Goal: Transaction & Acquisition: Purchase product/service

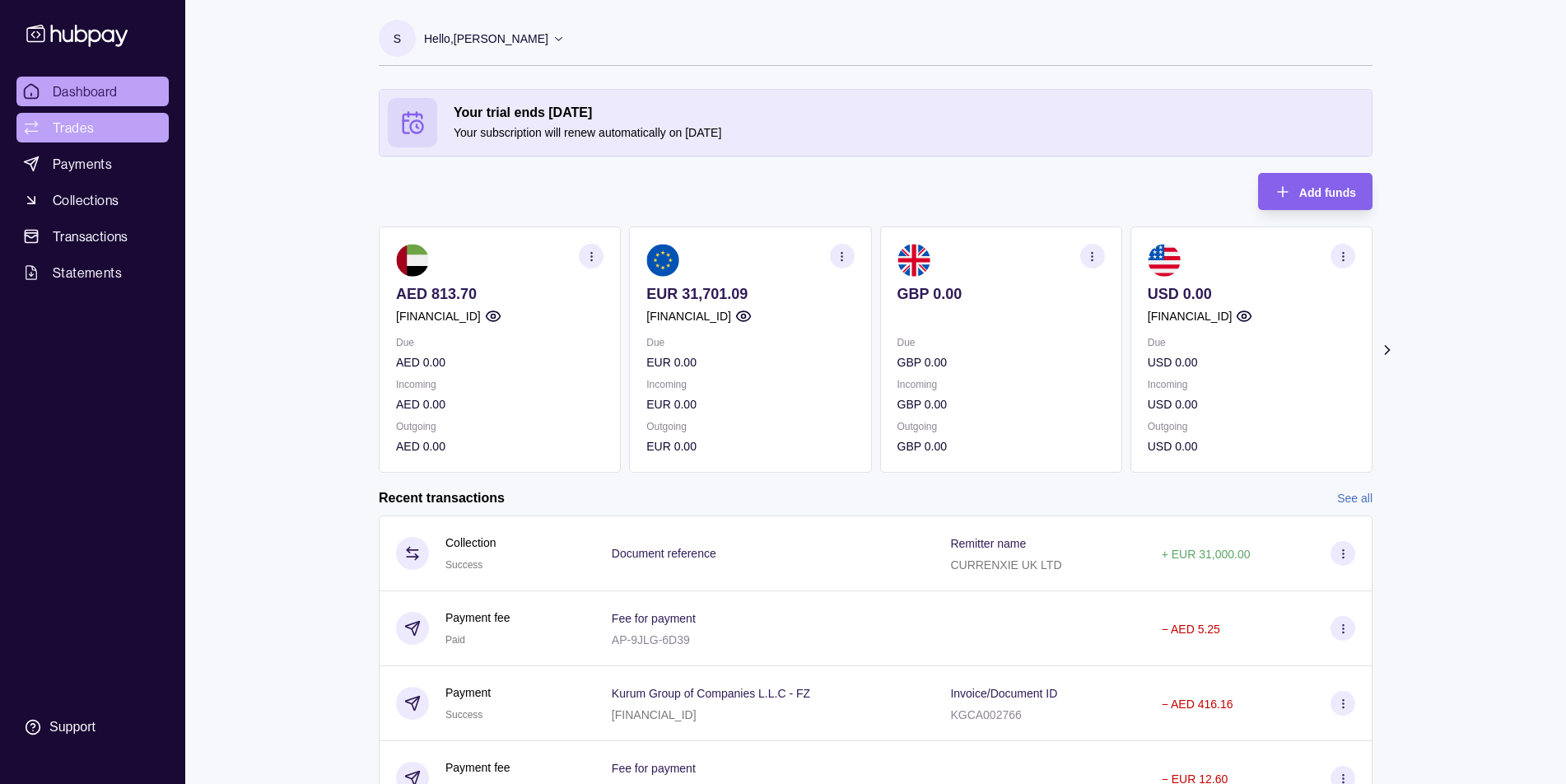
click at [93, 123] on span "Trades" at bounding box center [72, 127] width 41 height 20
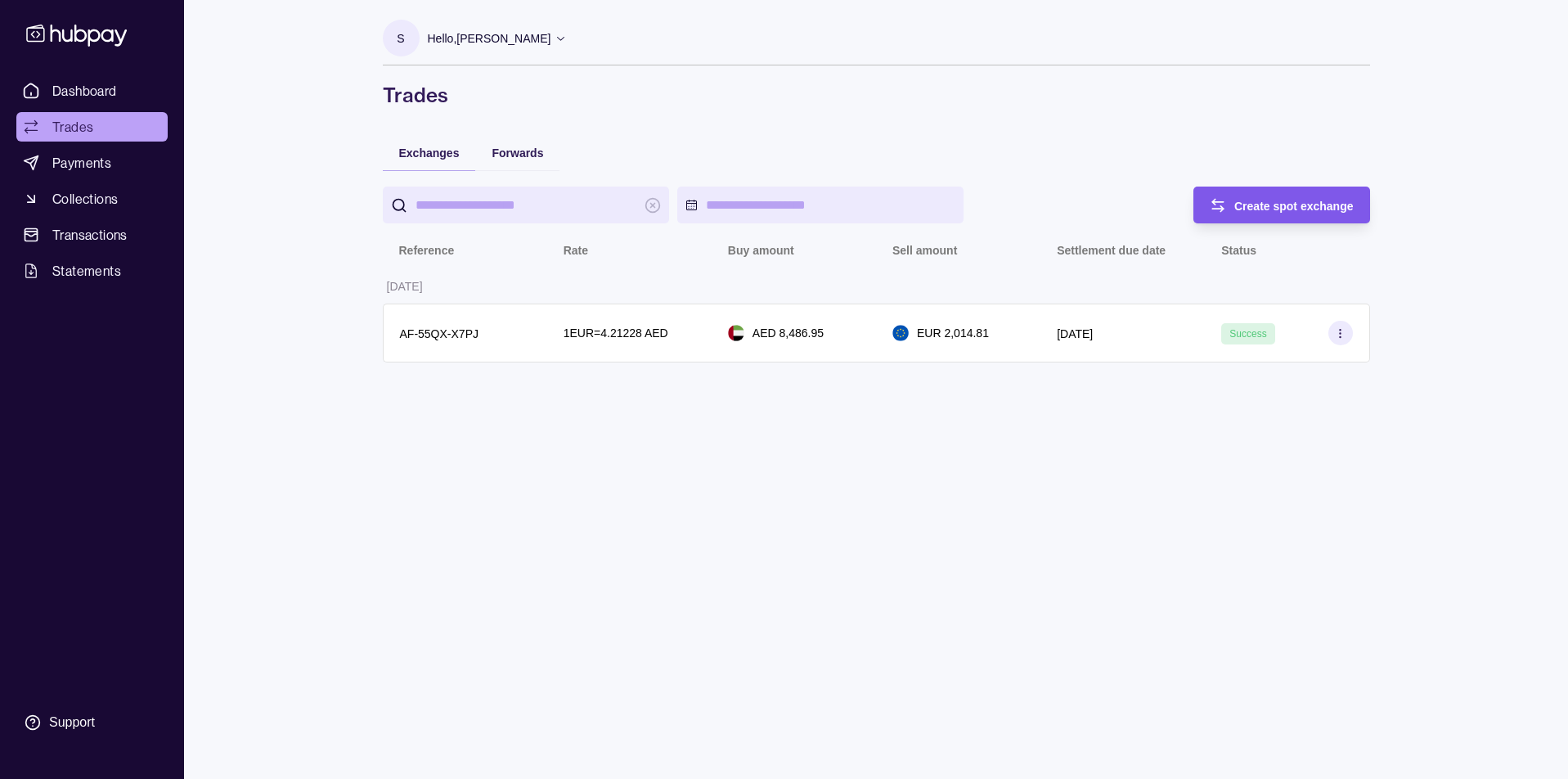
click at [1339, 212] on div "Create spot exchange" at bounding box center [1293, 206] width 119 height 20
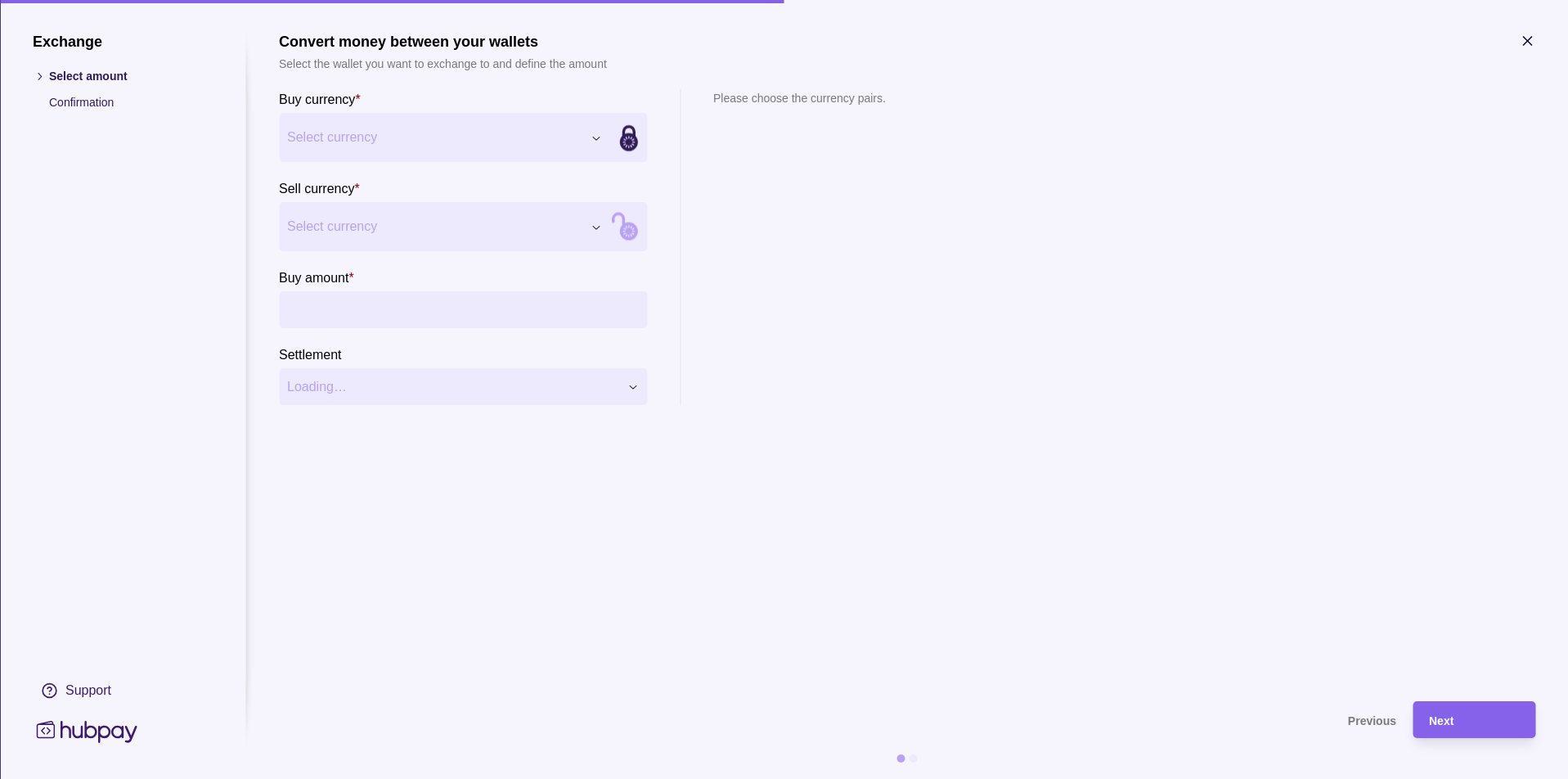
click at [370, 778] on div "Exchange Select amount Confirmation Support Convert money between your wallets …" at bounding box center [784, 779] width 1568 height 0
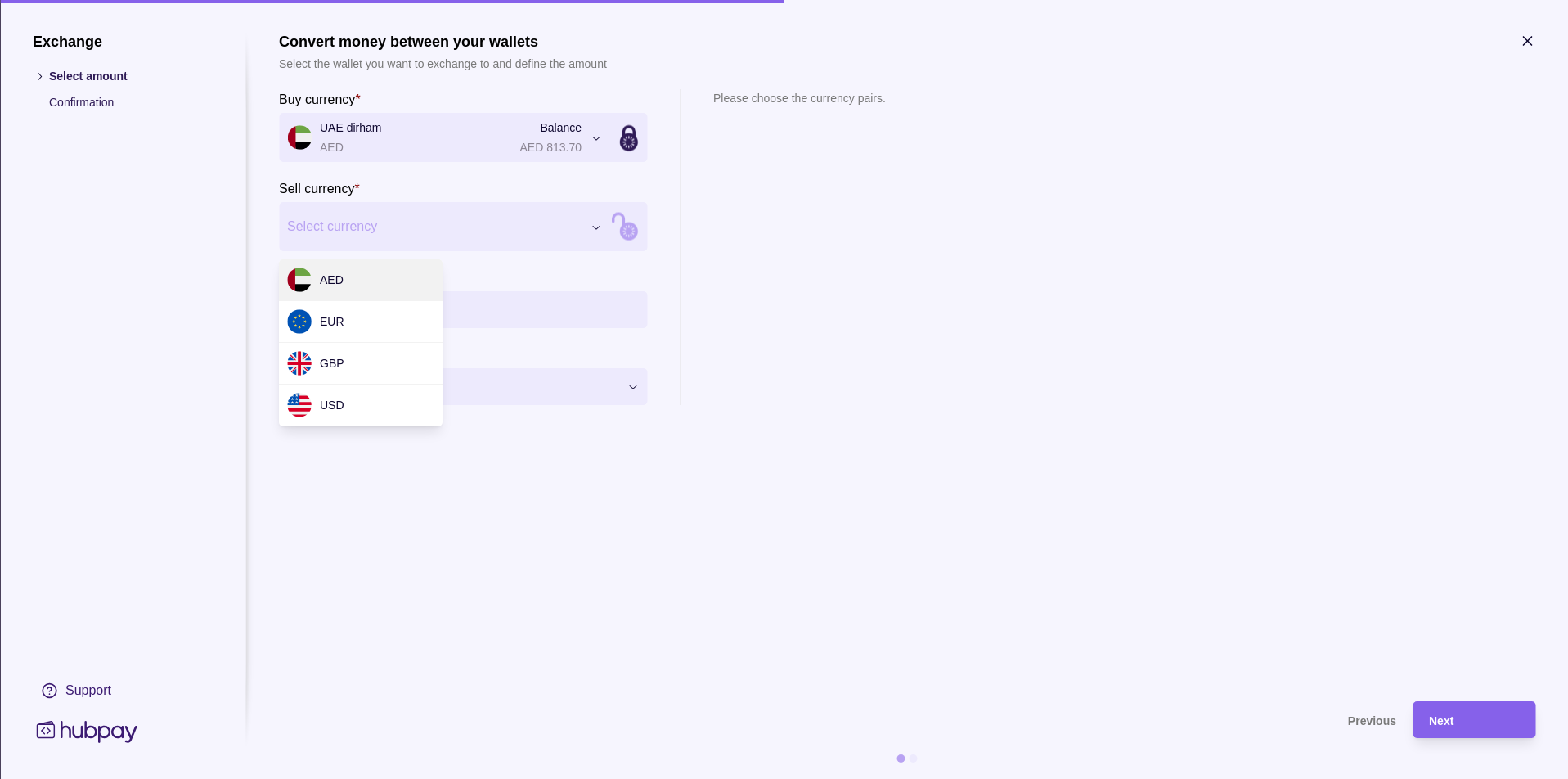
click at [363, 778] on div "Exchange Select amount Confirmation Support Convert money between your wallets …" at bounding box center [784, 779] width 1568 height 0
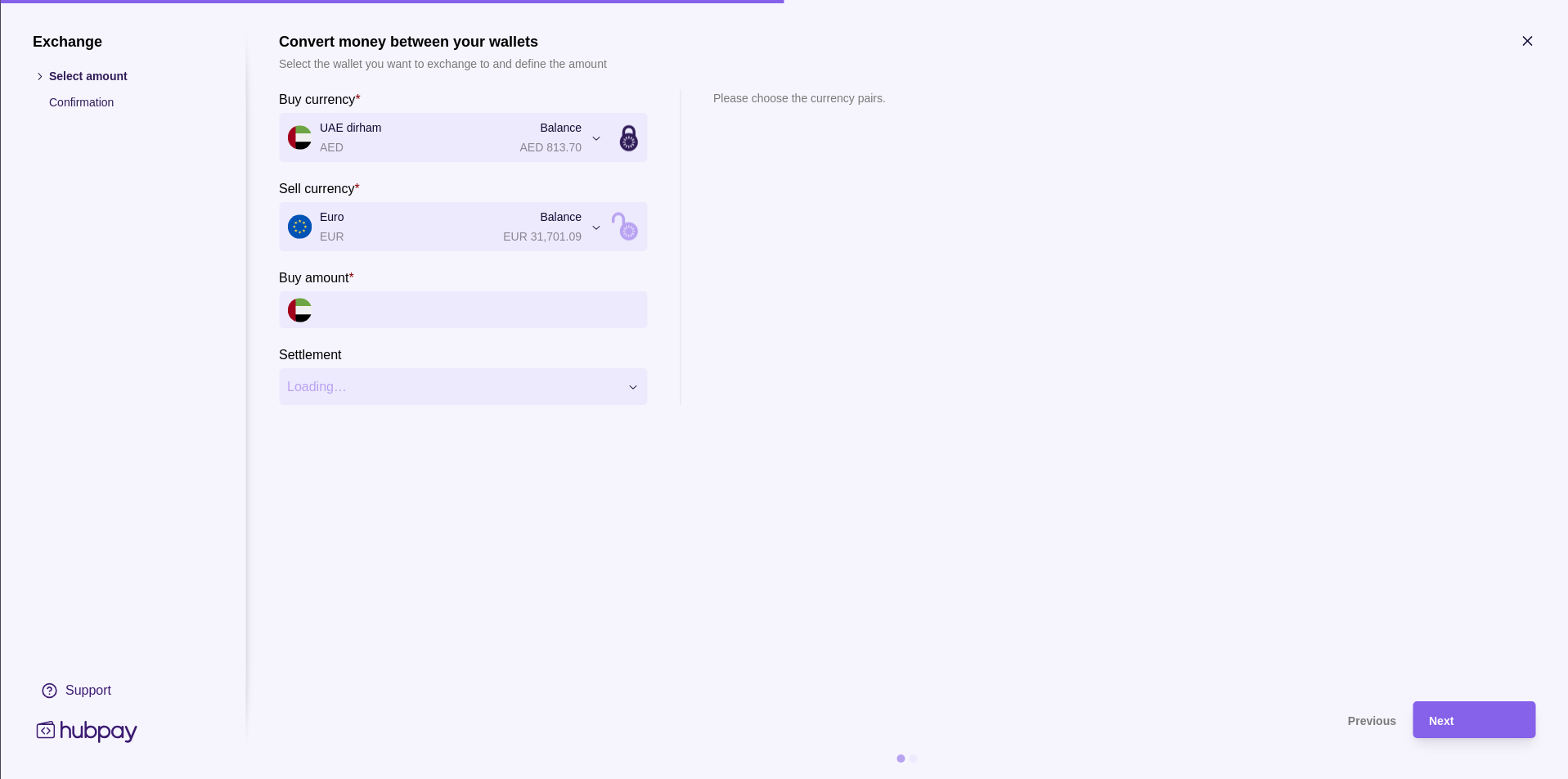
click at [353, 313] on input "Buy amount *" at bounding box center [479, 310] width 319 height 36
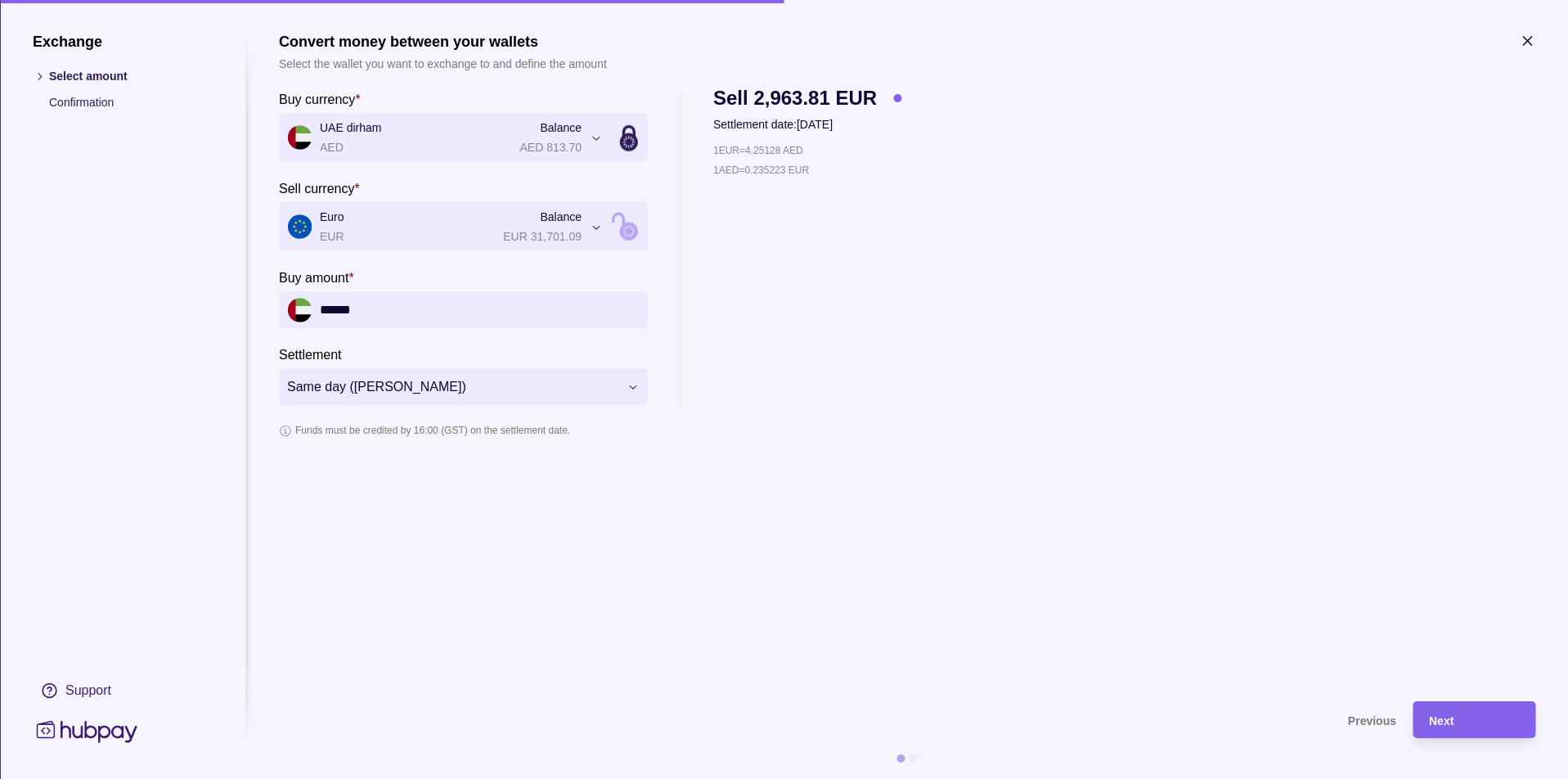
type input "*******"
click at [794, 394] on div "1 EUR = 4.25128 AED 1 AED = 0.235223 EUR" at bounding box center [813, 272] width 200 height 263
click at [1443, 710] on div "Next" at bounding box center [1473, 720] width 90 height 20
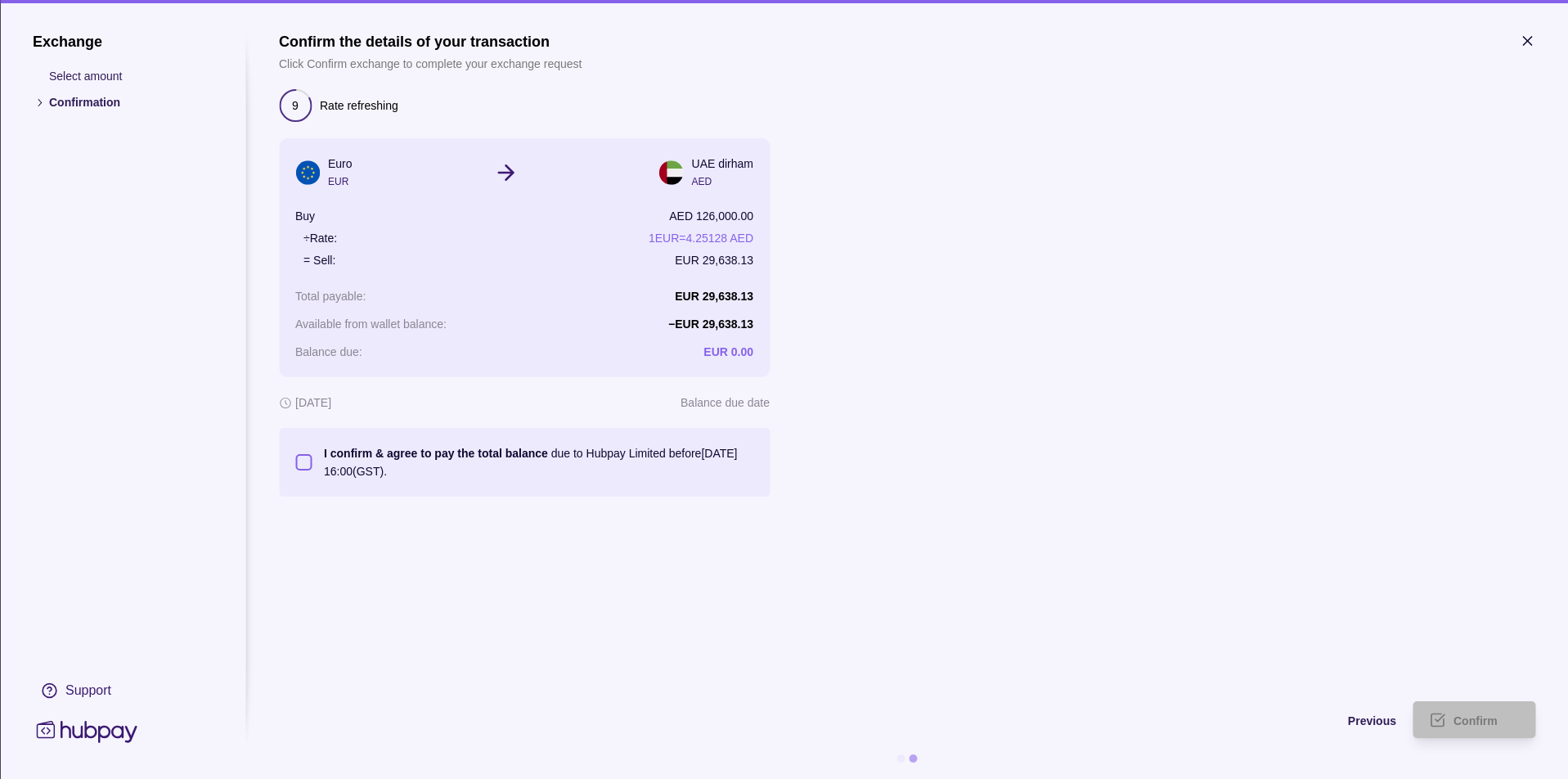
click at [299, 467] on button "I confirm & agree to pay the total balance due to Hubpay Limited before [DATE] …" at bounding box center [303, 462] width 16 height 16
click at [1452, 715] on div "Confirm" at bounding box center [1461, 719] width 115 height 36
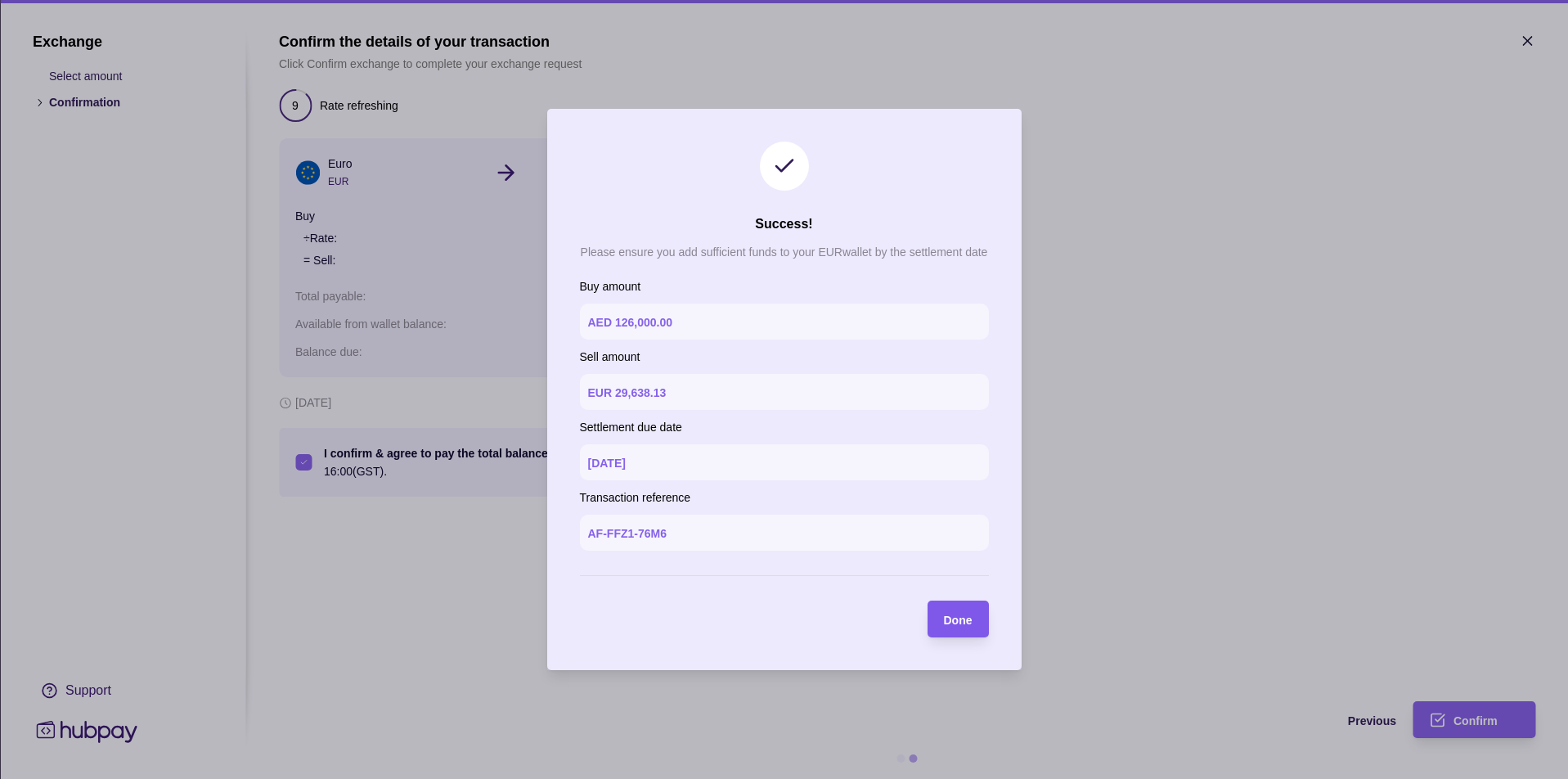
click at [959, 627] on div "Done" at bounding box center [958, 620] width 28 height 20
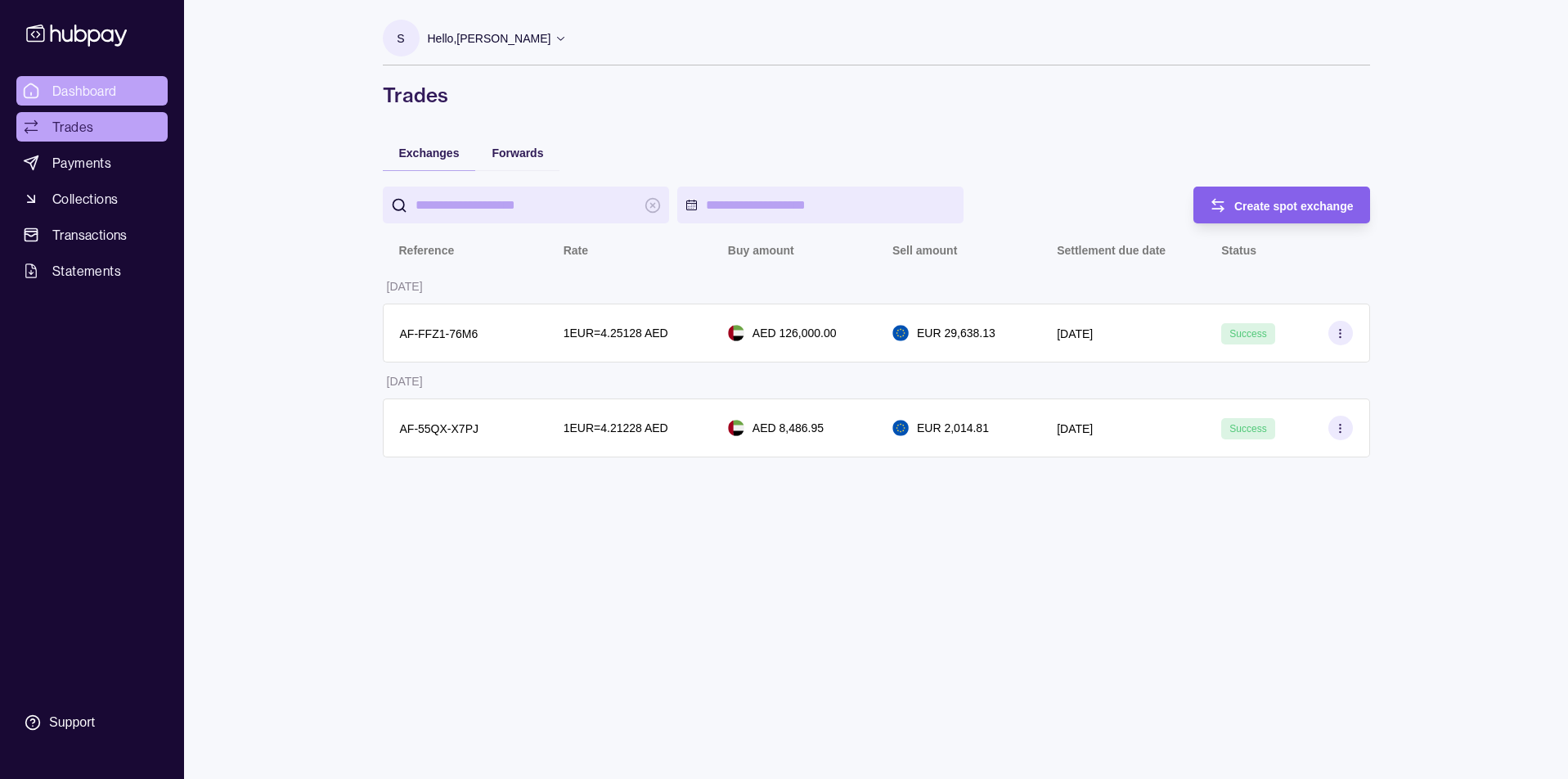
click at [97, 92] on span "Dashboard" at bounding box center [84, 91] width 65 height 20
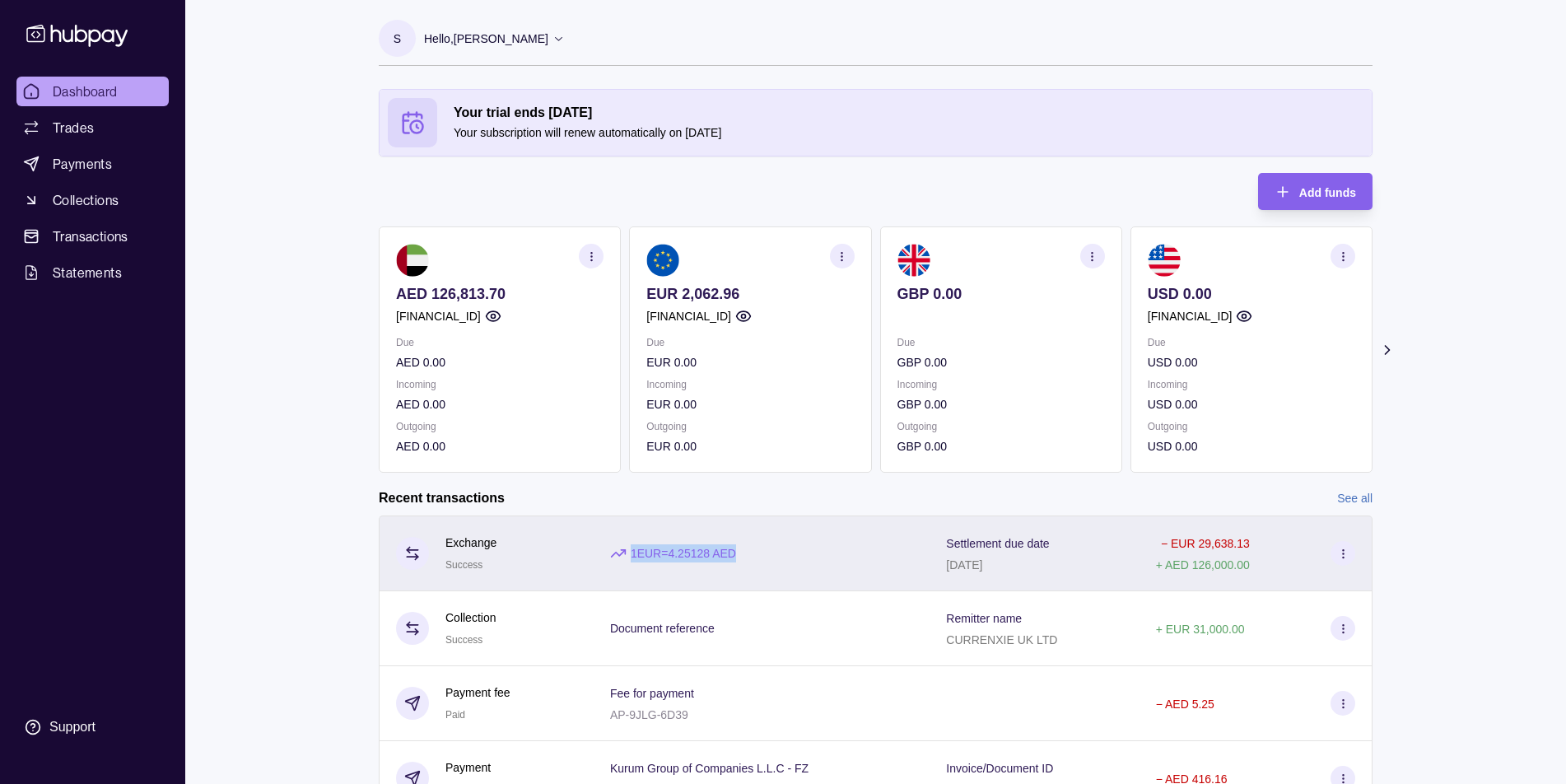
drag, startPoint x: 738, startPoint y: 551, endPoint x: 613, endPoint y: 553, distance: 125.0
click at [613, 553] on div "1 EUR = 4.25128 AED" at bounding box center [761, 553] width 303 height 18
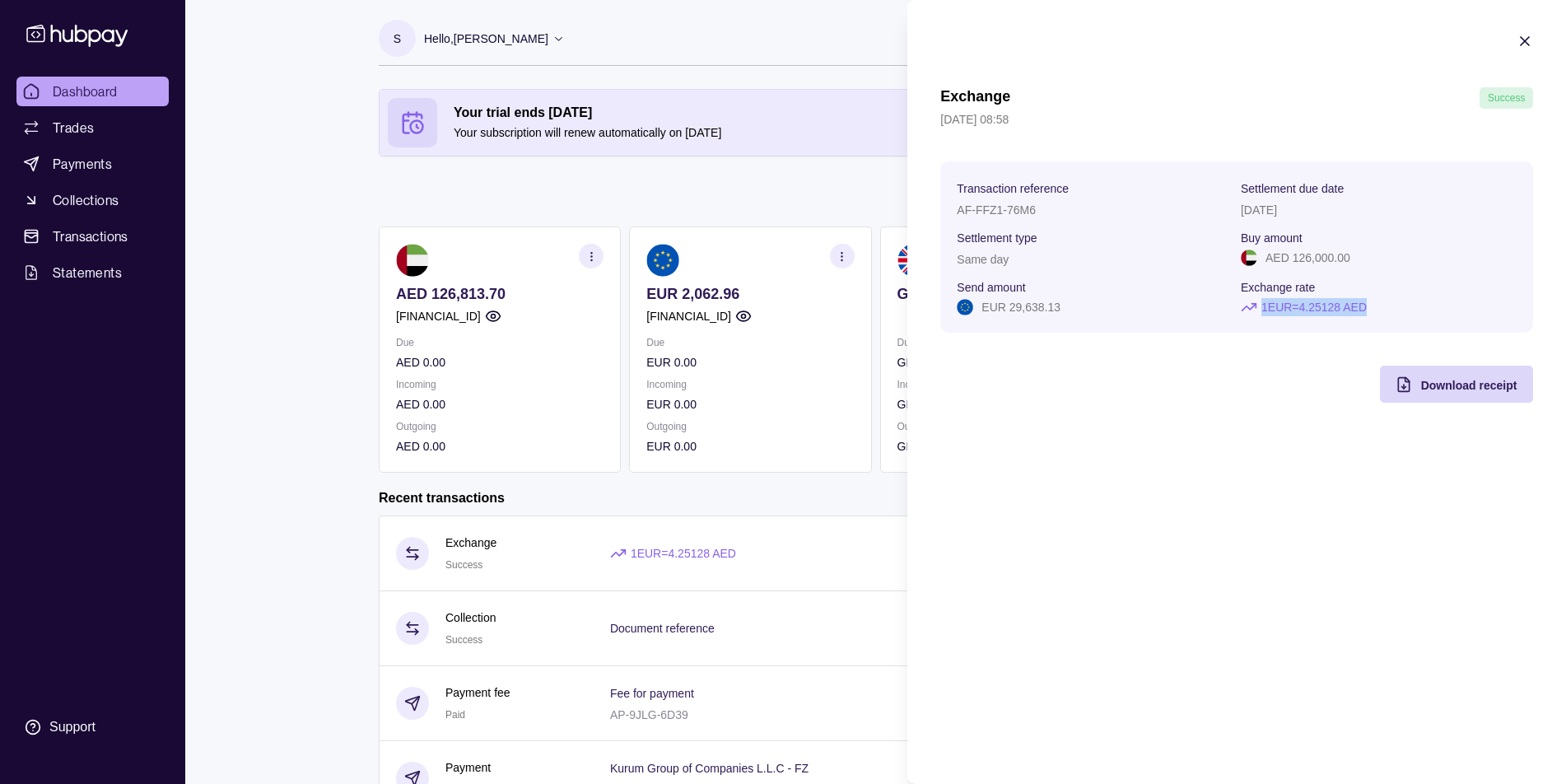
drag, startPoint x: 1378, startPoint y: 306, endPoint x: 1252, endPoint y: 306, distance: 126.0
click at [1252, 306] on section "1 EUR = 4.25128 AED" at bounding box center [1379, 307] width 276 height 18
copy p "1 EUR = 4.25128 AED"
click at [1527, 43] on icon "button" at bounding box center [1525, 40] width 8 height 8
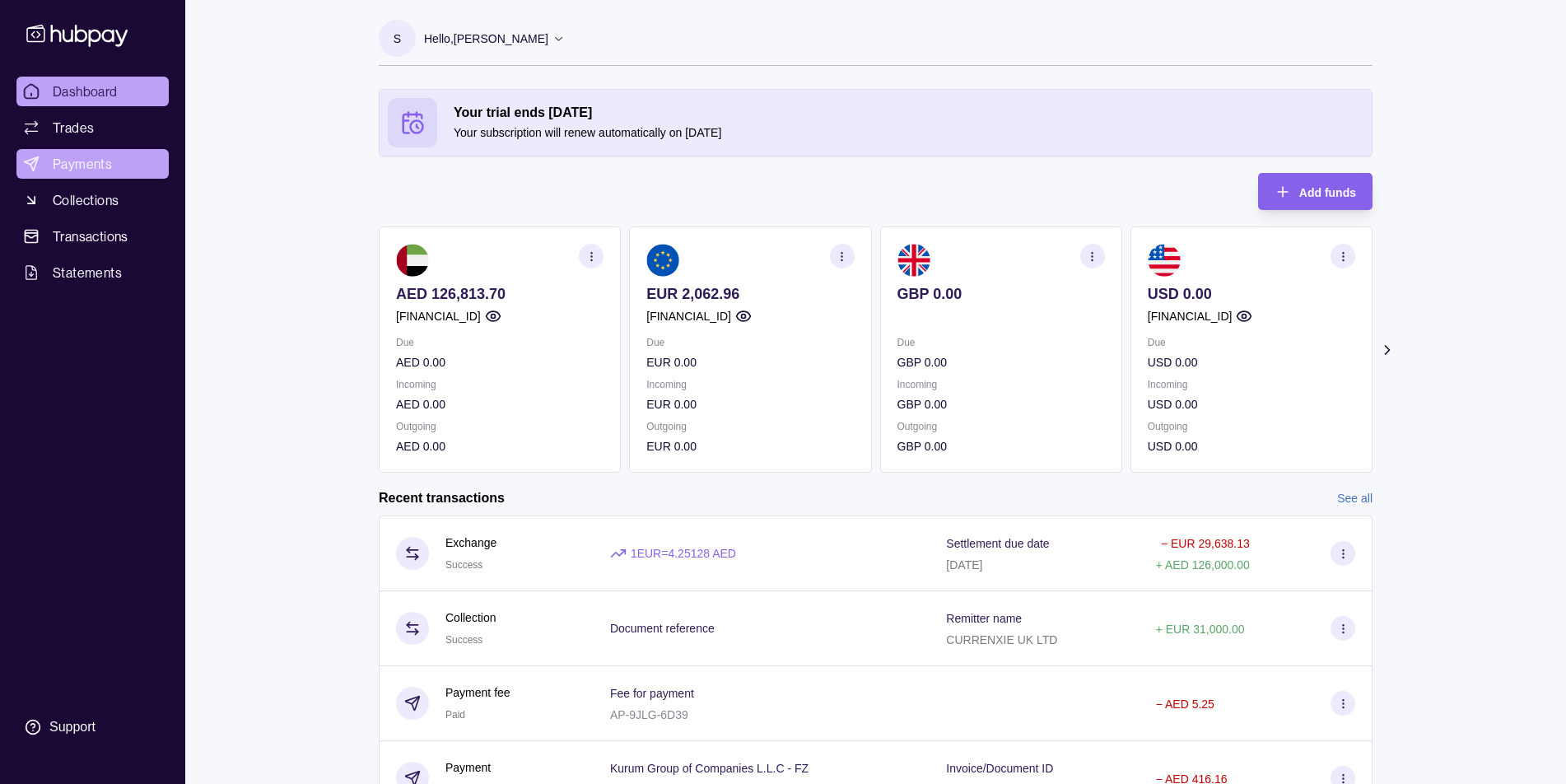
click at [108, 161] on span "Payments" at bounding box center [82, 164] width 60 height 20
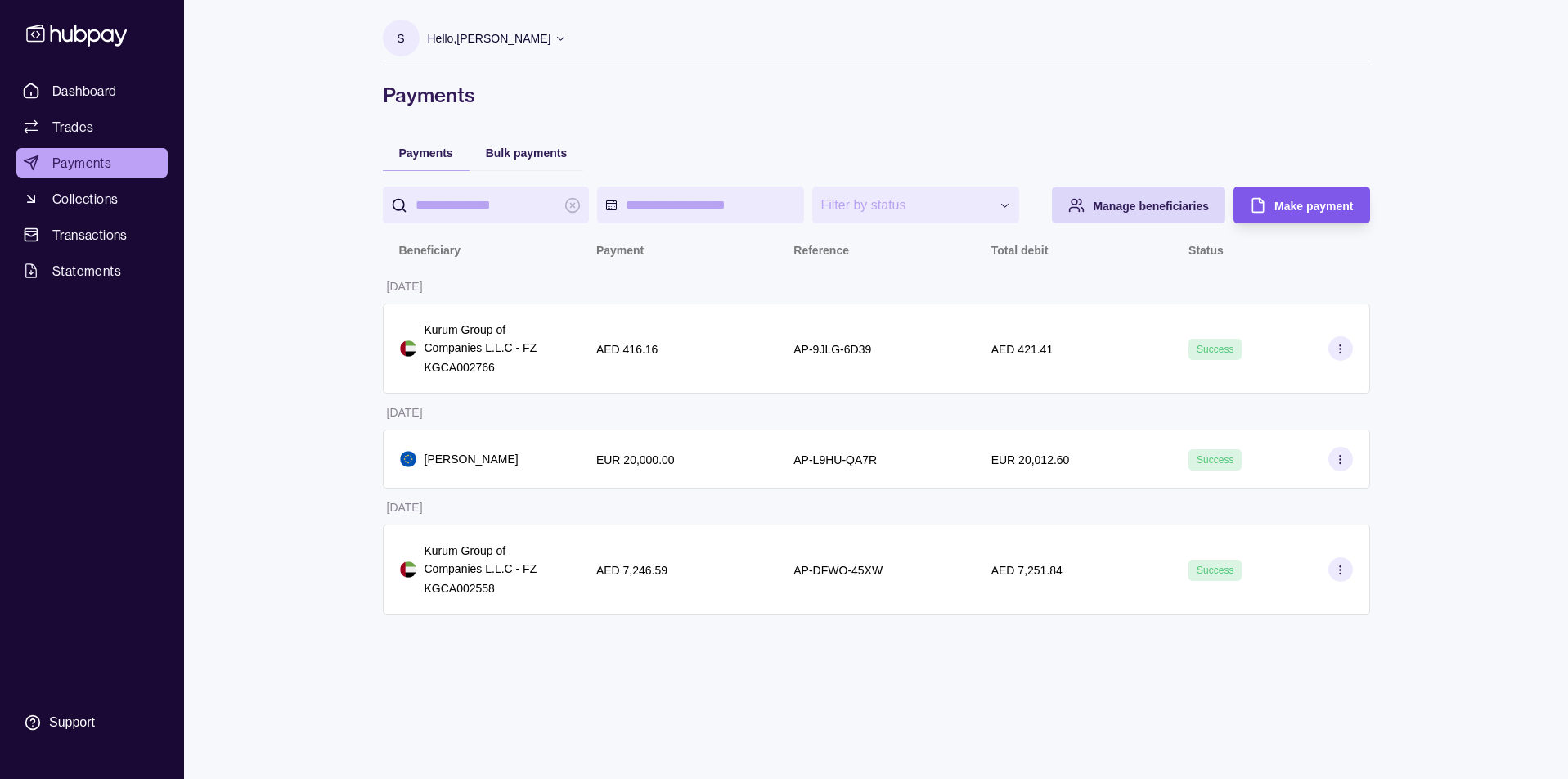
click at [1297, 204] on span "Make payment" at bounding box center [1313, 206] width 78 height 13
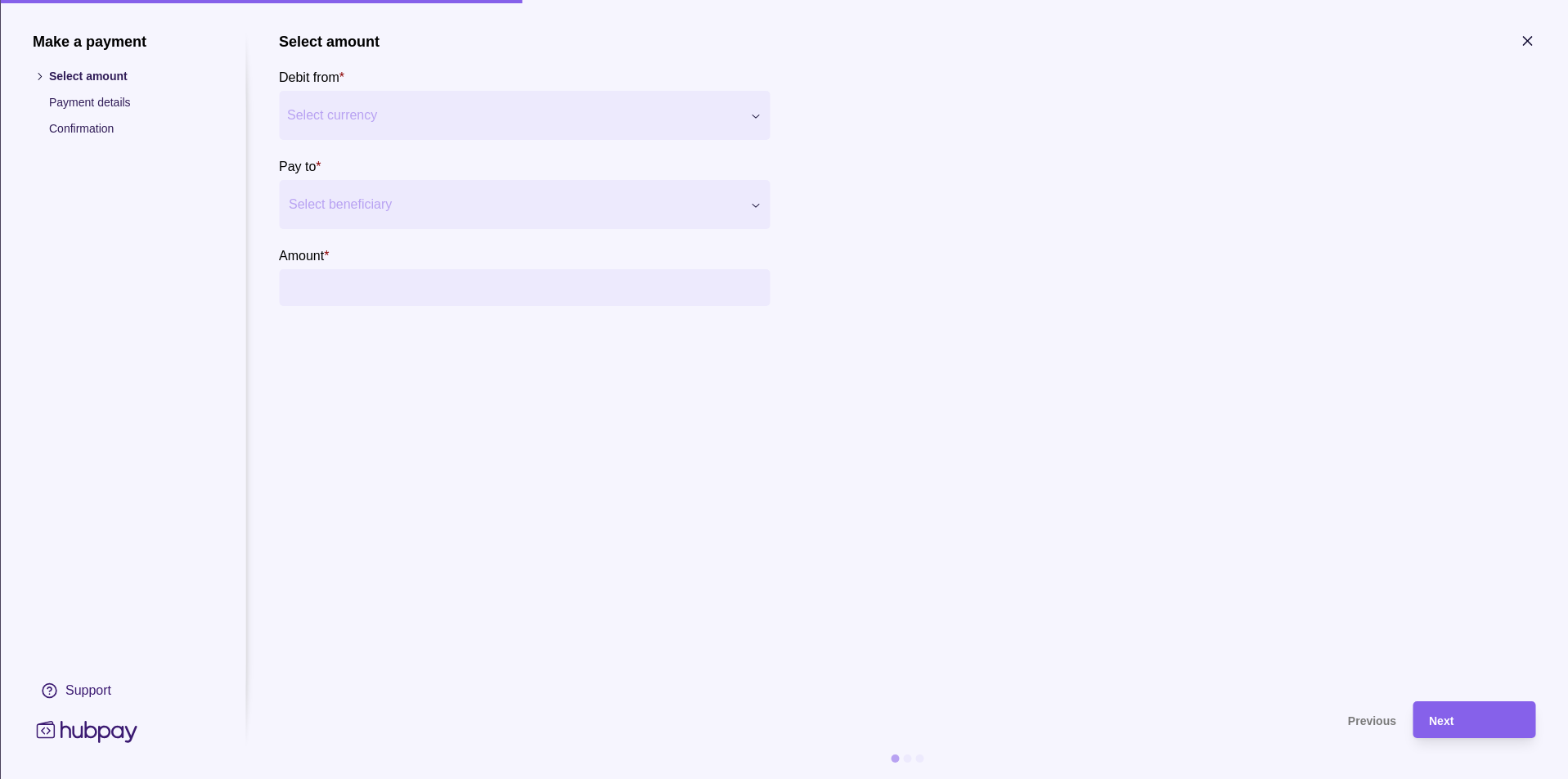
click at [487, 778] on div "Make a payment Select amount Payment details Confirmation Support Select amount…" at bounding box center [784, 779] width 1568 height 0
click at [419, 213] on div at bounding box center [514, 204] width 451 height 23
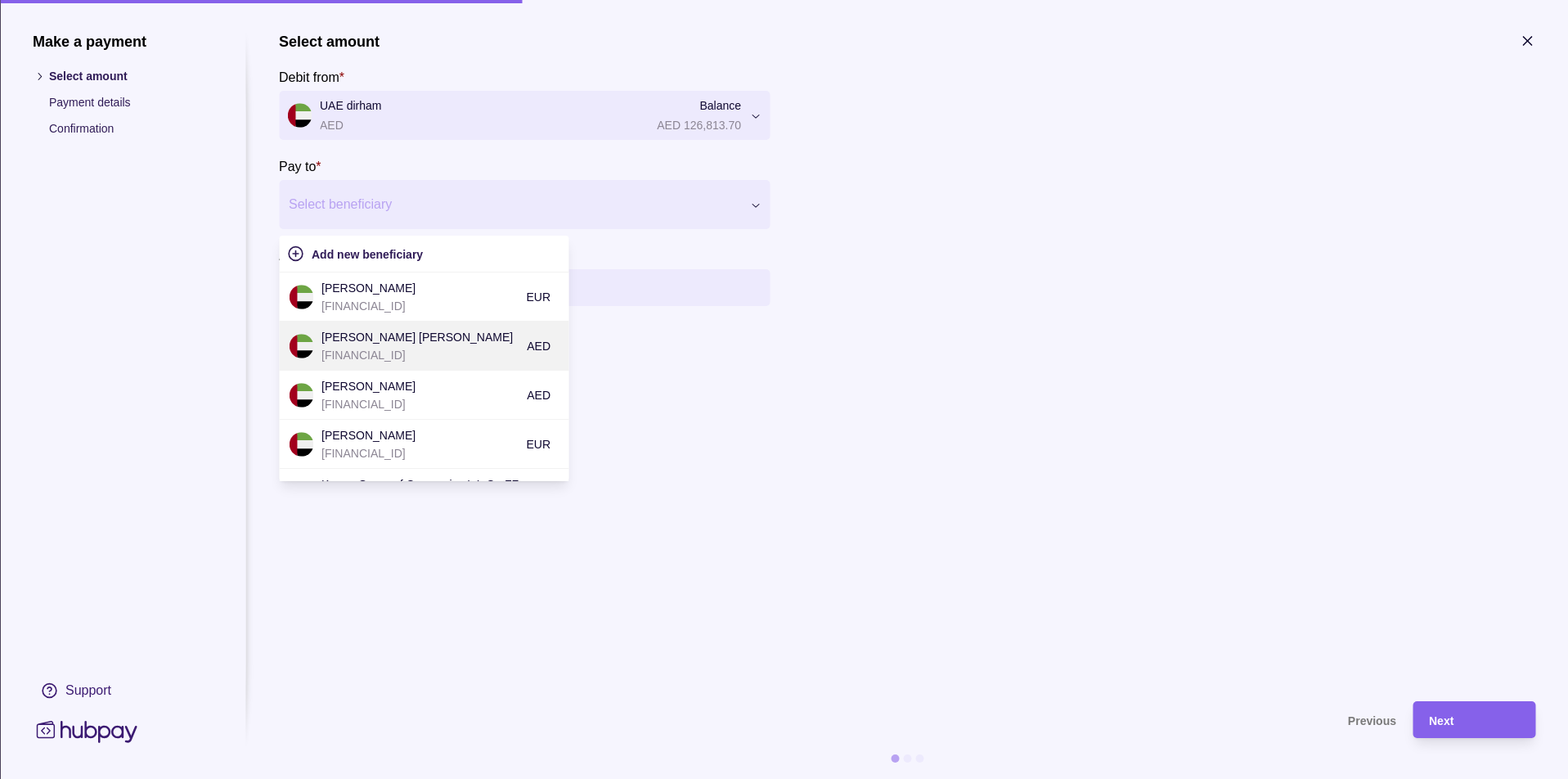
click at [497, 342] on p "[PERSON_NAME] [PERSON_NAME]" at bounding box center [420, 337] width 197 height 18
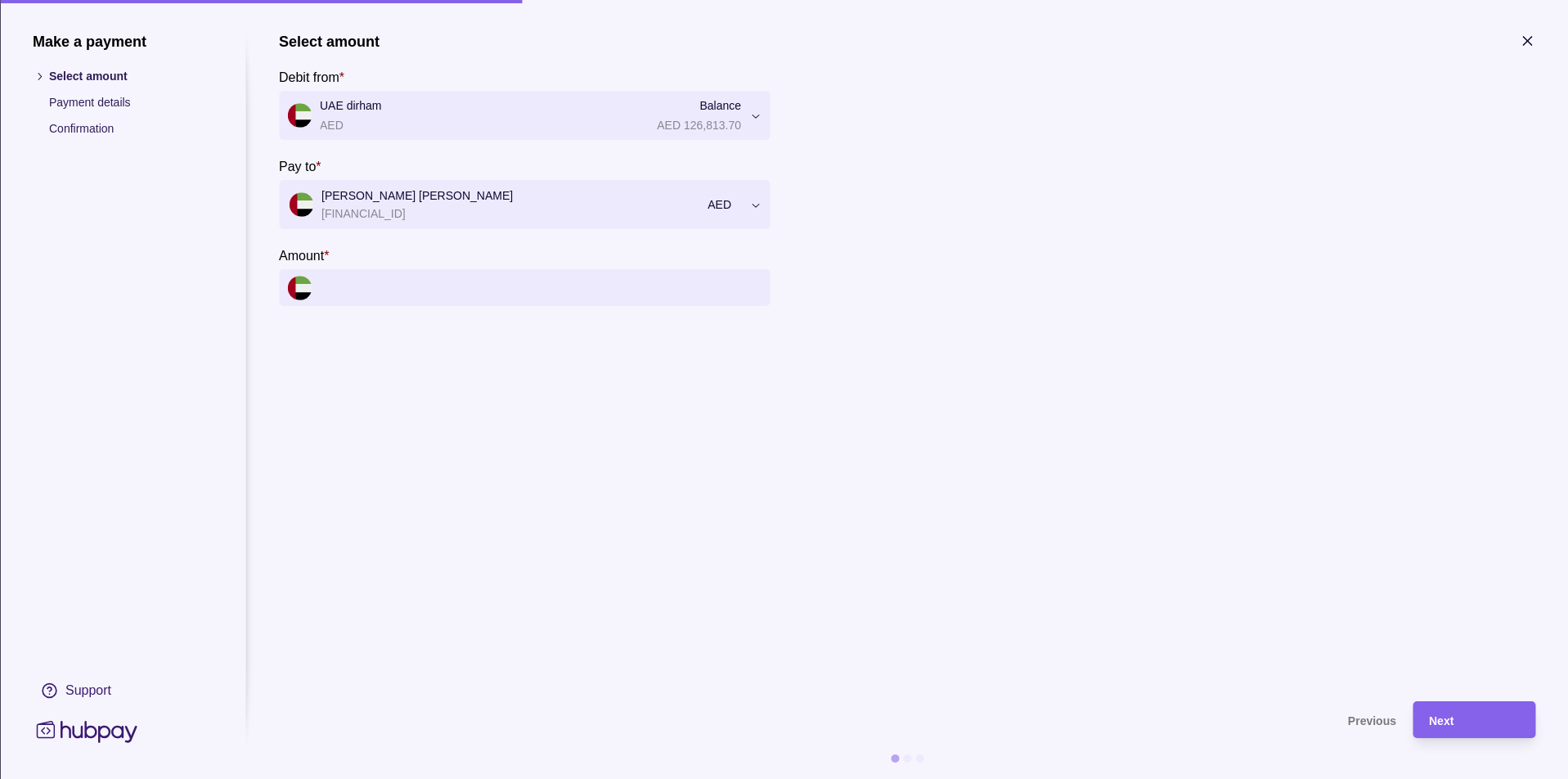
click at [547, 292] on input "Amount *" at bounding box center [540, 287] width 442 height 36
click at [607, 292] on input "Amount *" at bounding box center [540, 287] width 442 height 36
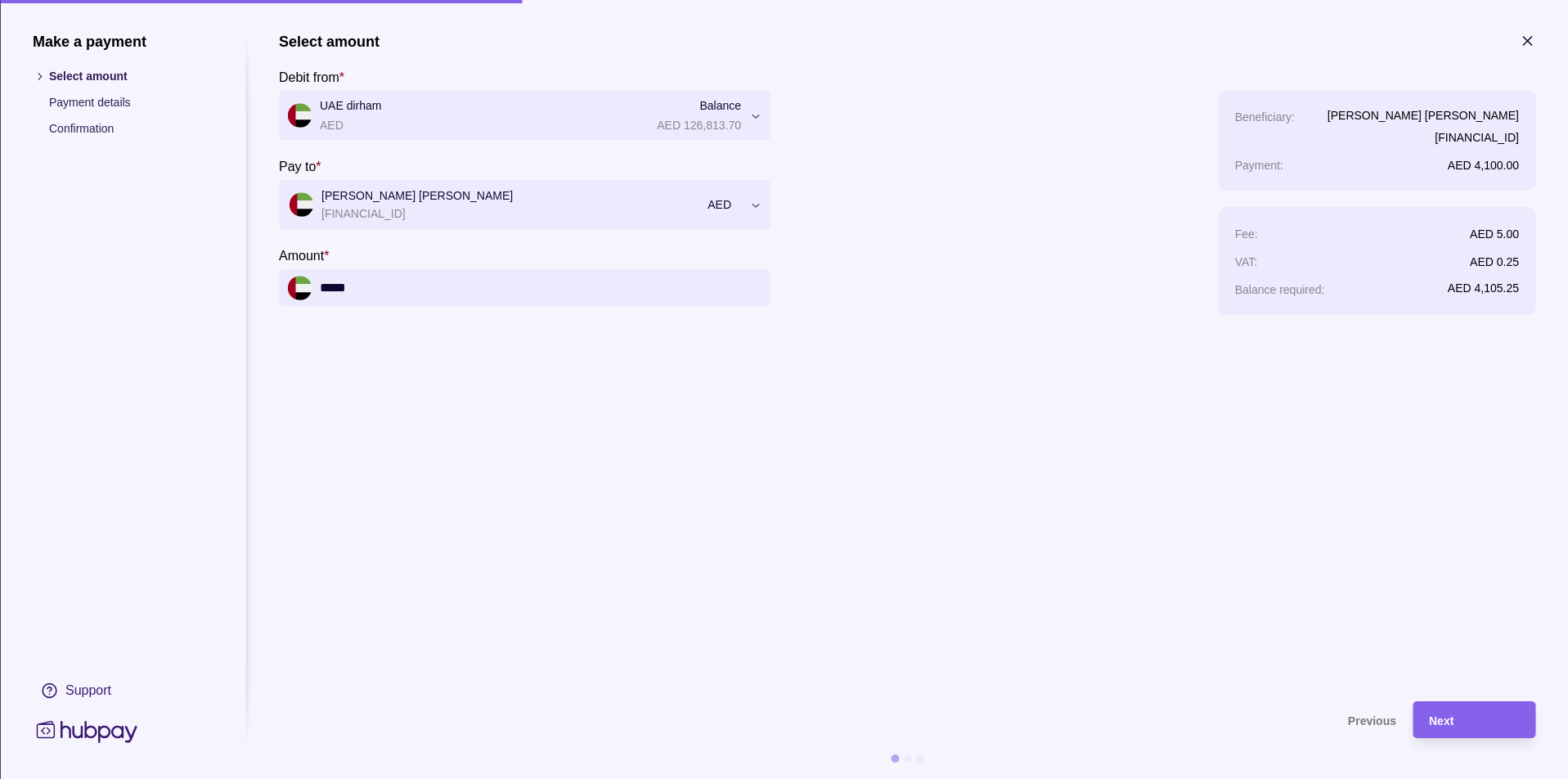
type input "******"
click at [1148, 370] on section "**********" at bounding box center [907, 358] width 1256 height 651
click at [1460, 711] on div "Next" at bounding box center [1473, 720] width 90 height 20
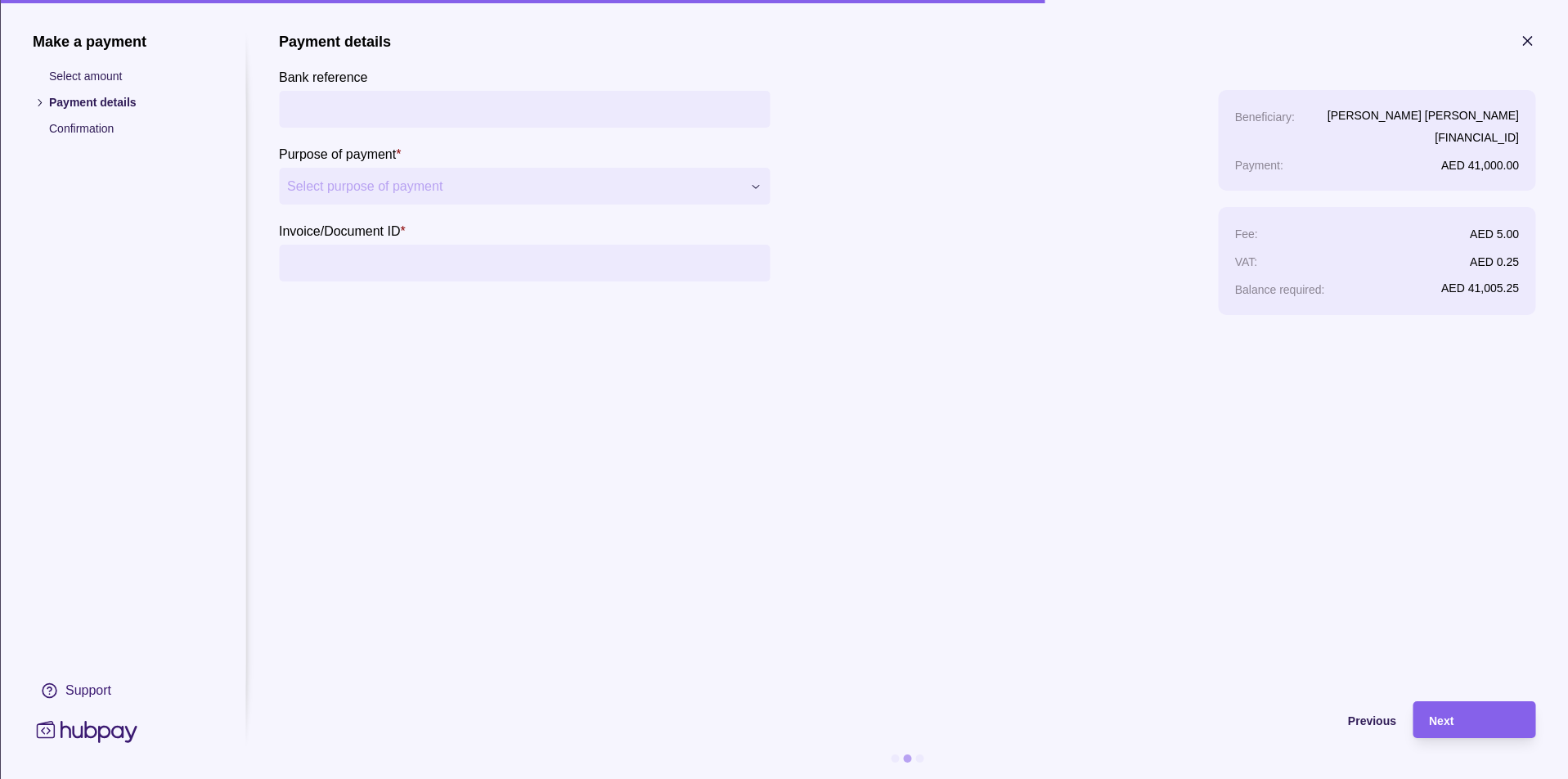
click at [374, 110] on input "Bank reference" at bounding box center [524, 109] width 475 height 36
type input "******"
click at [433, 778] on div "**********" at bounding box center [784, 779] width 1568 height 0
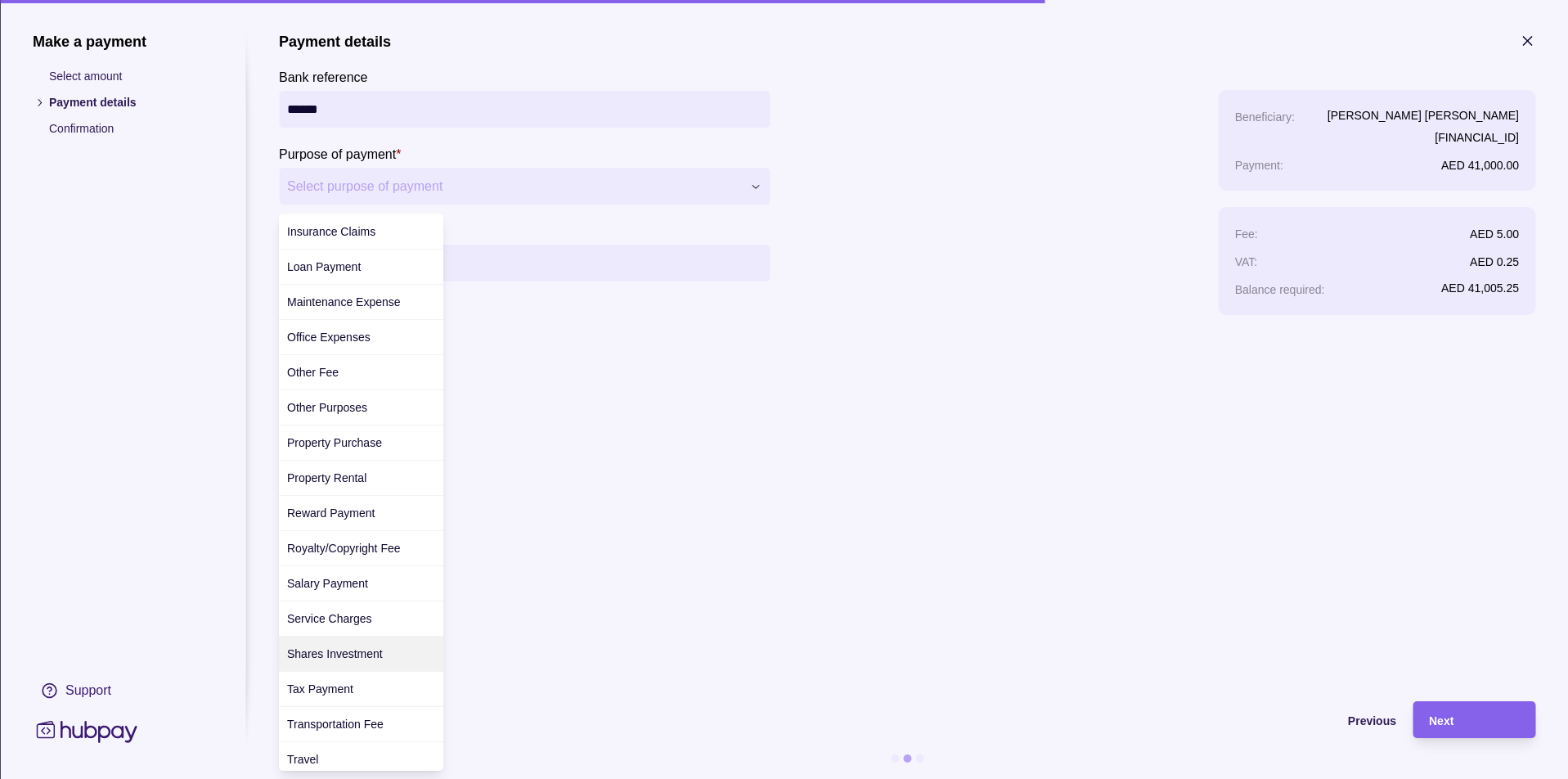
scroll to position [427, 0]
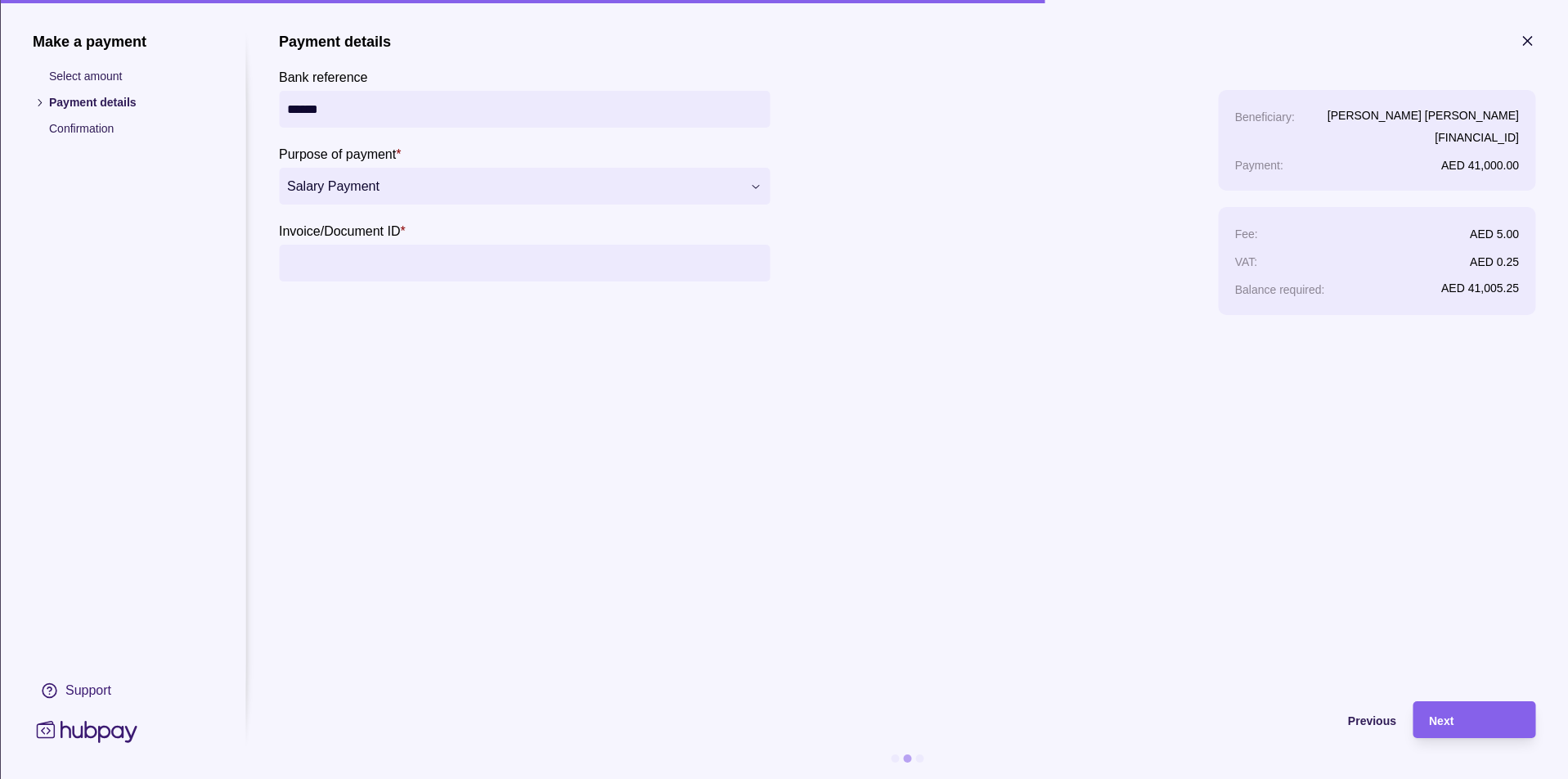
click at [455, 272] on input "Invoice/Document ID *" at bounding box center [524, 262] width 475 height 36
click at [1462, 709] on div "Next" at bounding box center [1461, 719] width 115 height 36
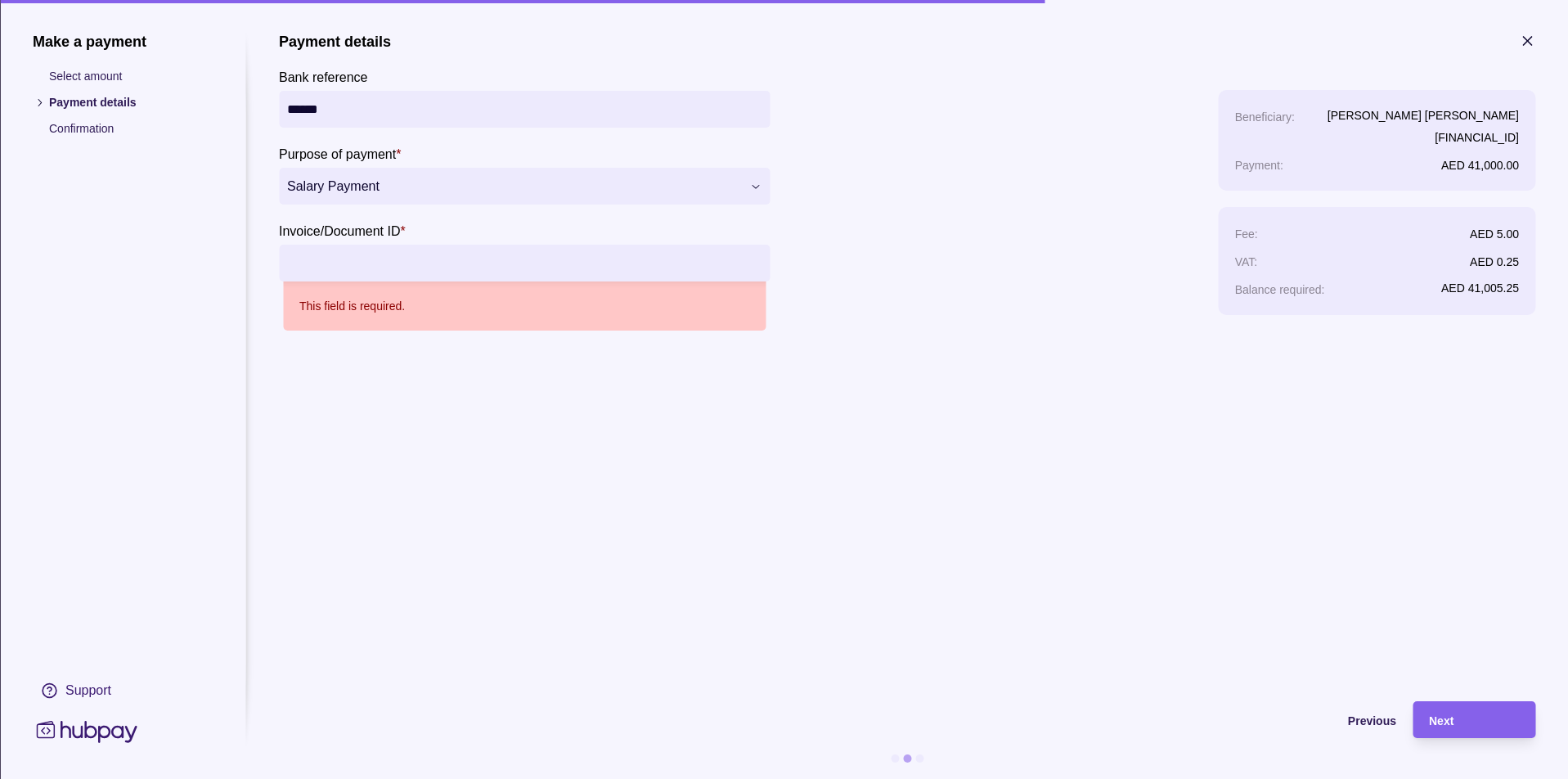
click at [585, 262] on input "Invoice/Document ID *" at bounding box center [524, 262] width 475 height 36
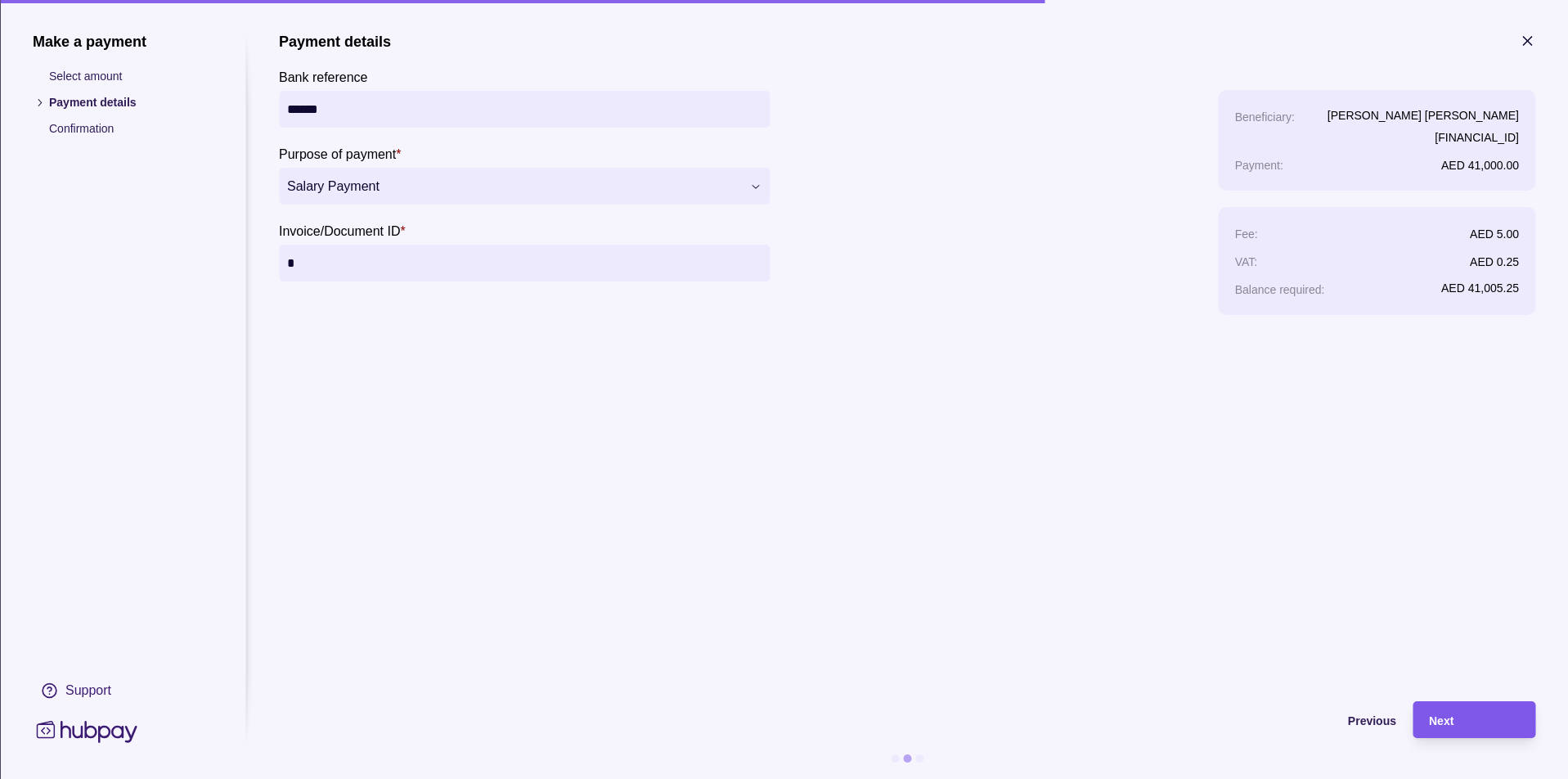
type input "*"
click at [1432, 712] on div "Next" at bounding box center [1473, 720] width 90 height 20
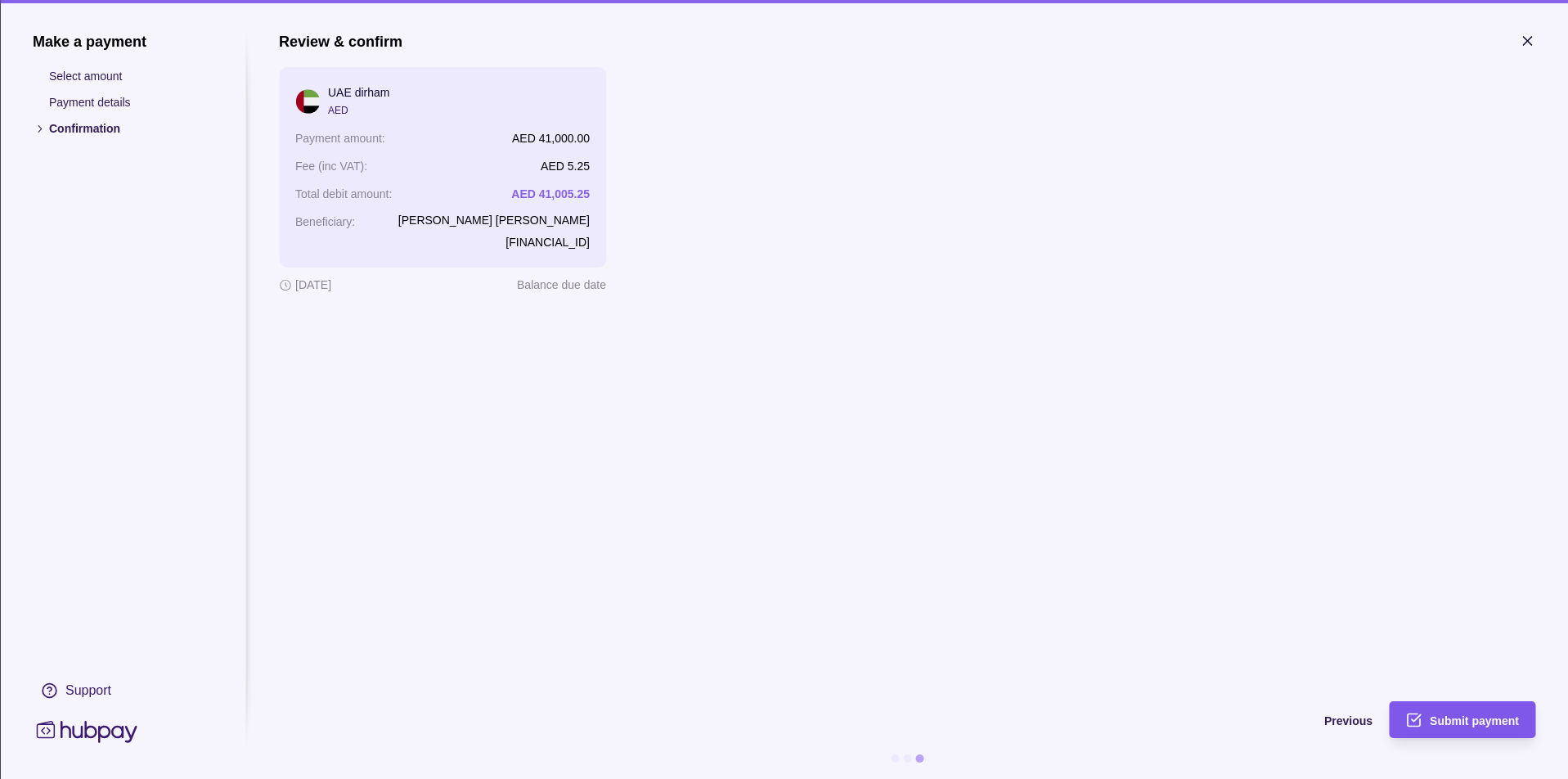
click at [1443, 712] on div "Submit payment" at bounding box center [1474, 720] width 89 height 20
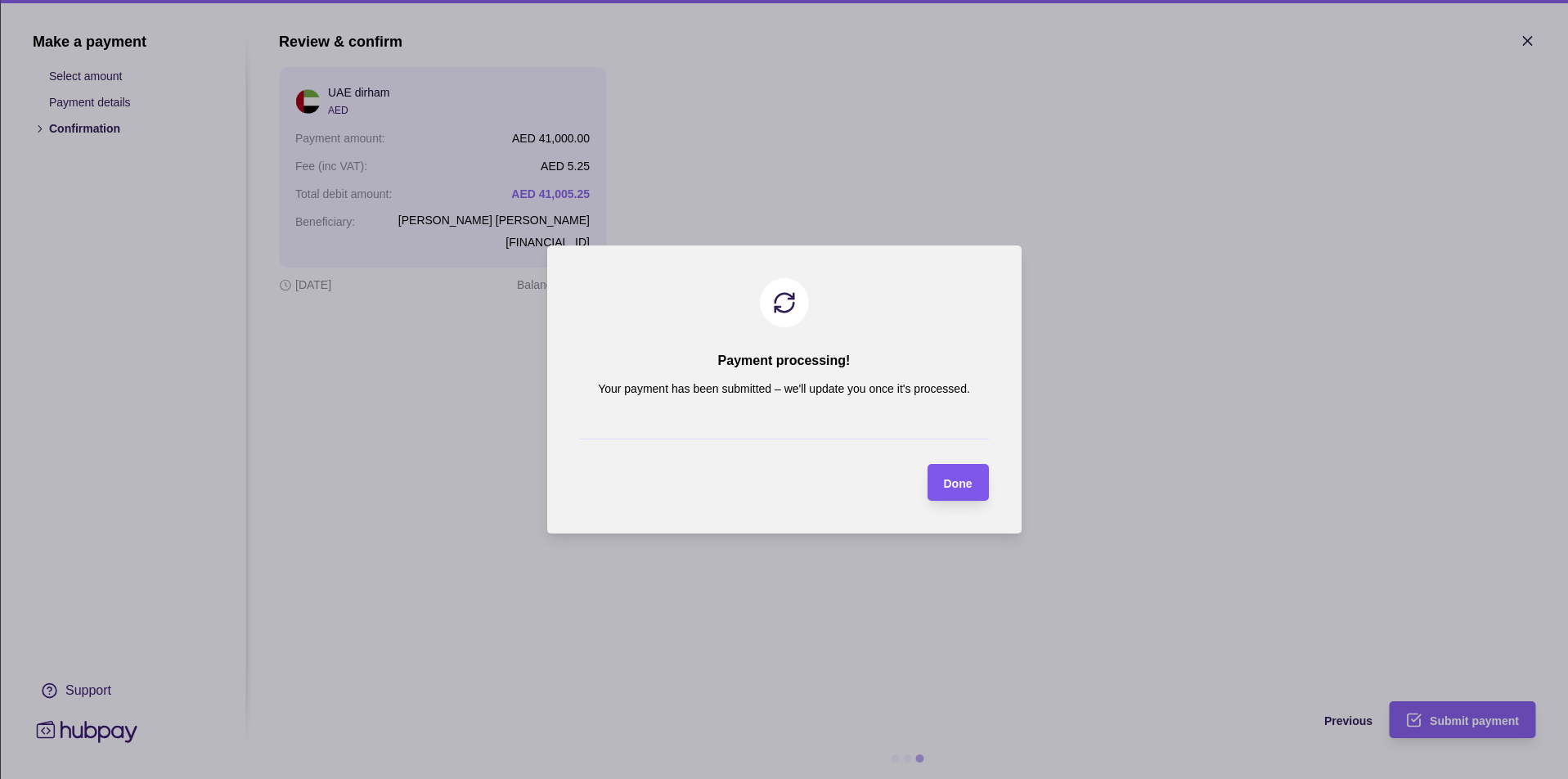
click at [961, 487] on span "Done" at bounding box center [958, 483] width 28 height 13
click at [961, 487] on div "AP-9JLG-6D39" at bounding box center [876, 474] width 197 height 90
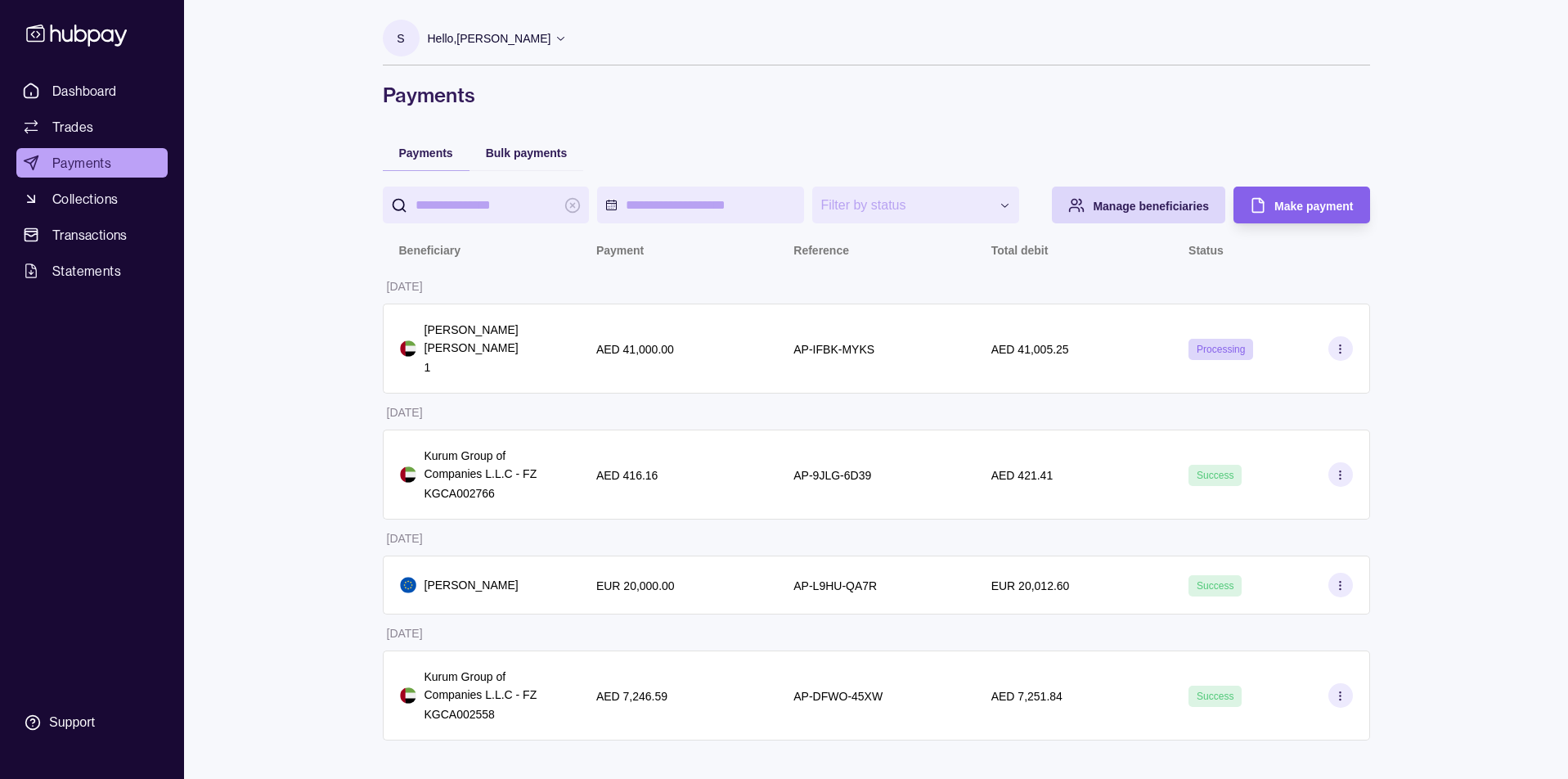
click at [771, 275] on html "**********" at bounding box center [784, 389] width 1568 height 779
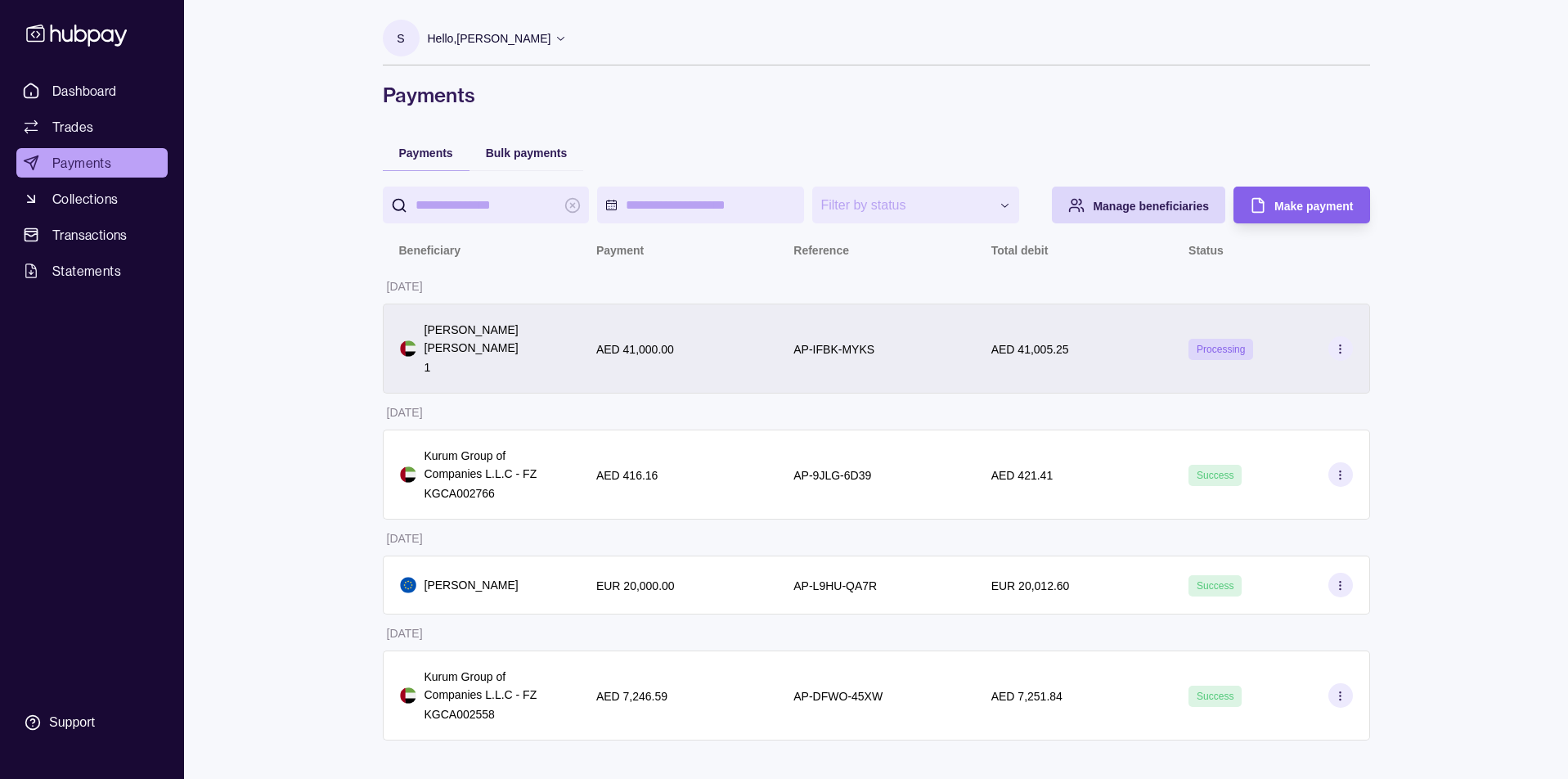
click at [555, 354] on div "[PERSON_NAME] [PERSON_NAME] 1" at bounding box center [482, 348] width 164 height 56
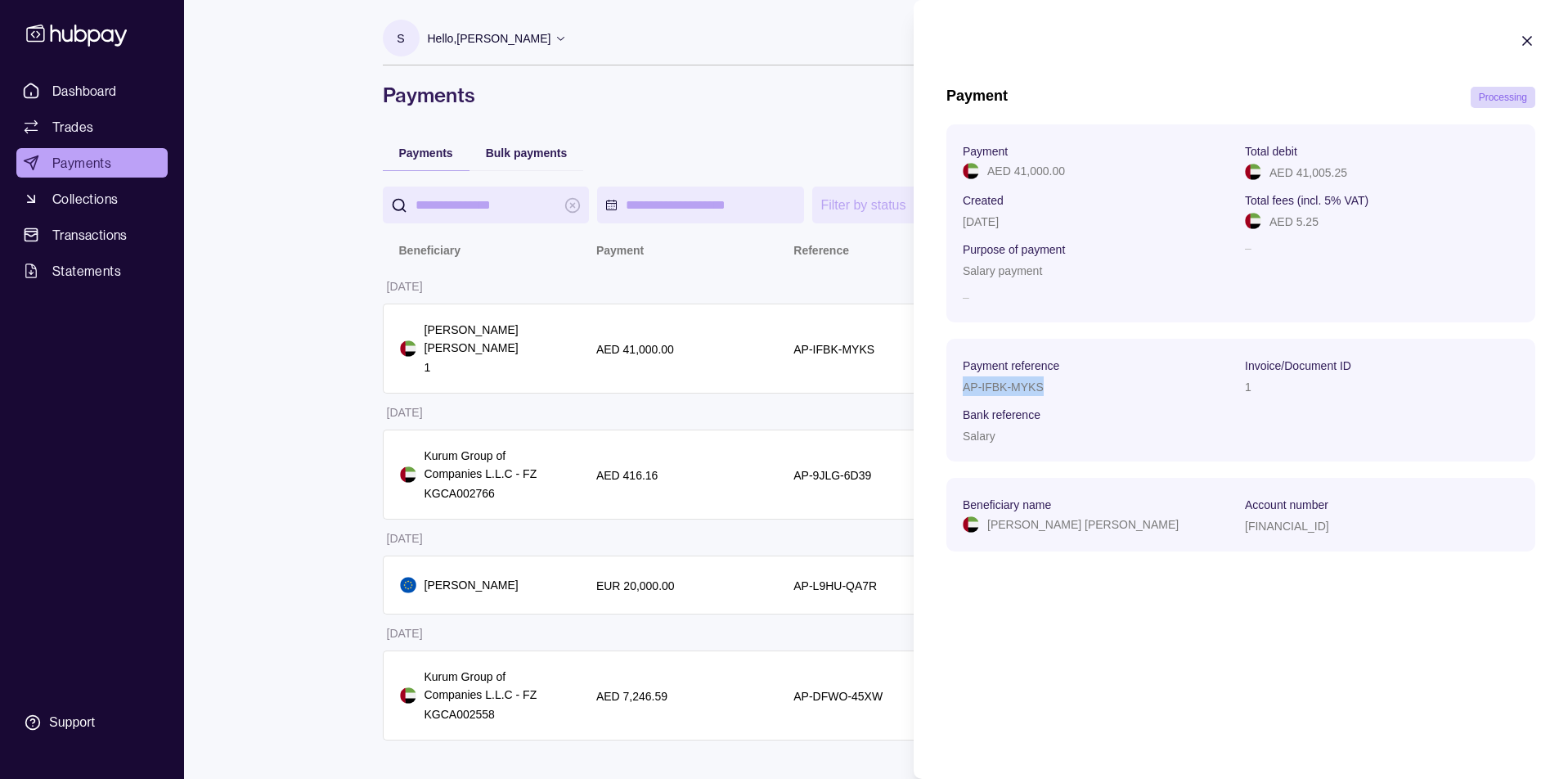
drag, startPoint x: 1044, startPoint y: 384, endPoint x: 1006, endPoint y: 333, distance: 63.6
click at [964, 384] on div "AP-IFBK-MYKS" at bounding box center [1099, 386] width 274 height 20
copy p "AP-IFBK-MYKS"
click at [1522, 44] on icon "button" at bounding box center [1527, 41] width 16 height 16
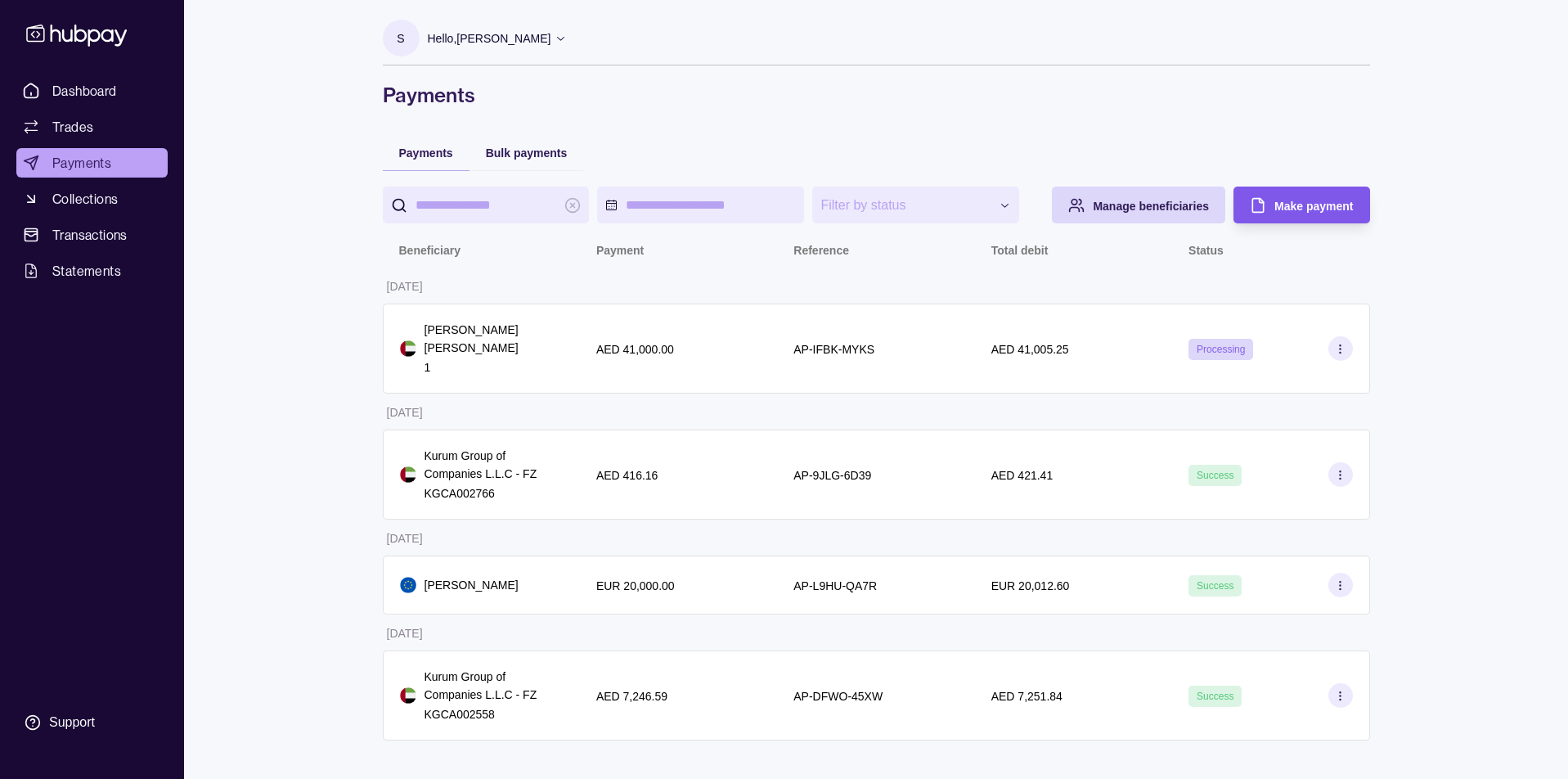
click at [1307, 214] on div "Make payment" at bounding box center [1313, 206] width 78 height 20
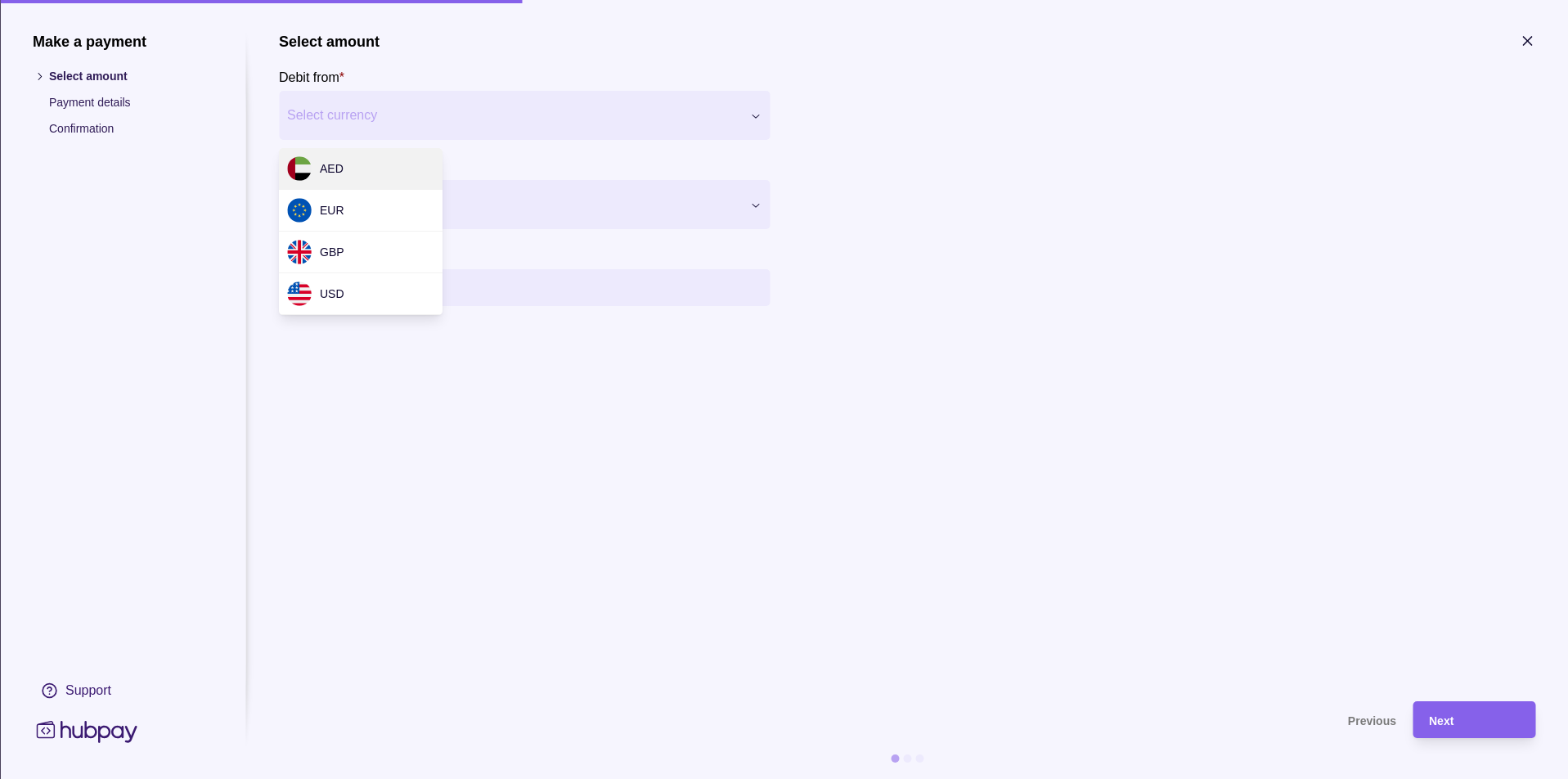
click at [489, 778] on div "Make a payment Select amount Payment details Confirmation Support Select amount…" at bounding box center [784, 779] width 1568 height 0
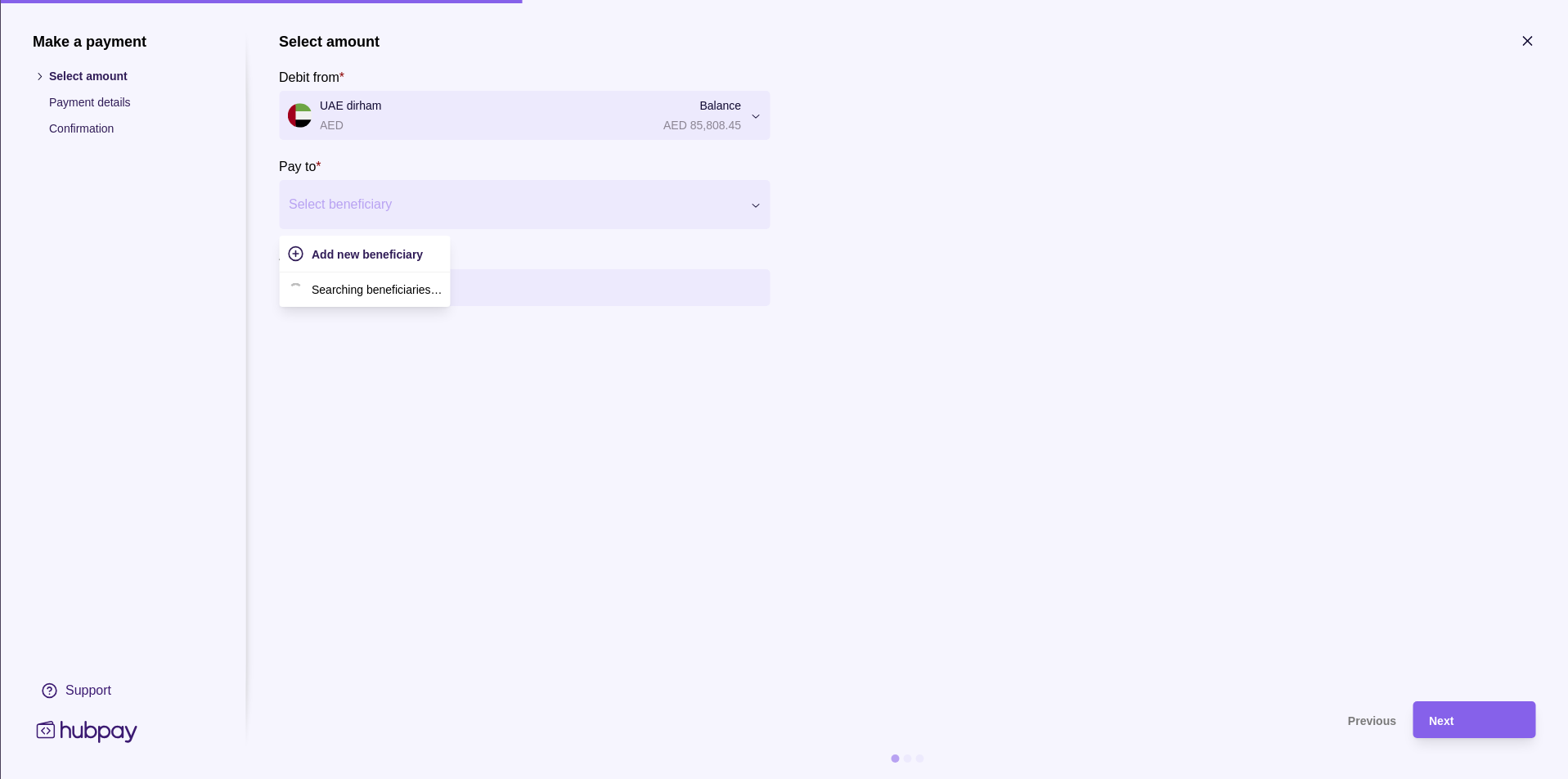
click at [392, 198] on div "Select beneficiary" at bounding box center [514, 205] width 451 height 20
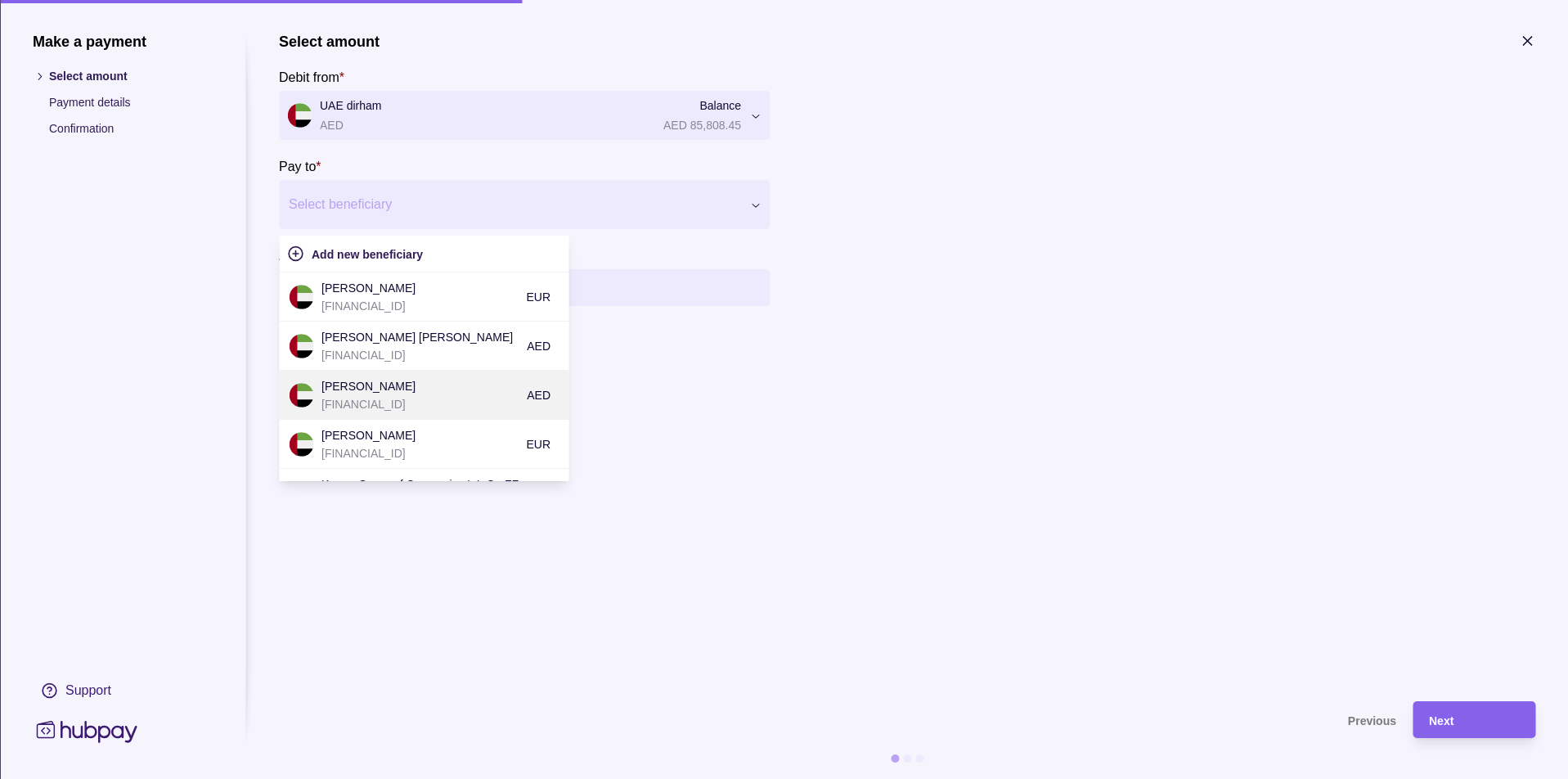
click at [392, 392] on p "[PERSON_NAME]" at bounding box center [420, 386] width 197 height 18
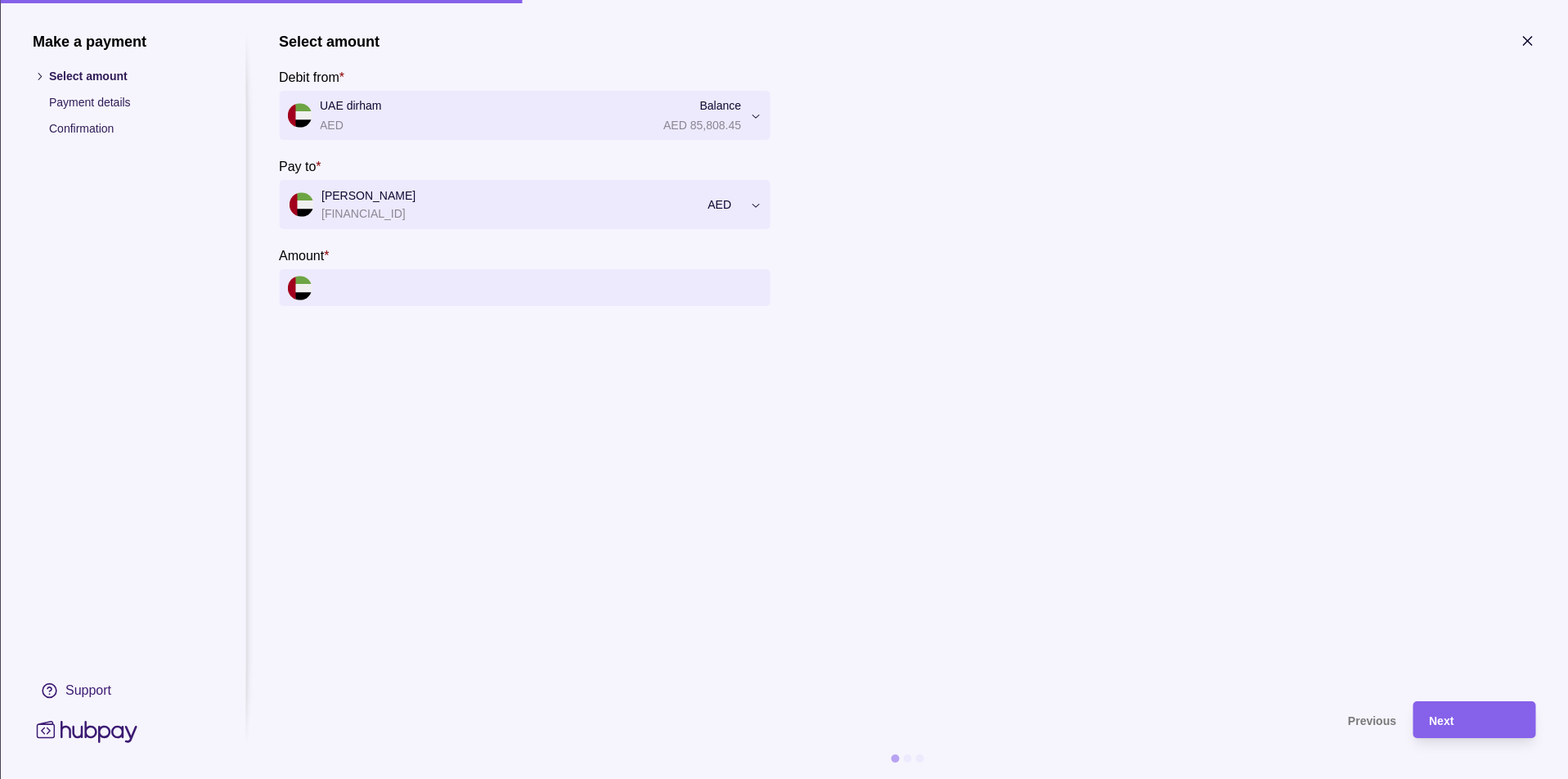
click at [387, 297] on input "Amount *" at bounding box center [540, 287] width 442 height 36
click at [377, 293] on input "Amount *" at bounding box center [540, 287] width 442 height 36
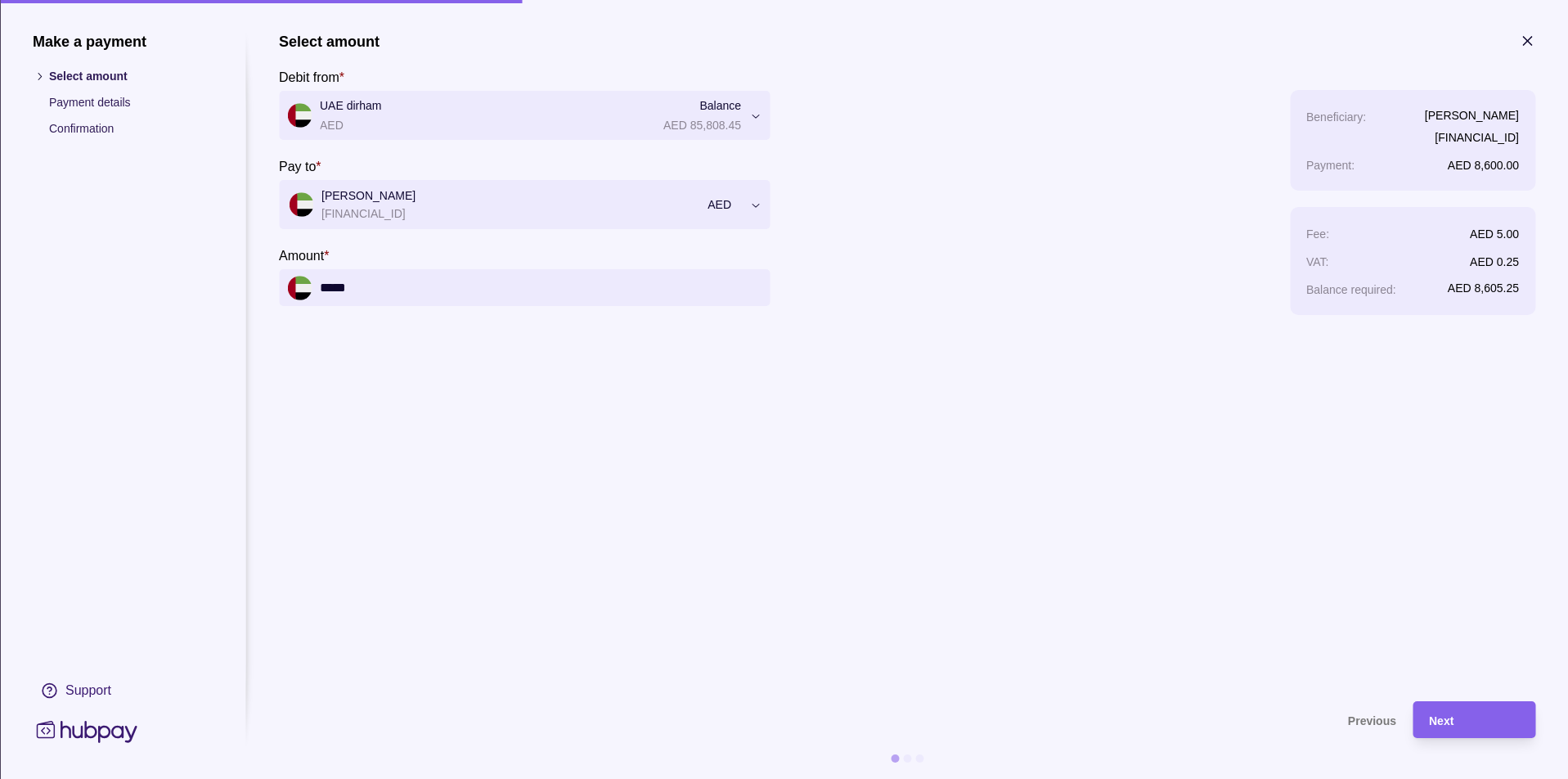
type input "******"
click at [1460, 513] on section "**********" at bounding box center [907, 358] width 1256 height 651
click at [1483, 720] on div "Next" at bounding box center [1473, 720] width 90 height 20
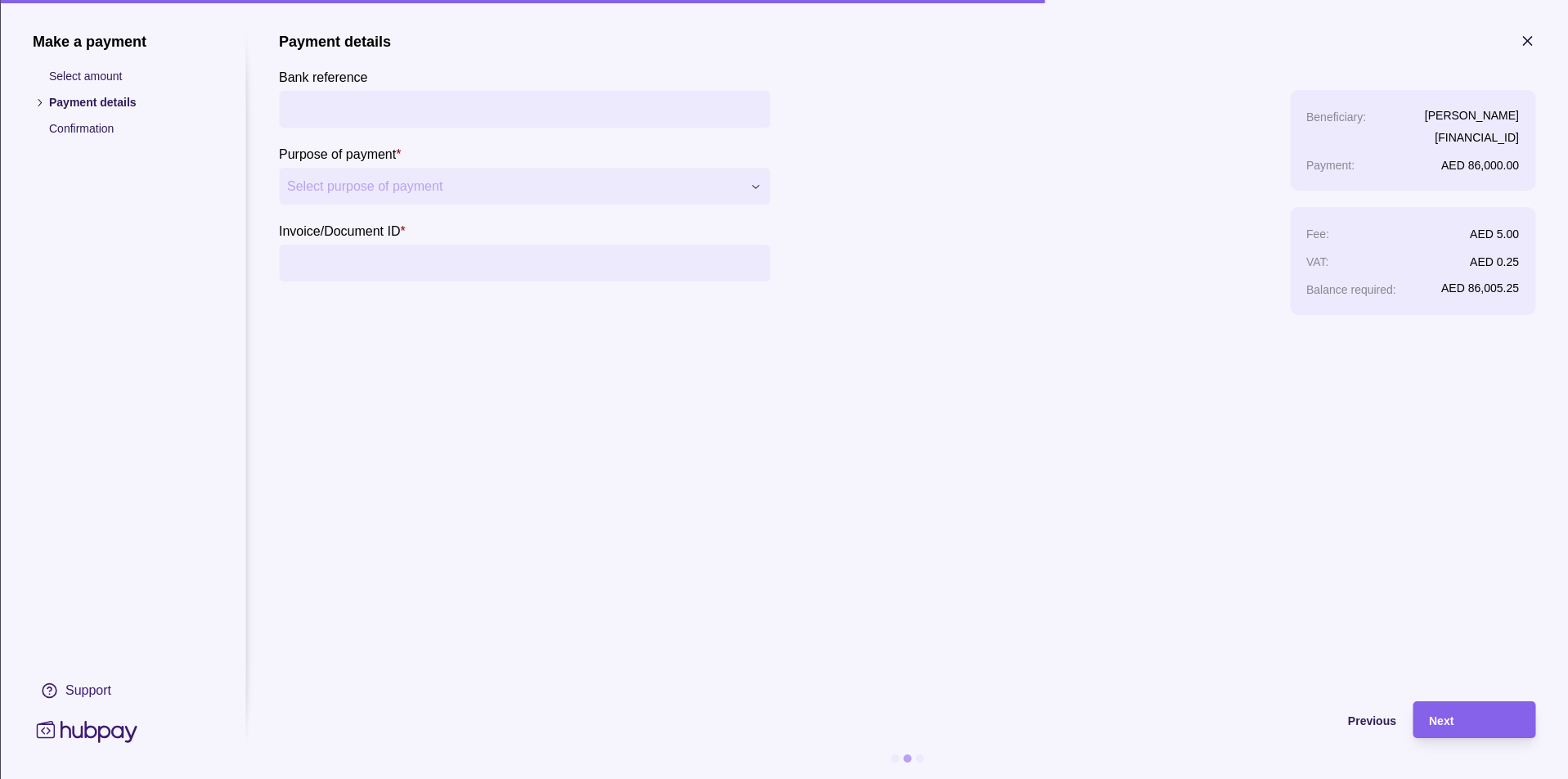
click at [372, 106] on input "Bank reference" at bounding box center [524, 109] width 475 height 36
type input "******"
click at [447, 778] on div "**********" at bounding box center [784, 779] width 1568 height 0
click at [379, 268] on input "Invoice/Document ID *" at bounding box center [524, 262] width 475 height 36
type input "*"
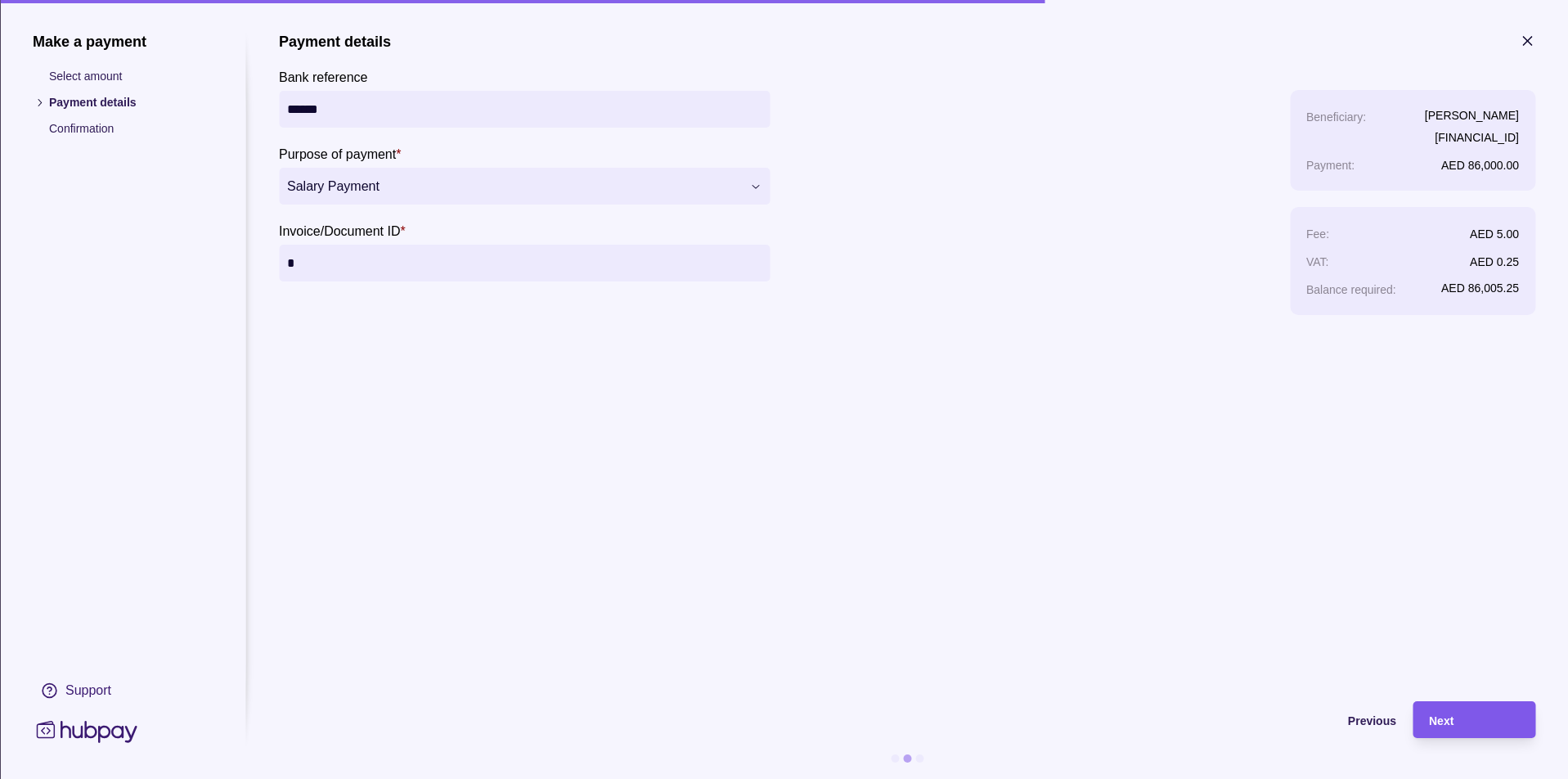
click at [1442, 716] on span "Next" at bounding box center [1440, 721] width 25 height 13
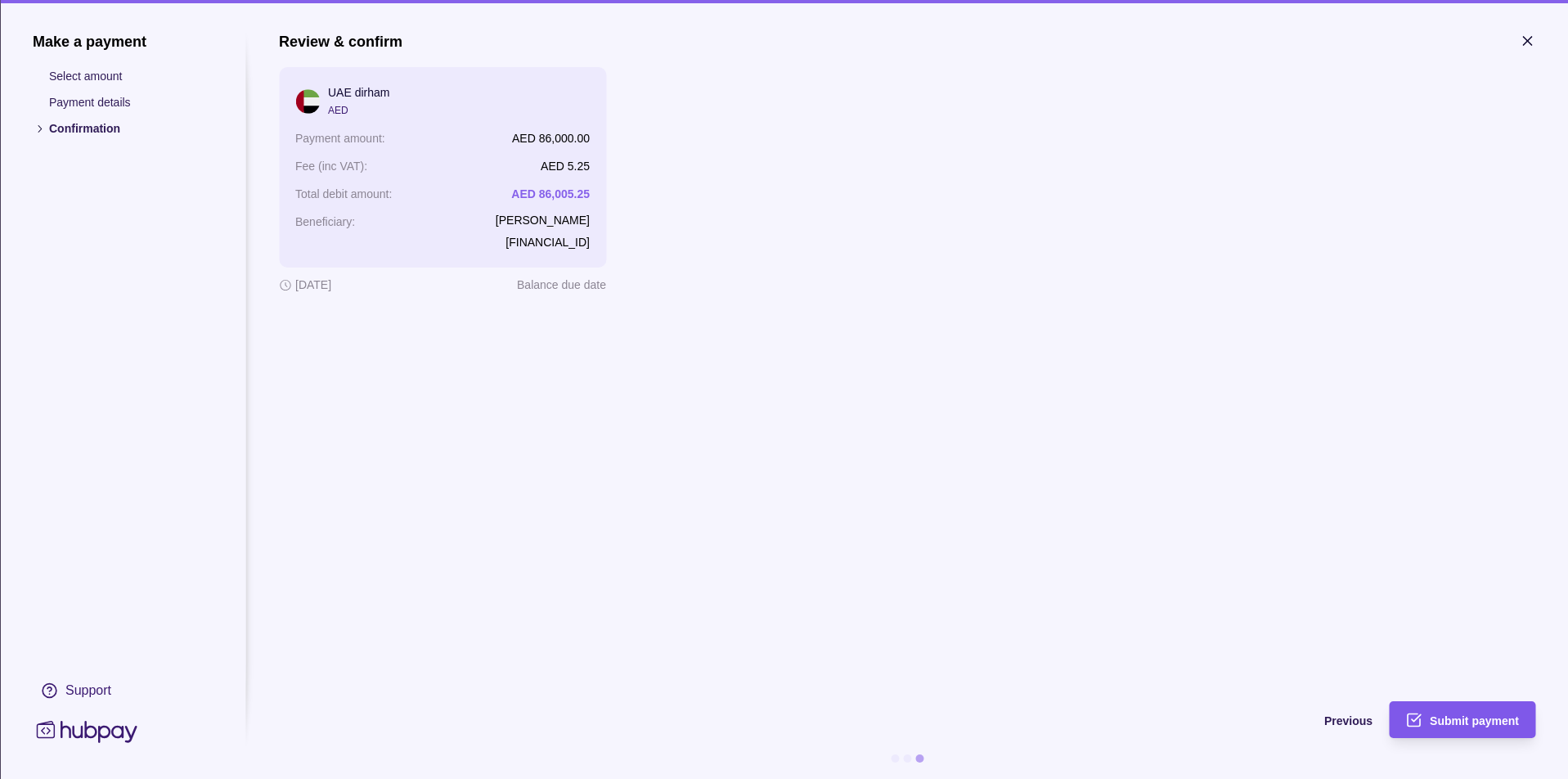
click at [1458, 718] on span "Submit payment" at bounding box center [1474, 721] width 89 height 13
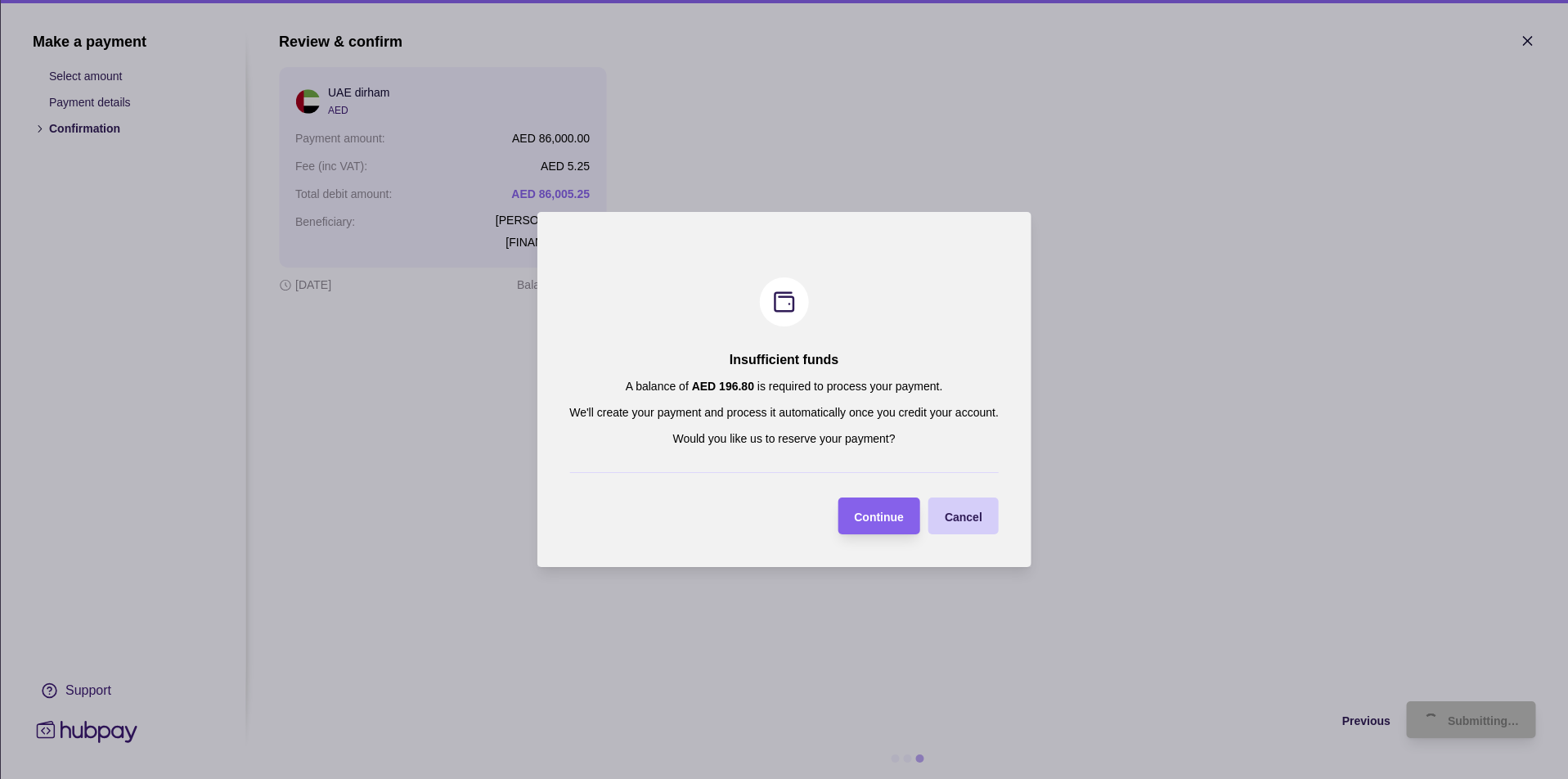
click at [979, 527] on div "Cancel" at bounding box center [951, 516] width 62 height 36
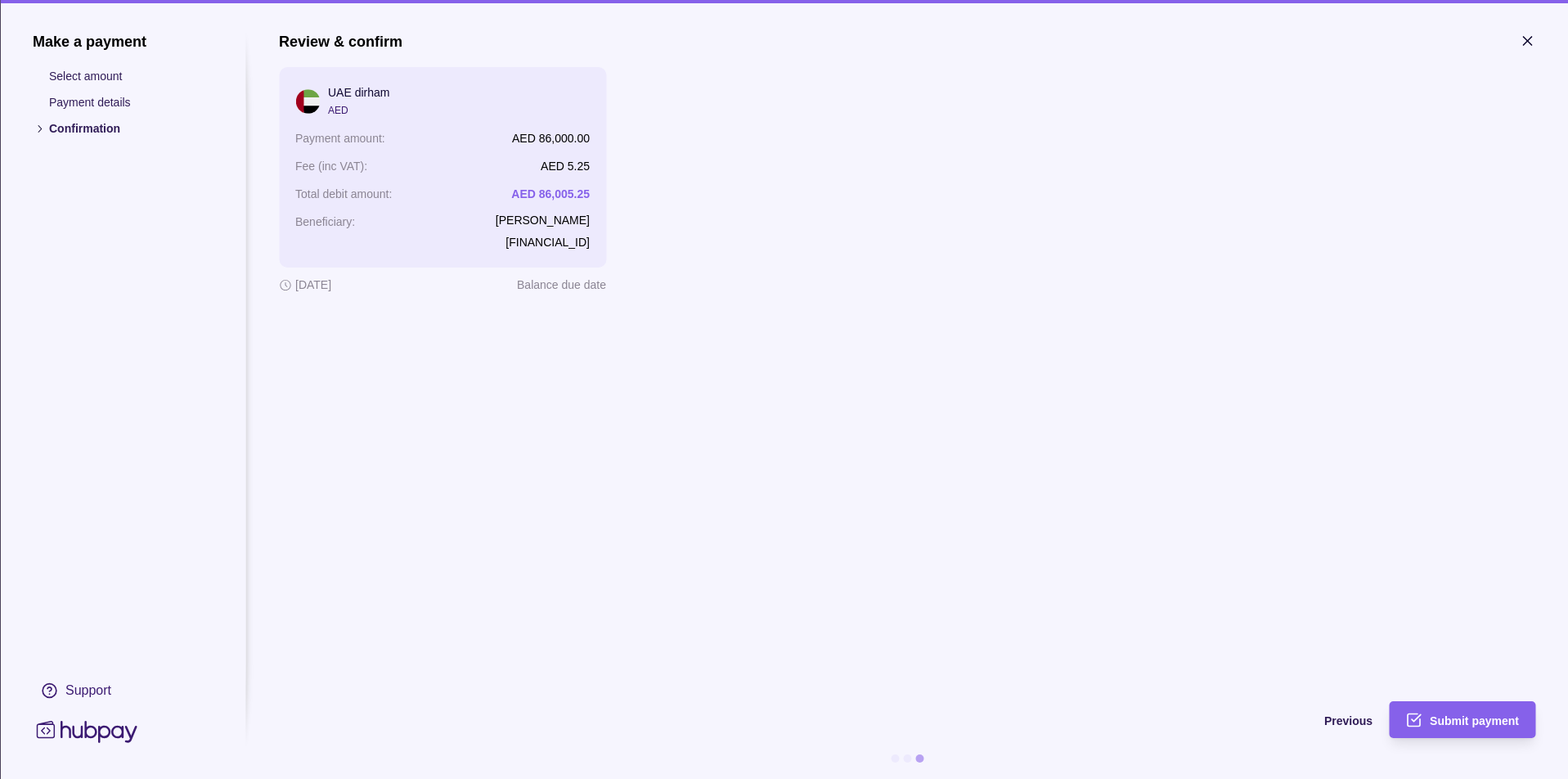
click at [1522, 43] on icon "button" at bounding box center [1527, 41] width 16 height 16
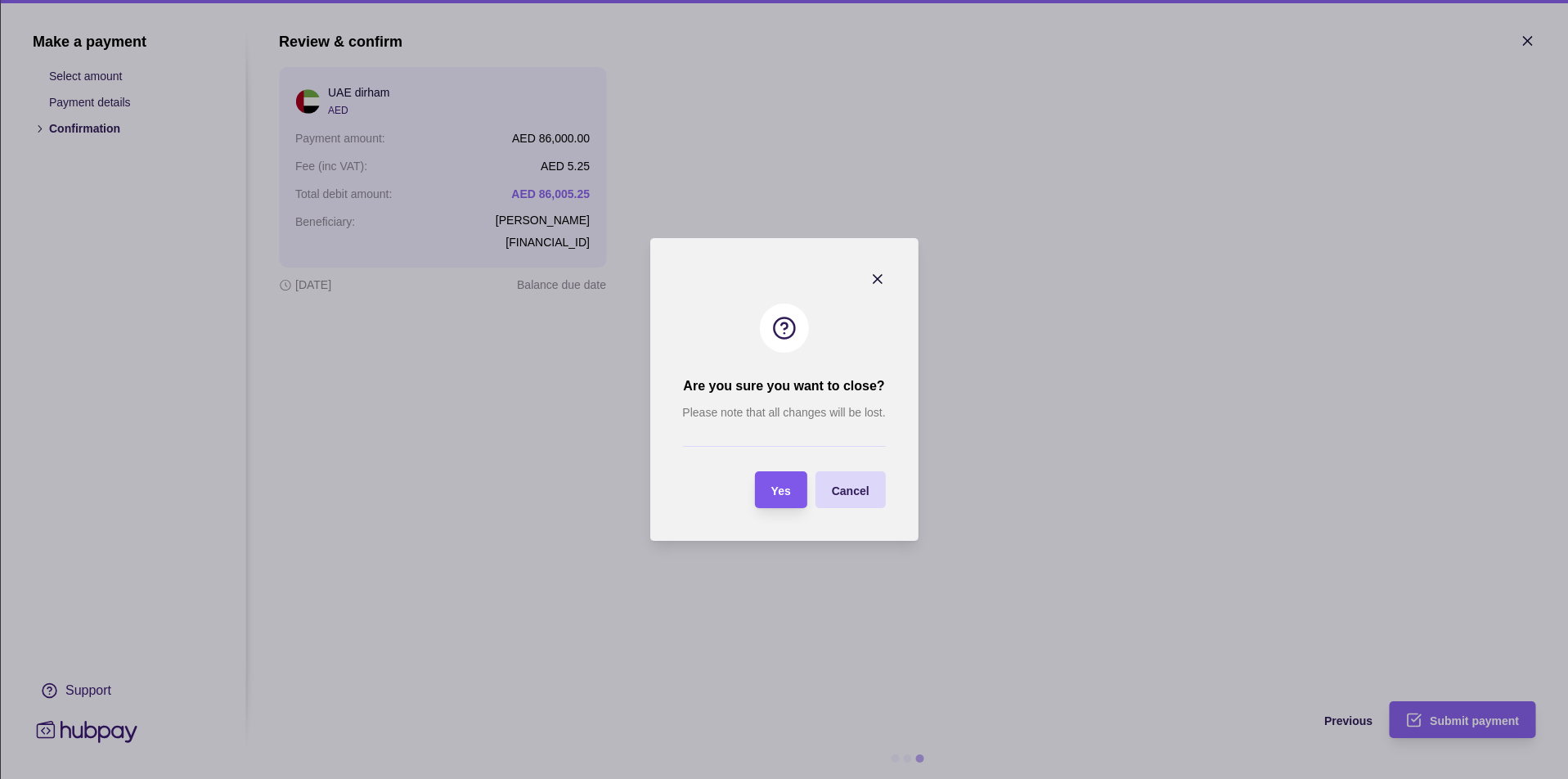
click at [778, 497] on div "Yes" at bounding box center [781, 490] width 20 height 20
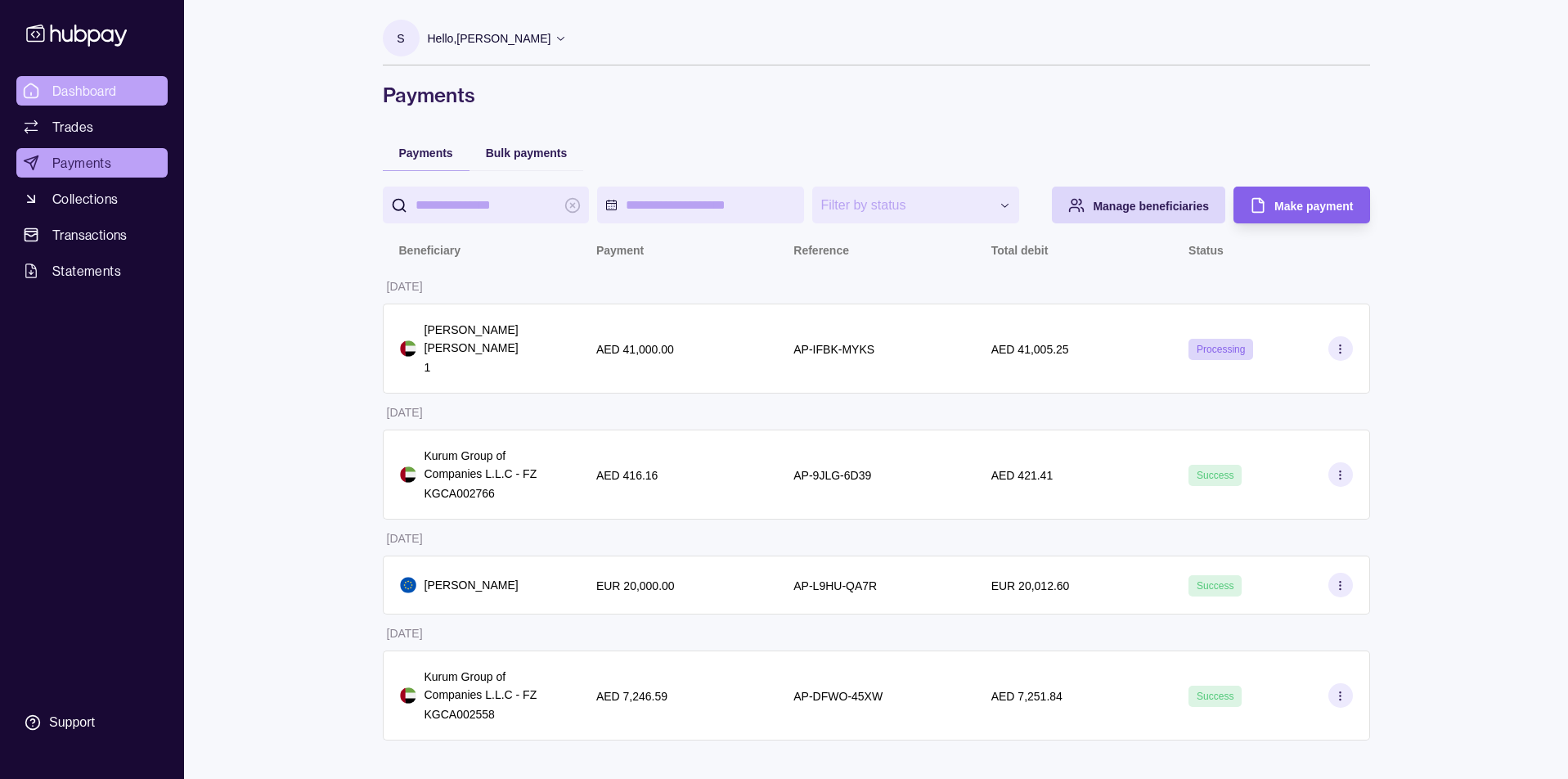
click at [81, 95] on span "Dashboard" at bounding box center [84, 91] width 65 height 20
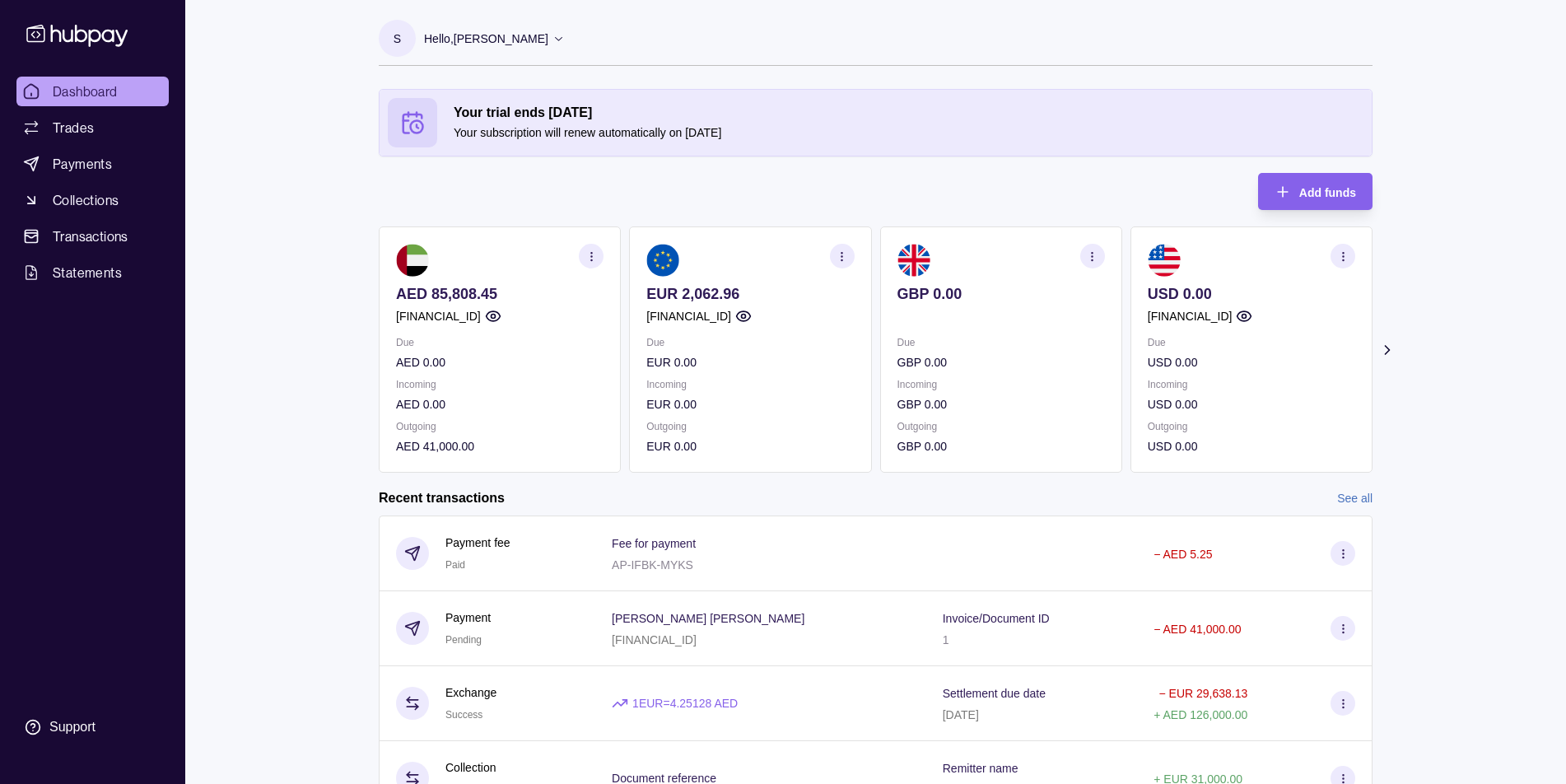
click at [596, 257] on icon "button" at bounding box center [591, 256] width 12 height 12
click at [487, 180] on div "Your trial ends [DATE] Your subscription will renew automatically on [DATE] Add…" at bounding box center [875, 281] width 994 height 383
click at [84, 130] on span "Trades" at bounding box center [72, 127] width 41 height 20
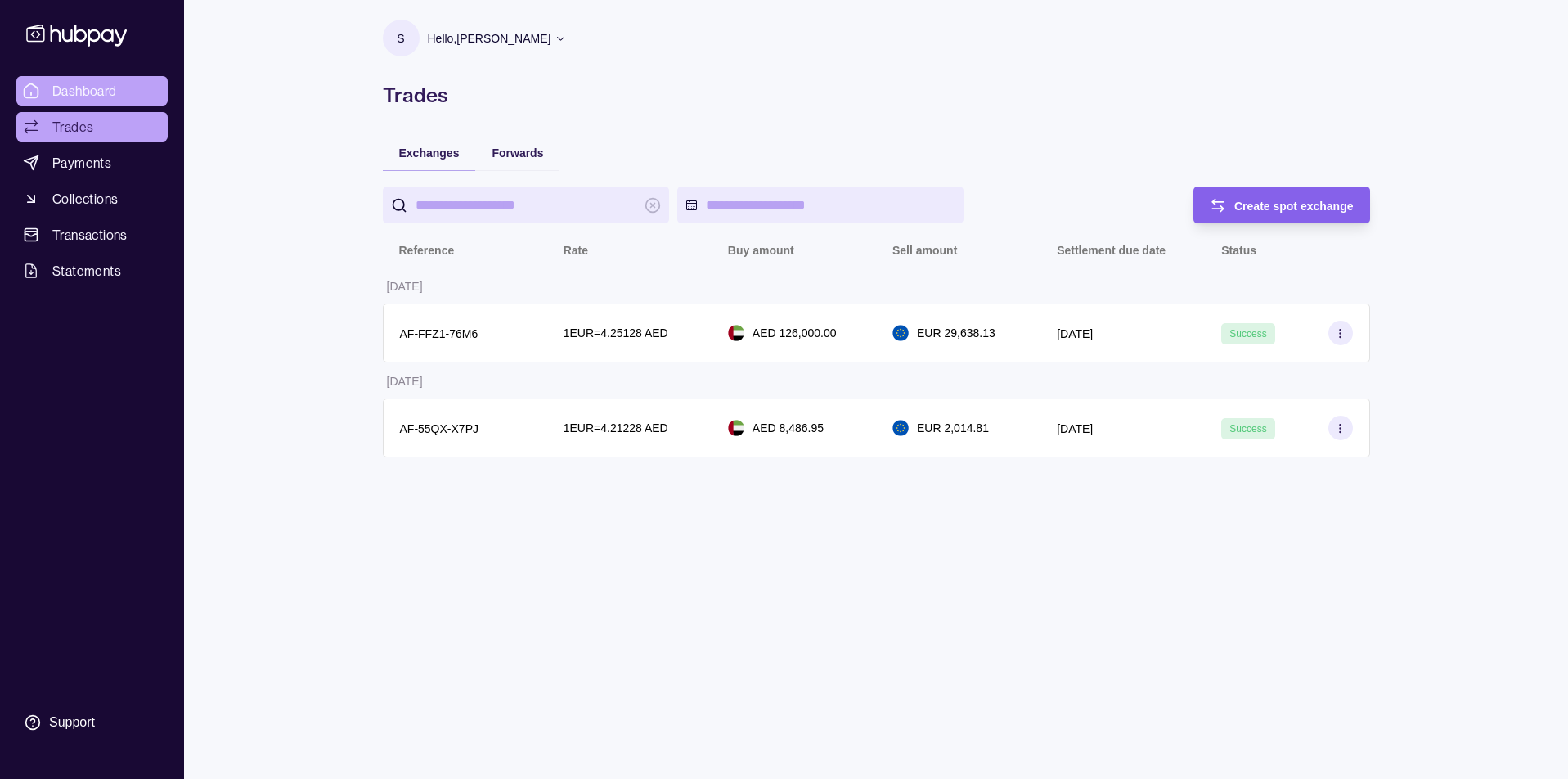
click at [117, 94] on link "Dashboard" at bounding box center [92, 90] width 151 height 29
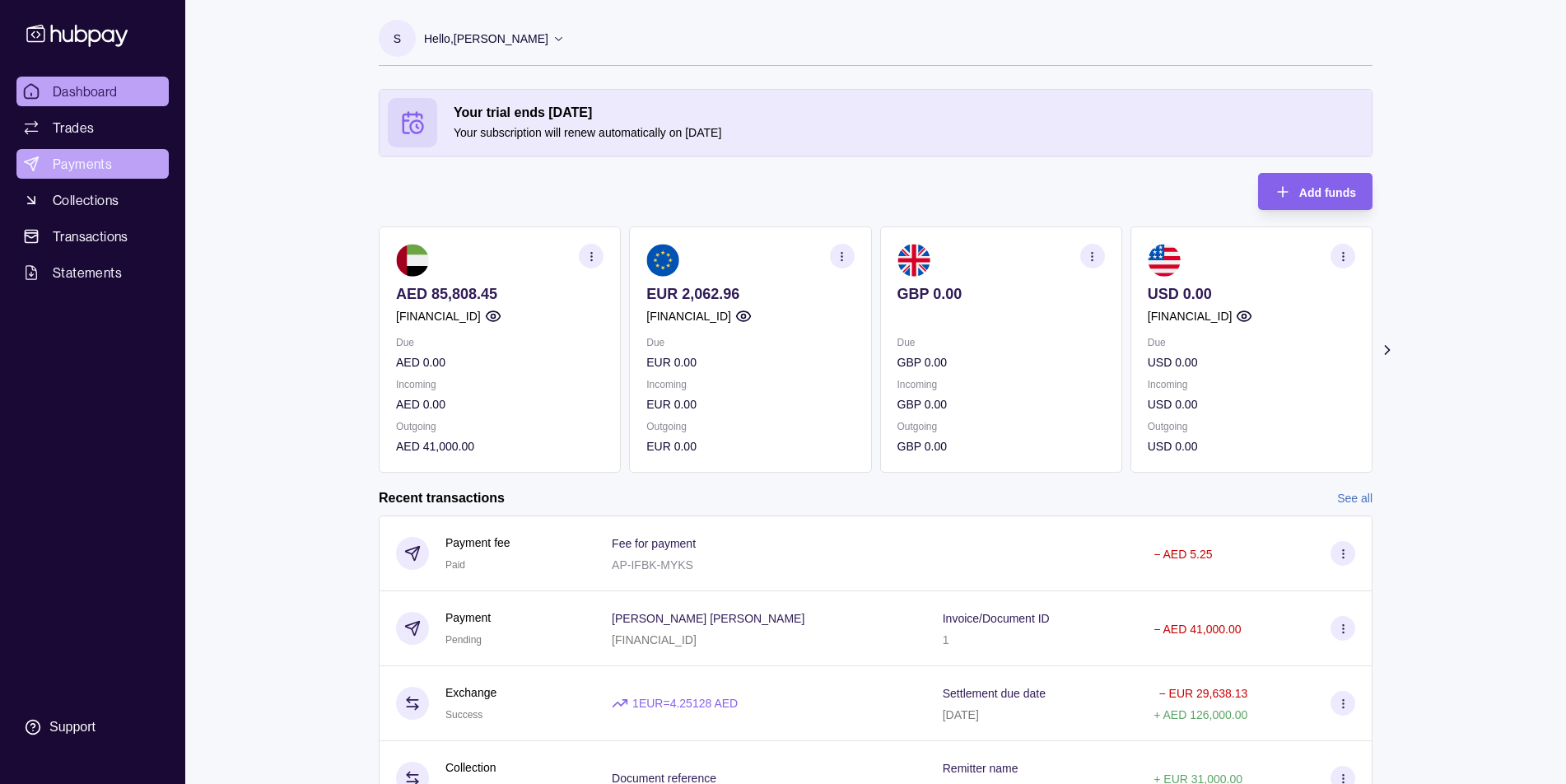
drag, startPoint x: 66, startPoint y: 161, endPoint x: 75, endPoint y: 160, distance: 9.1
click at [66, 162] on span "Payments" at bounding box center [82, 164] width 60 height 20
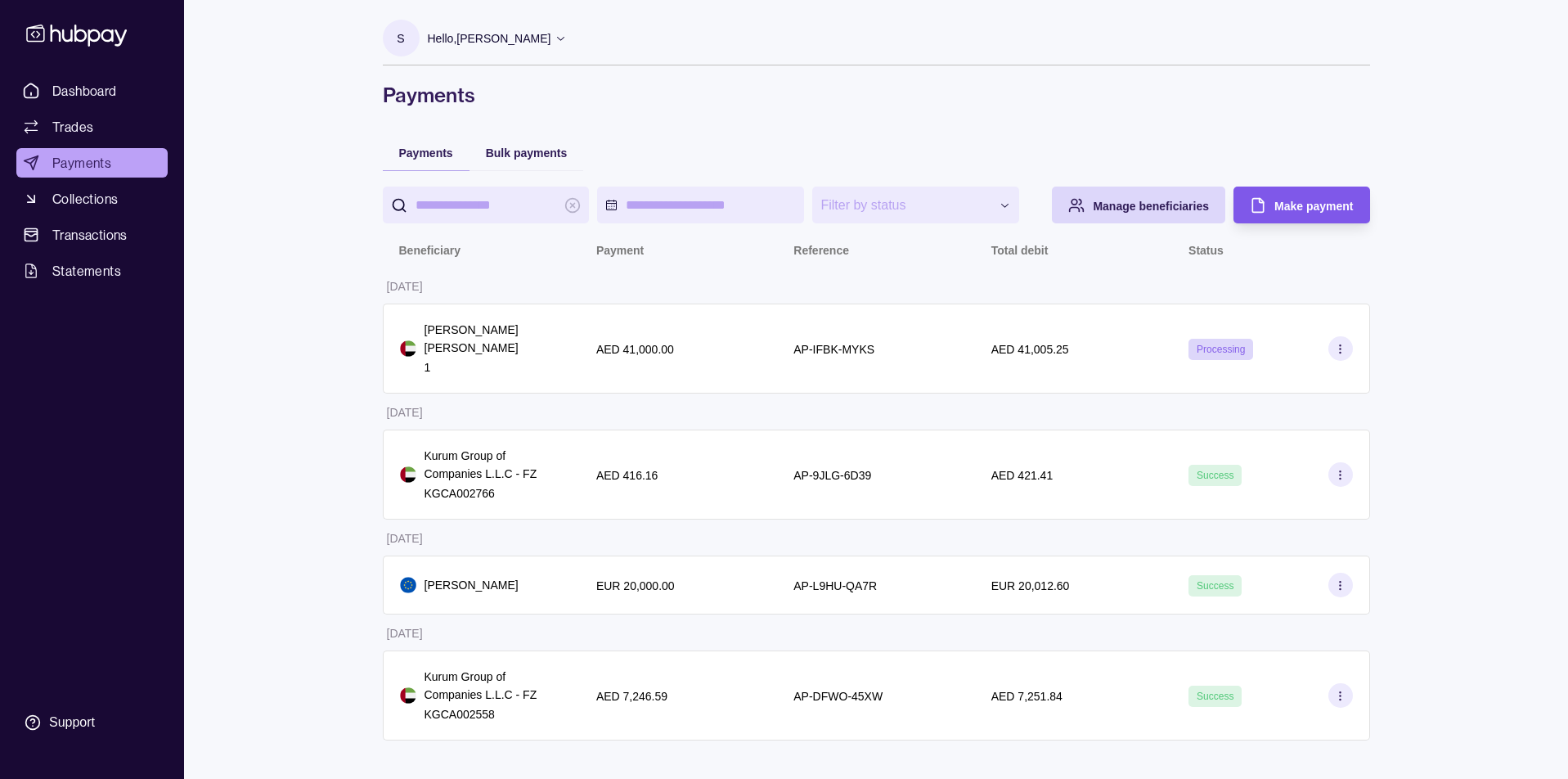
click at [1277, 206] on span "Make payment" at bounding box center [1313, 206] width 78 height 13
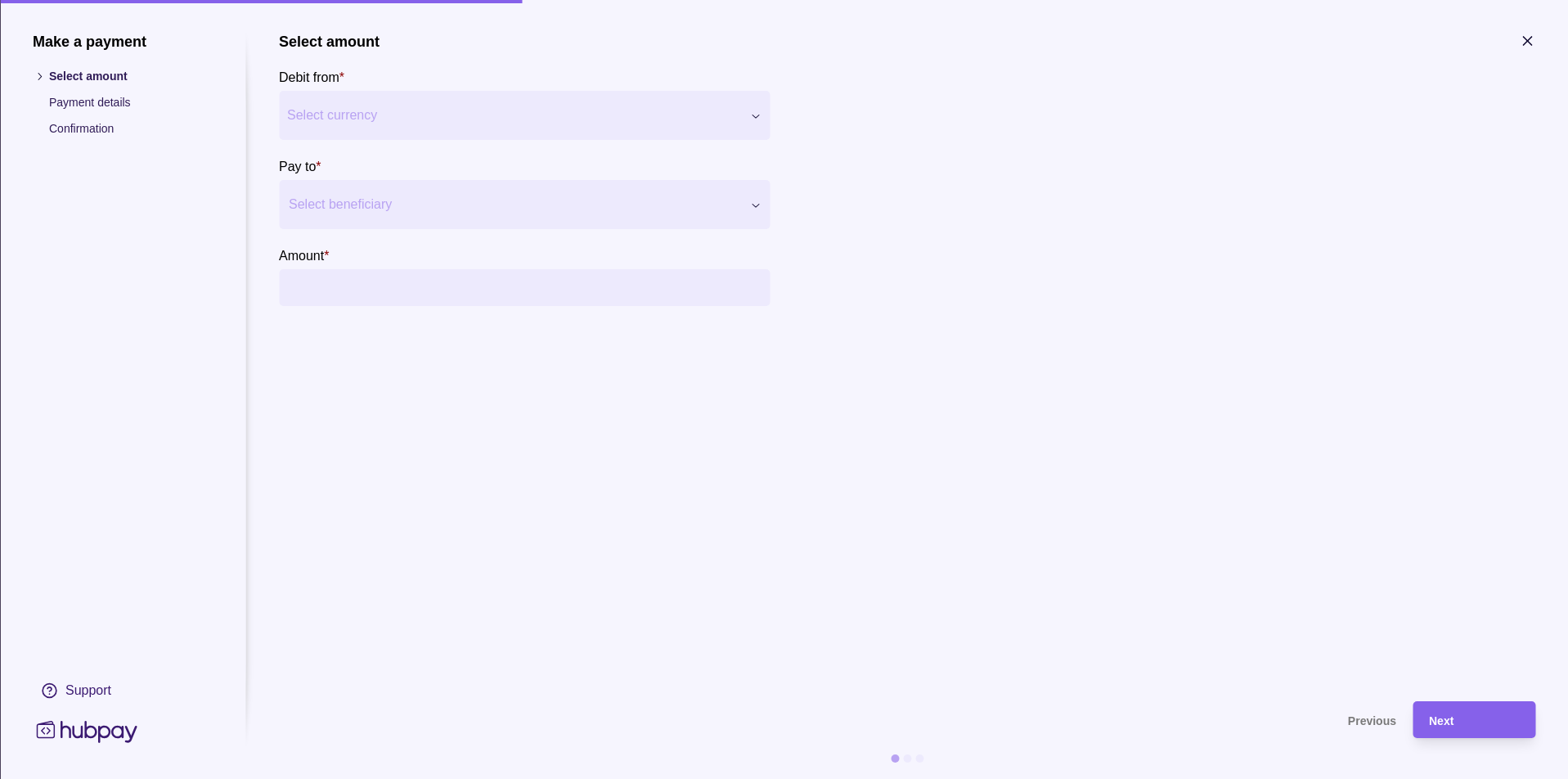
click at [491, 778] on div "Make a payment Select amount Payment details Confirmation Support Select amount…" at bounding box center [784, 779] width 1568 height 0
click at [370, 198] on div "Select beneficiary" at bounding box center [514, 205] width 451 height 20
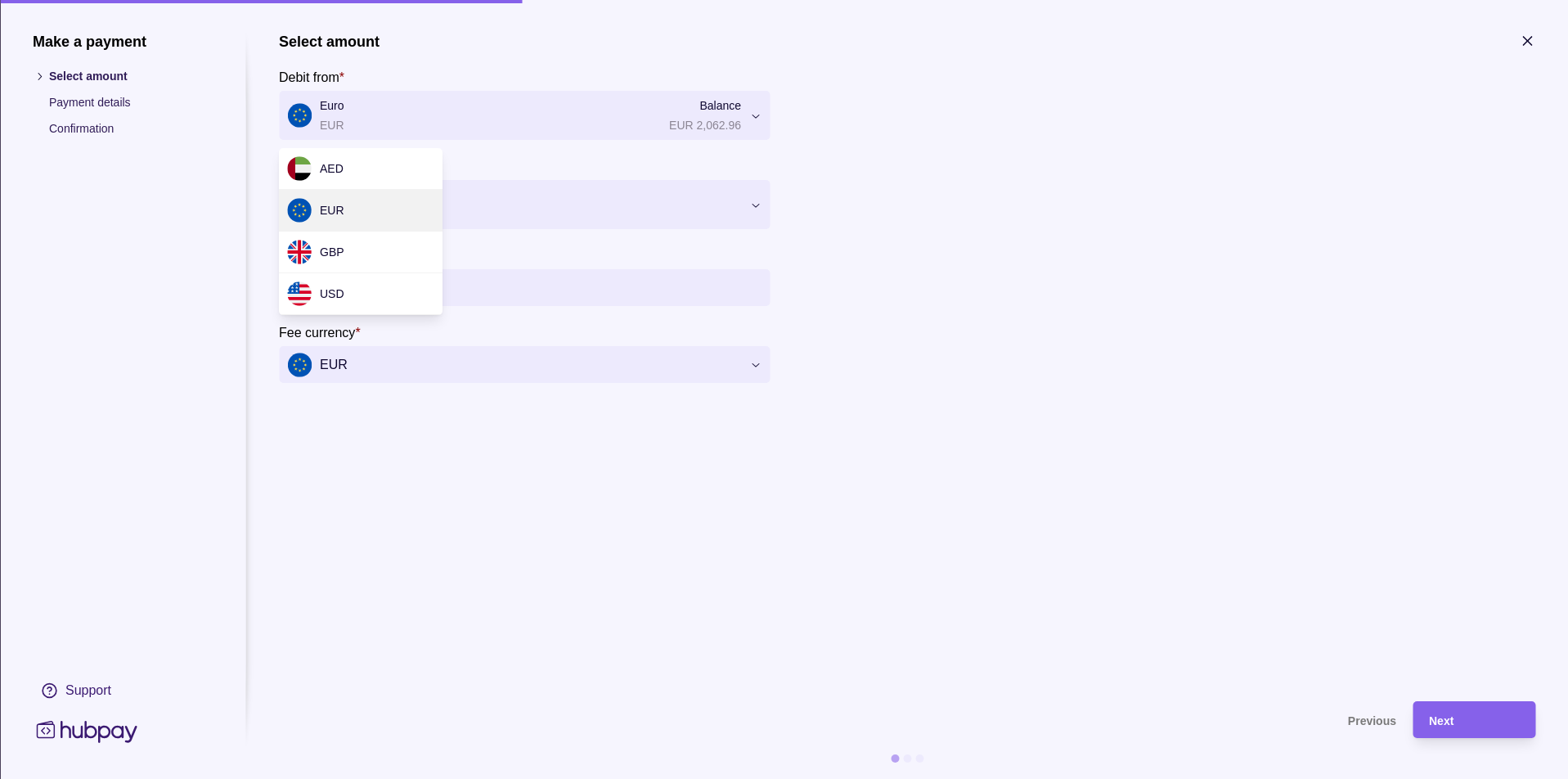
click at [387, 778] on div "Make a payment Select amount Payment details Confirmation Support Select amount…" at bounding box center [784, 779] width 1568 height 0
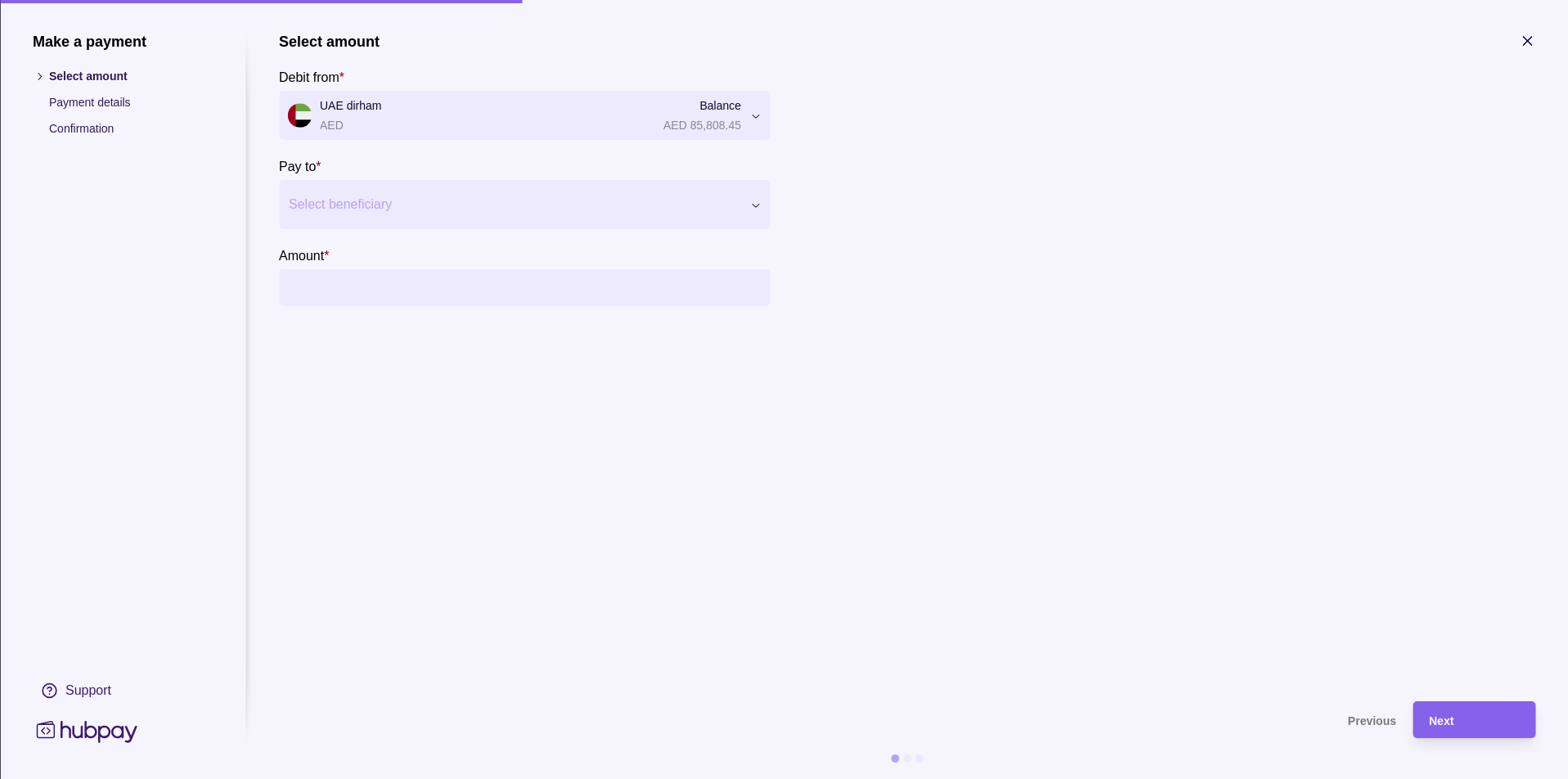
click at [373, 206] on div "Select beneficiary" at bounding box center [514, 205] width 451 height 20
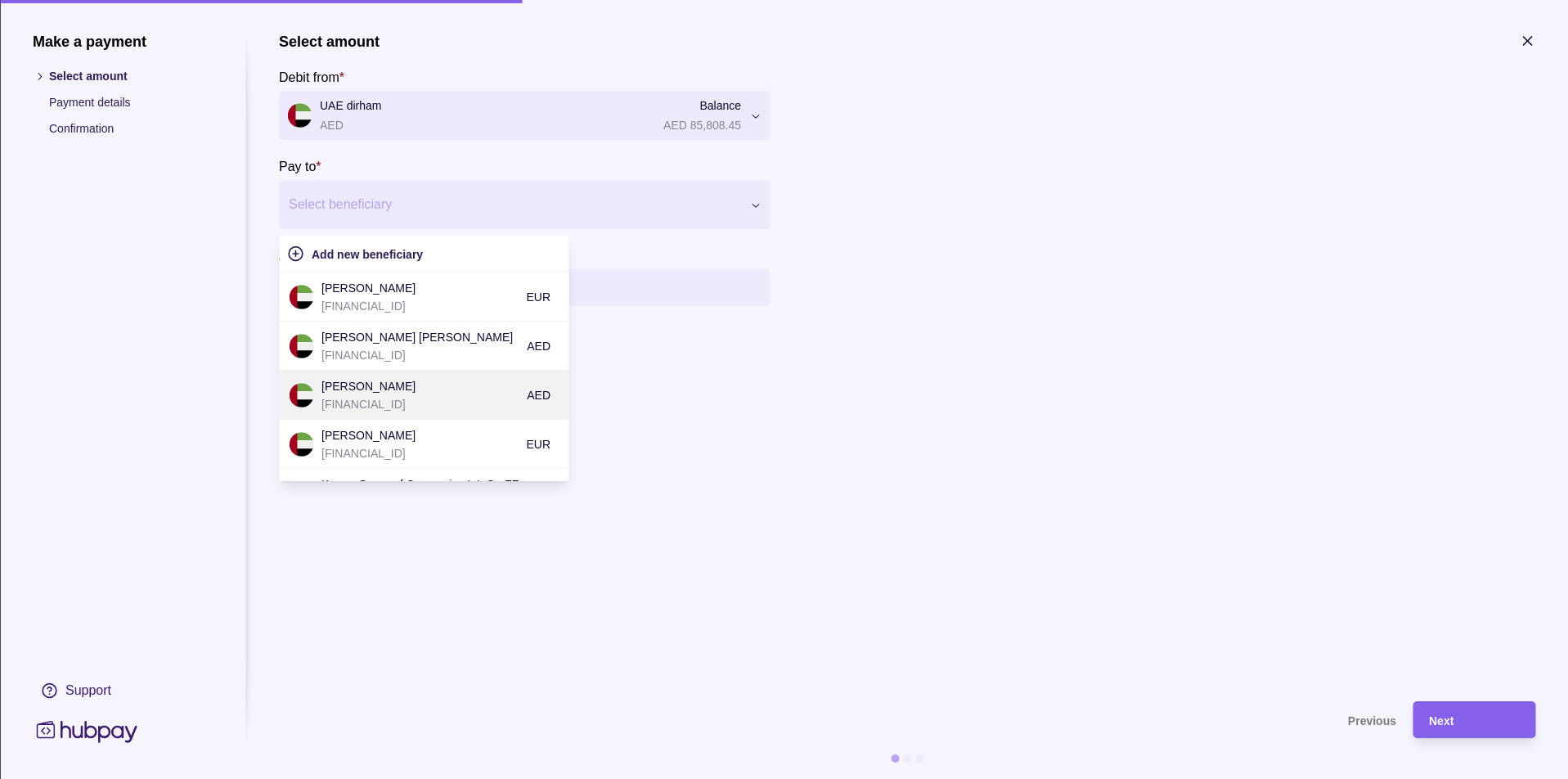
click at [451, 390] on p "[PERSON_NAME]" at bounding box center [420, 386] width 197 height 18
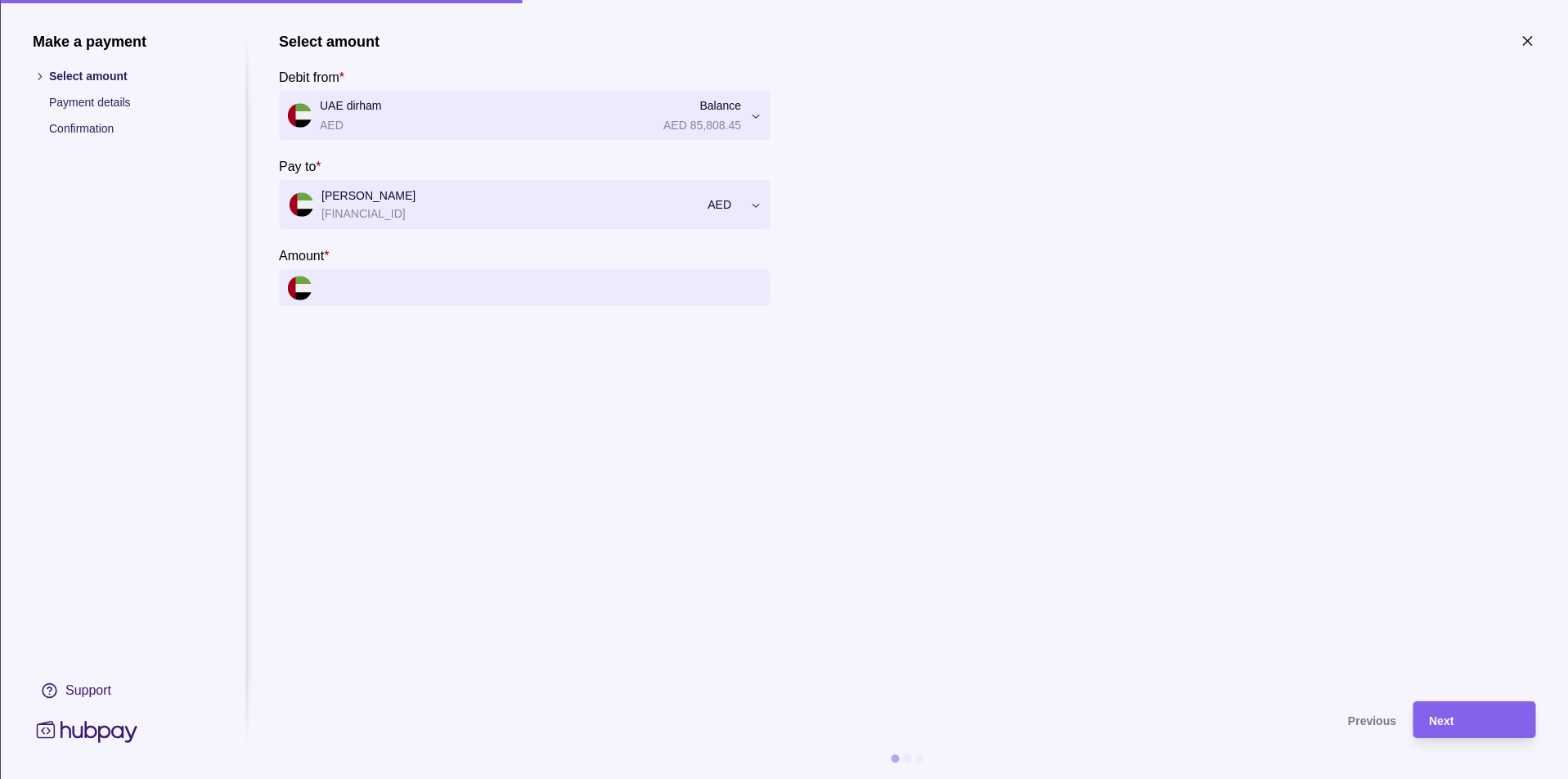
click at [421, 298] on input "Amount *" at bounding box center [540, 287] width 442 height 36
click at [420, 297] on input "Amount *" at bounding box center [540, 287] width 442 height 36
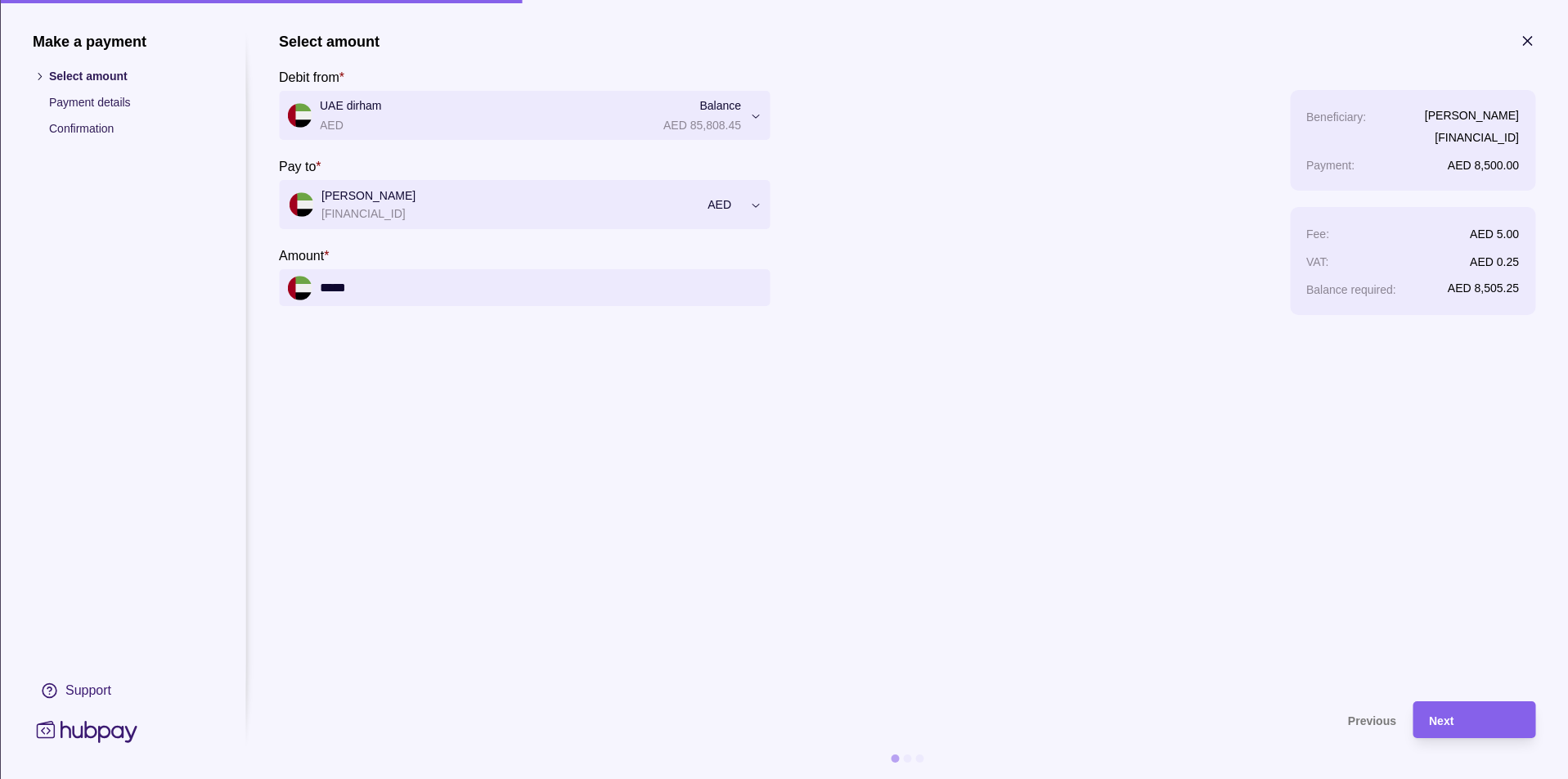
type input "******"
click at [1473, 707] on div "Next" at bounding box center [1461, 719] width 115 height 36
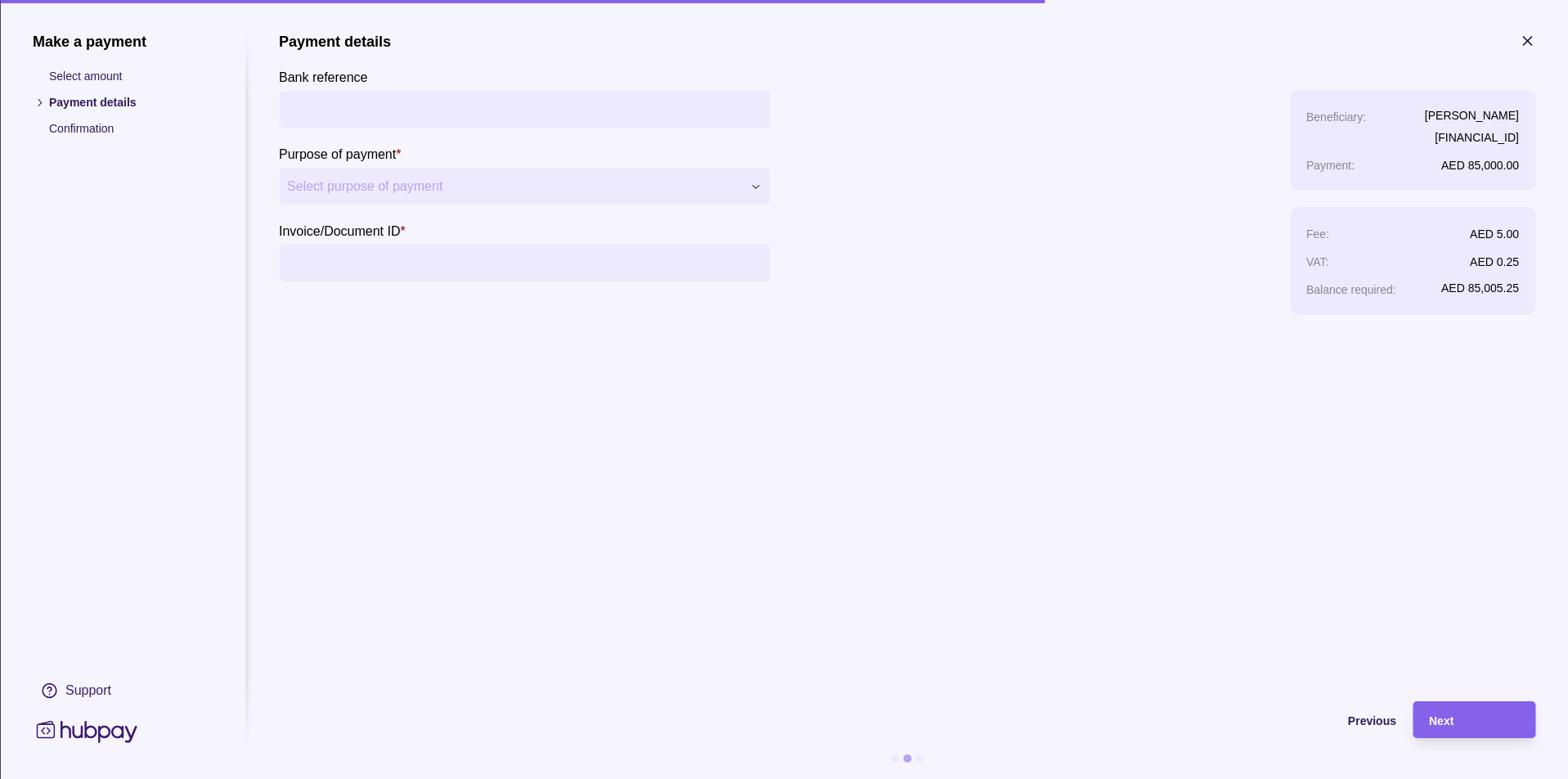
click at [581, 110] on input "Bank reference" at bounding box center [524, 109] width 475 height 36
type input "******"
click at [444, 778] on div "**********" at bounding box center [784, 779] width 1568 height 0
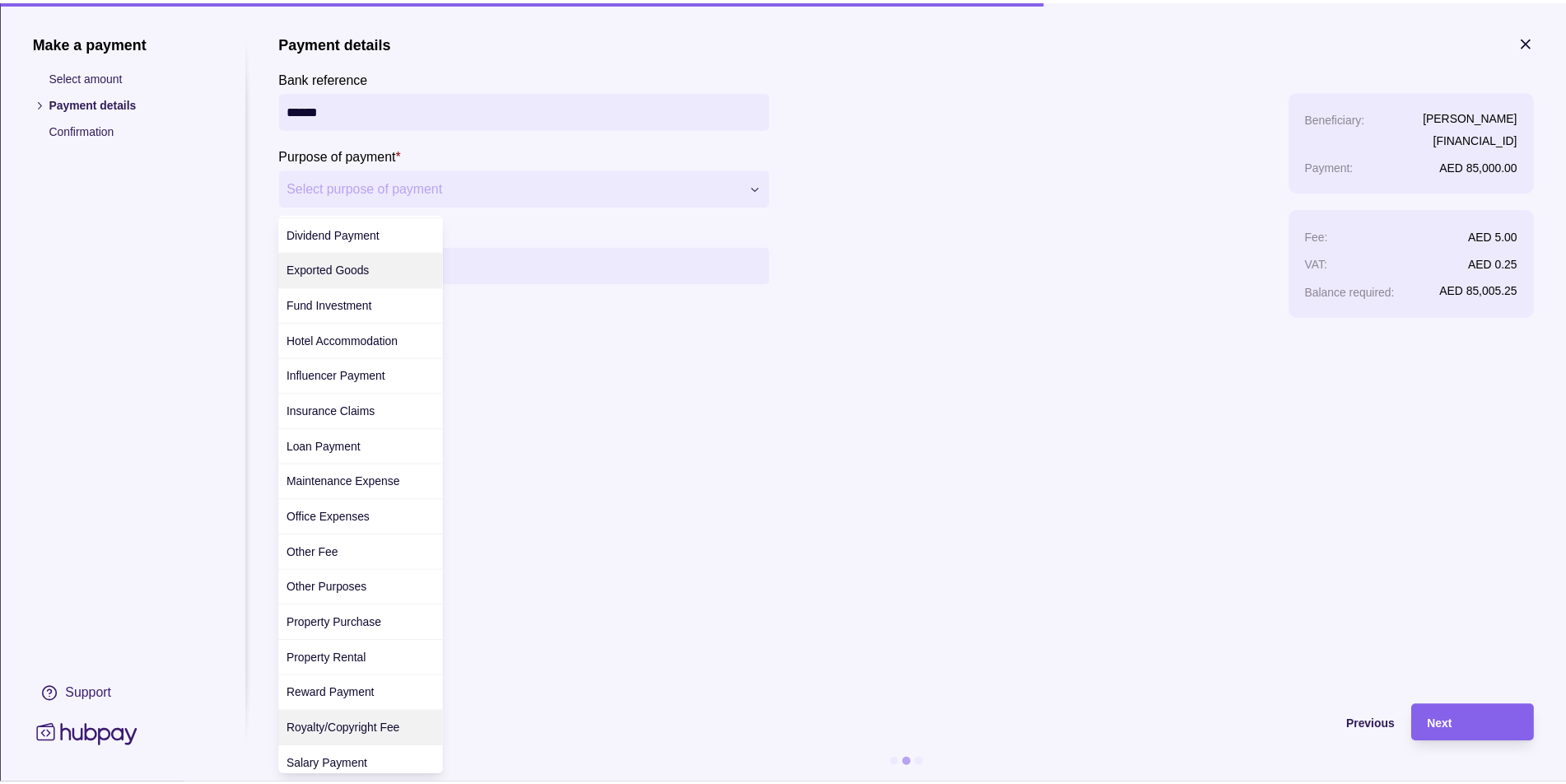
scroll to position [430, 0]
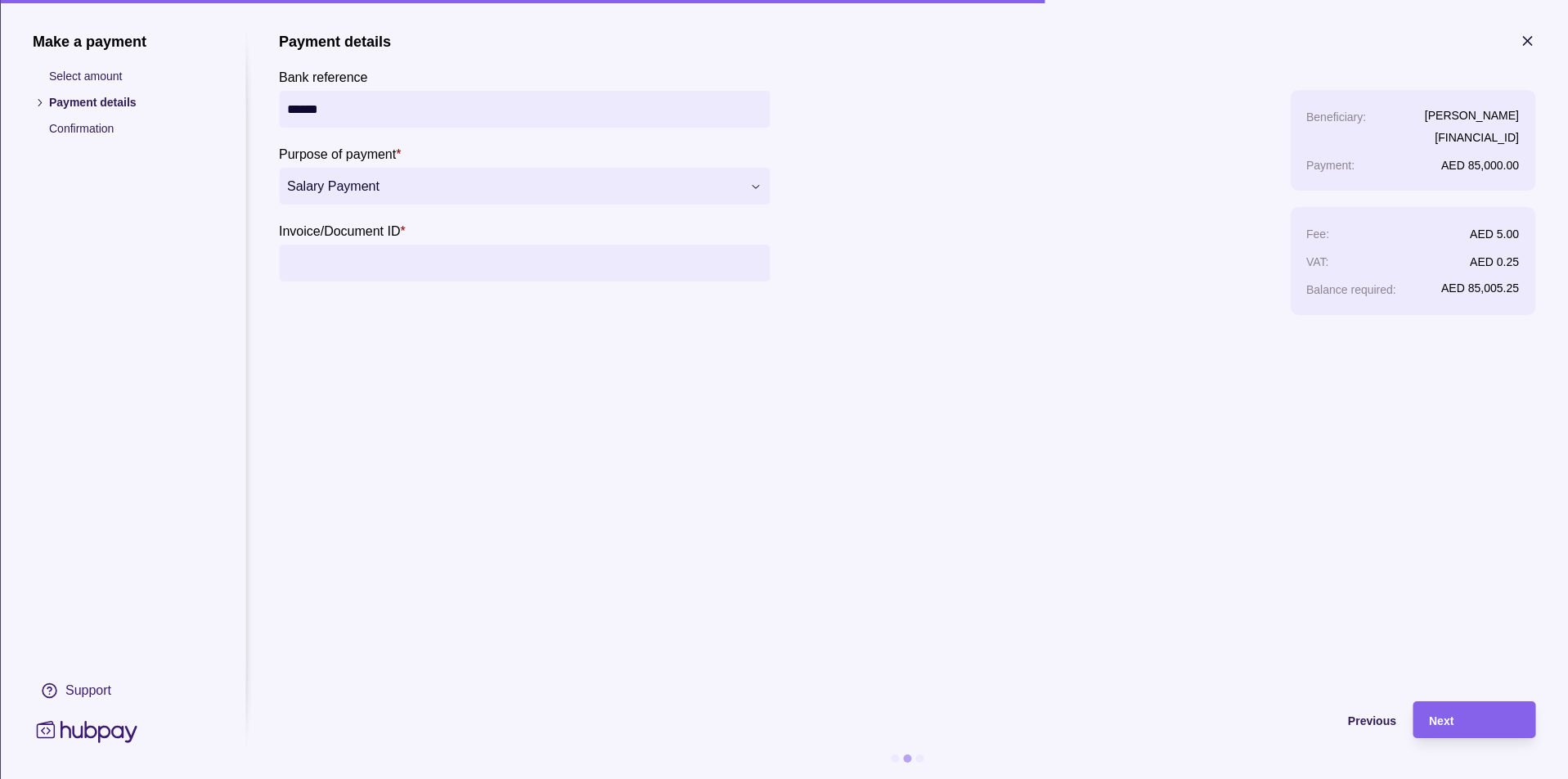
click at [362, 264] on input "Invoice/Document ID *" at bounding box center [524, 262] width 475 height 36
type input "*"
click at [1445, 718] on span "Next" at bounding box center [1440, 721] width 25 height 13
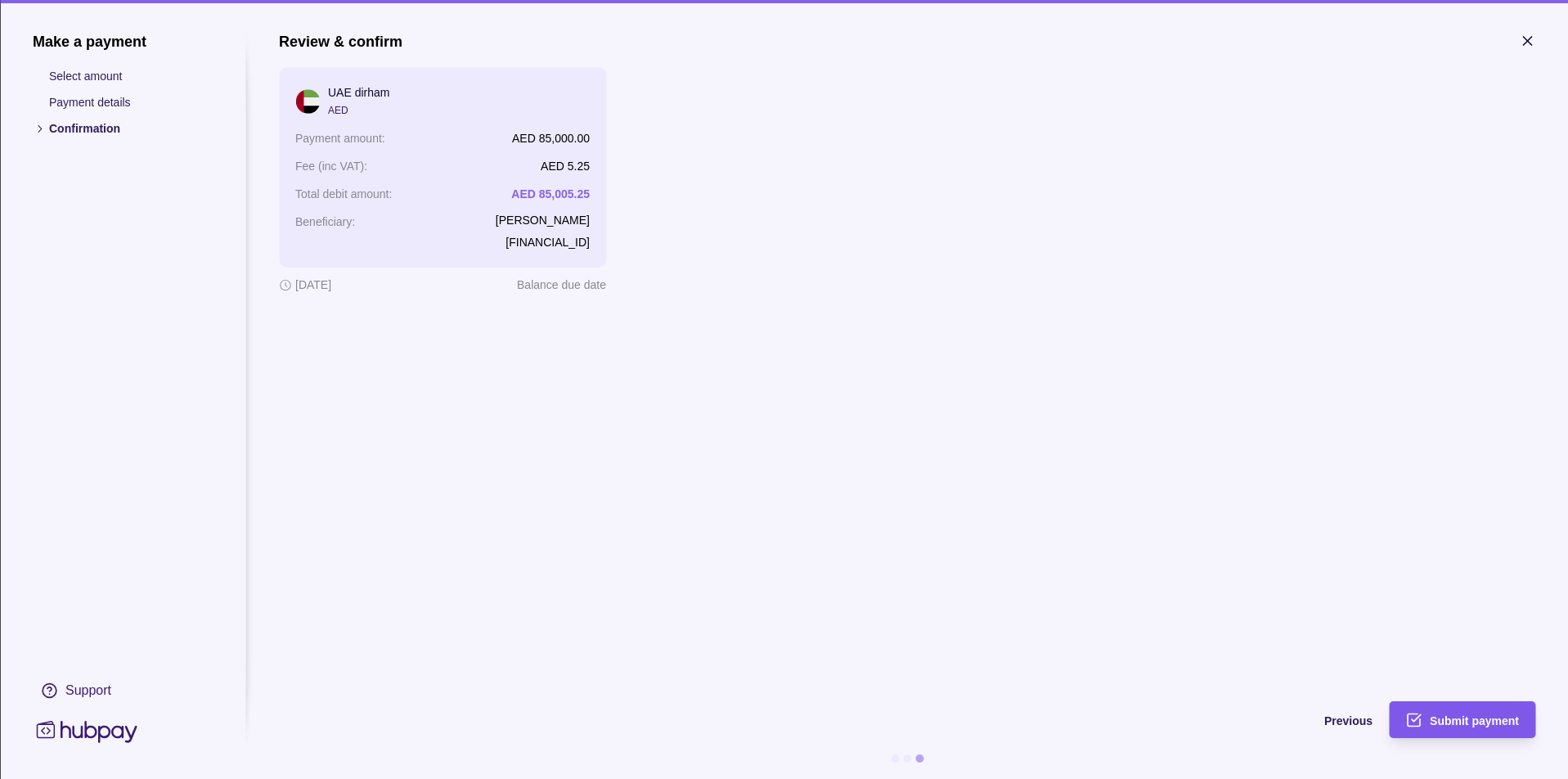
click at [1433, 704] on div "Submit payment" at bounding box center [1450, 719] width 138 height 36
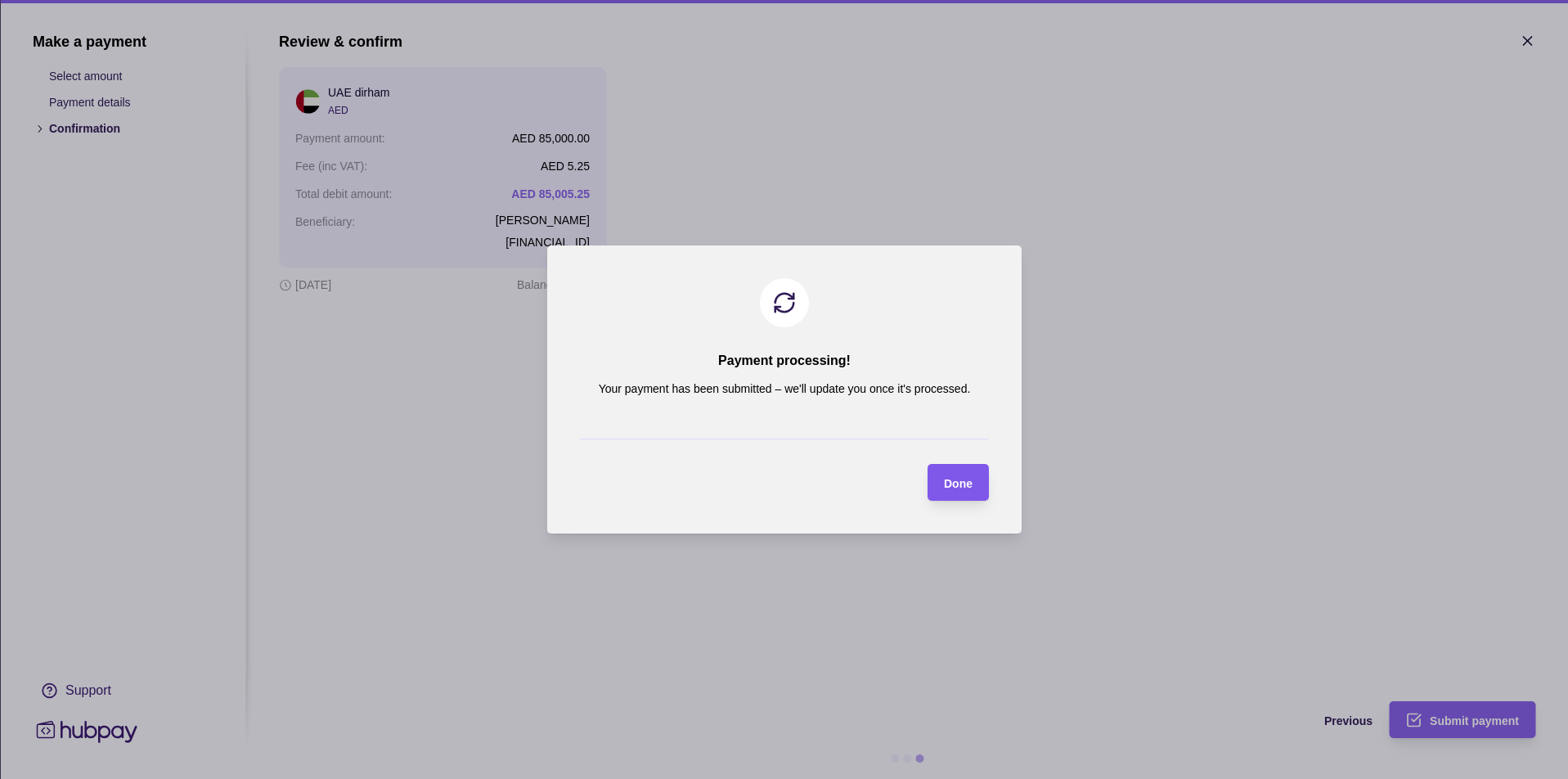
click at [979, 494] on section "Done" at bounding box center [958, 482] width 61 height 36
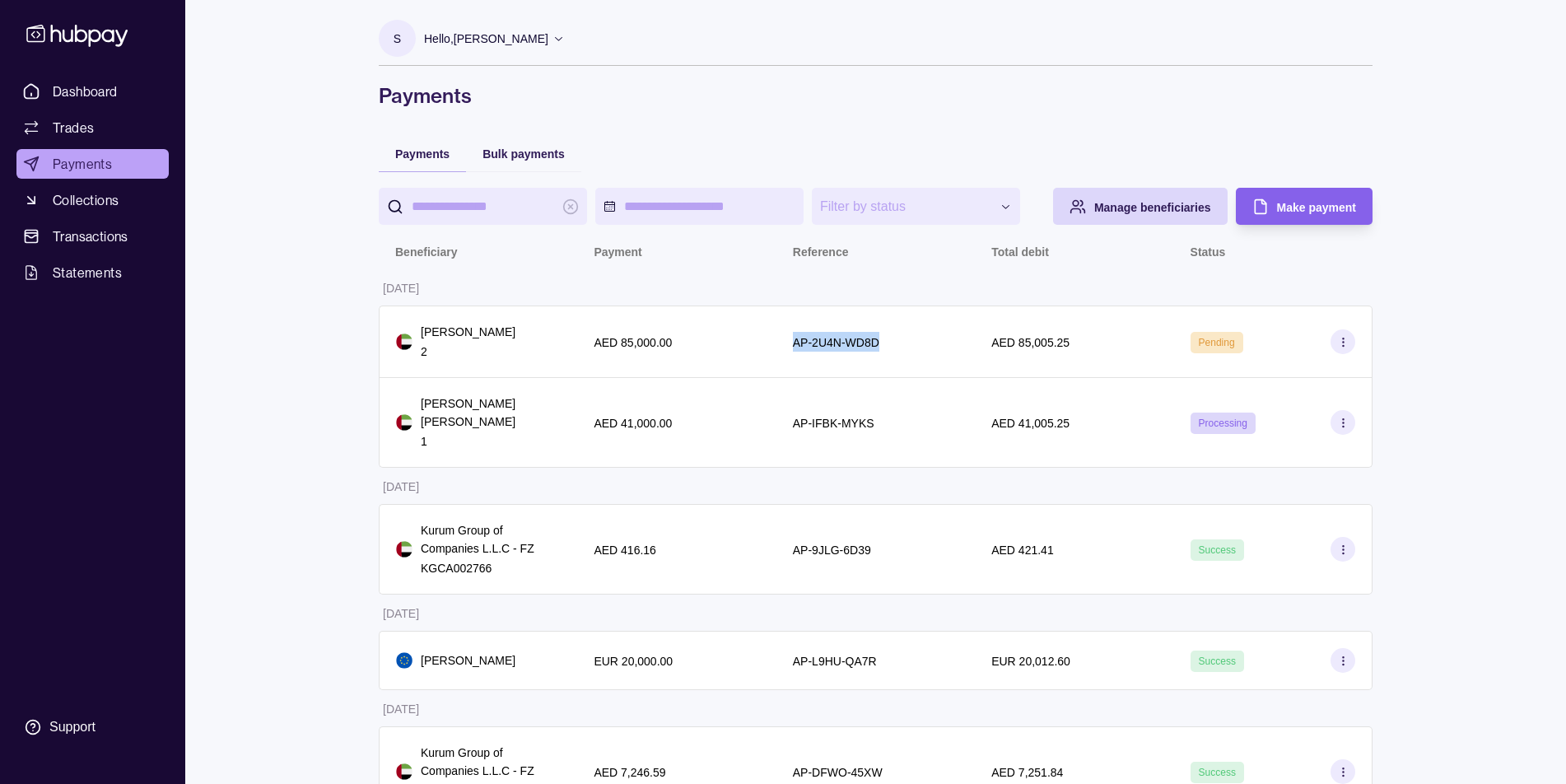
drag, startPoint x: 883, startPoint y: 340, endPoint x: 800, endPoint y: 340, distance: 83.0
click at [794, 342] on div "AP-2U4N-WD8D" at bounding box center [875, 342] width 165 height 20
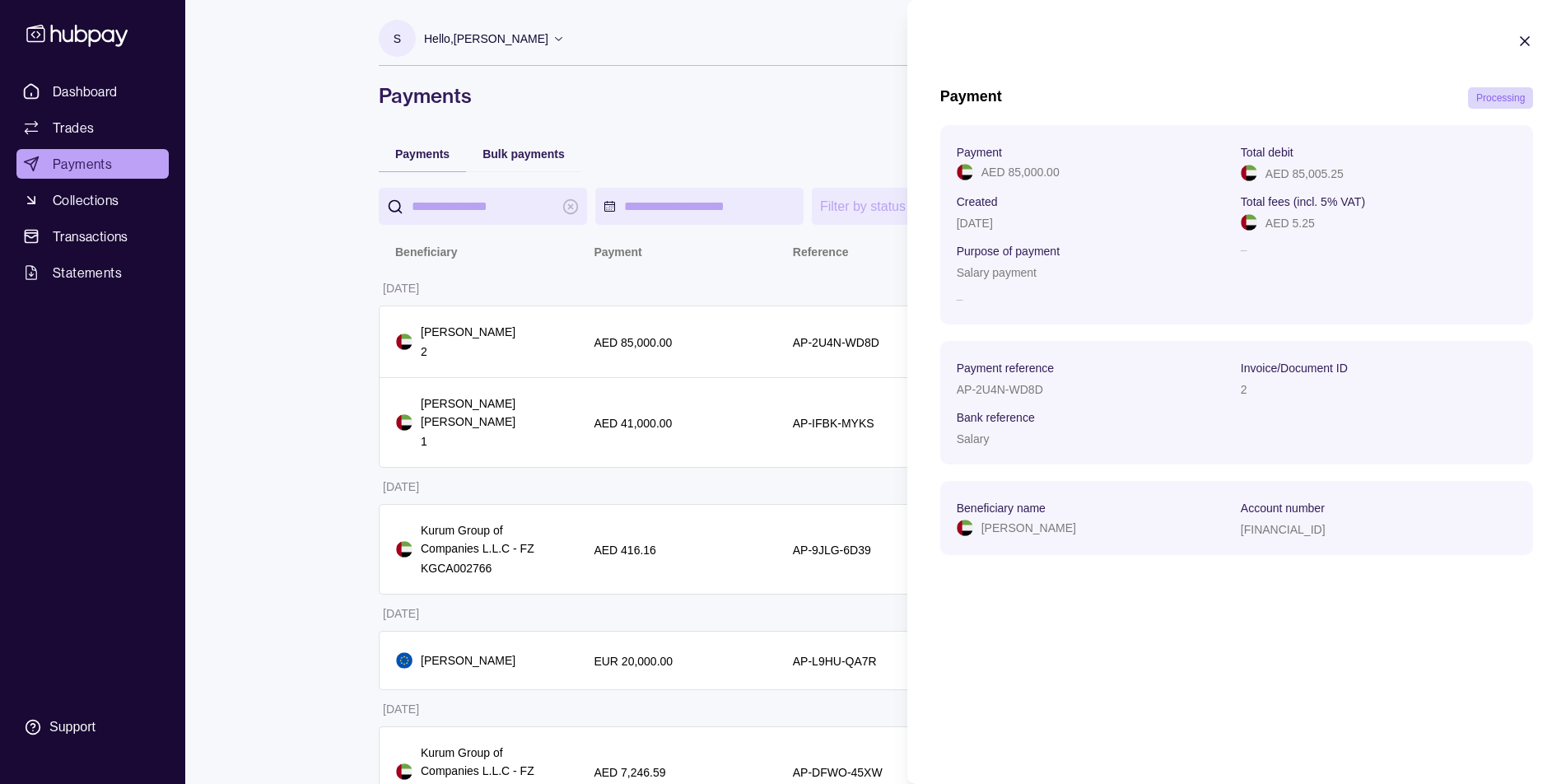
click at [1027, 392] on p "AP-2U4N-WD8D" at bounding box center [1000, 389] width 86 height 13
click at [1054, 392] on div "AP-2U4N-WD8D" at bounding box center [1094, 389] width 276 height 20
click at [1056, 392] on div "AP-2U4N-WD8D" at bounding box center [1094, 389] width 276 height 20
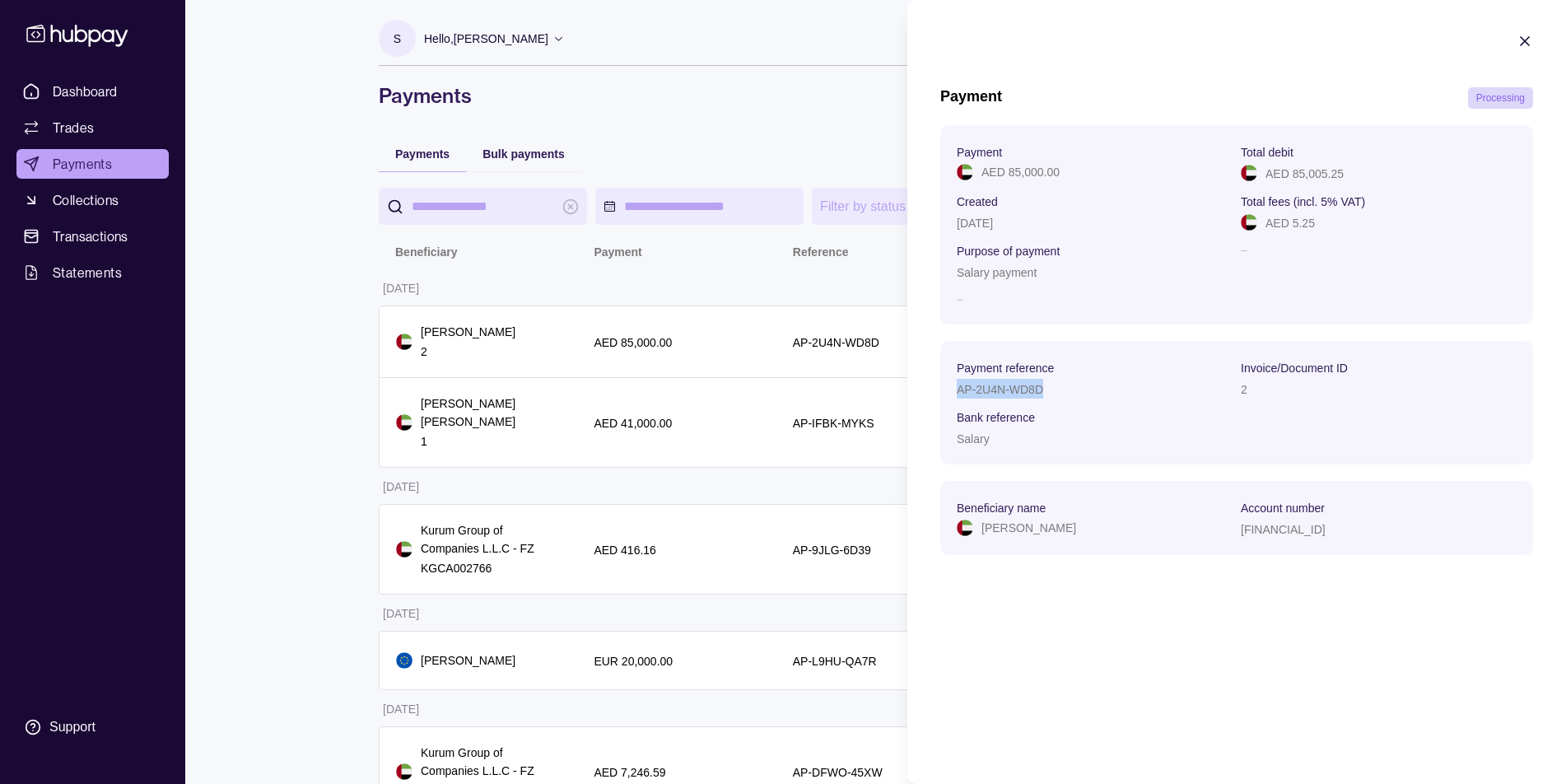
drag, startPoint x: 1041, startPoint y: 390, endPoint x: 956, endPoint y: 386, distance: 85.1
click at [960, 392] on p "AP-2U4N-WD8D" at bounding box center [1000, 389] width 86 height 13
copy p "AP-2U4N-WD8D"
click at [1527, 35] on icon "button" at bounding box center [1525, 41] width 17 height 17
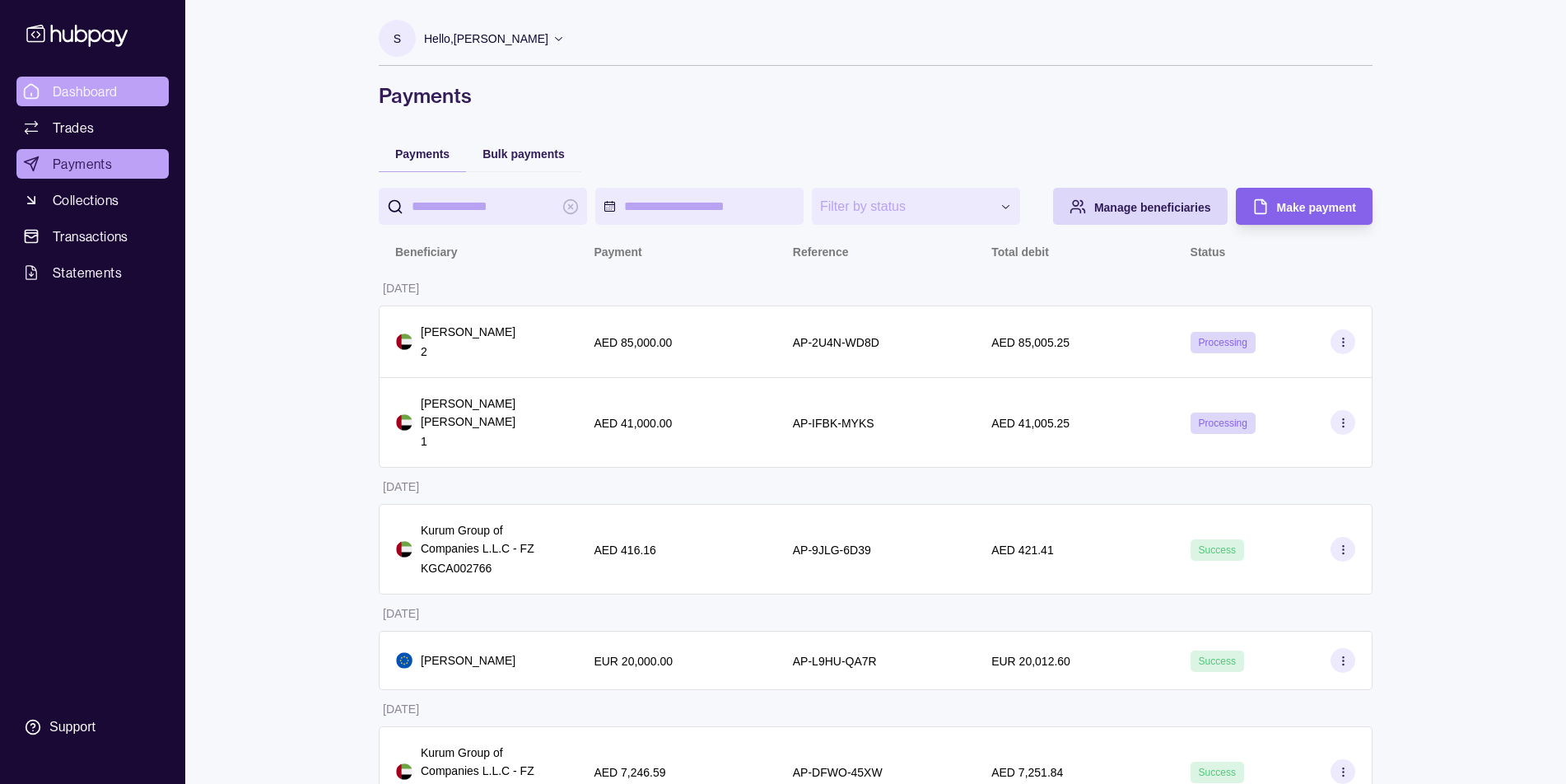
click at [97, 82] on span "Dashboard" at bounding box center [84, 92] width 65 height 20
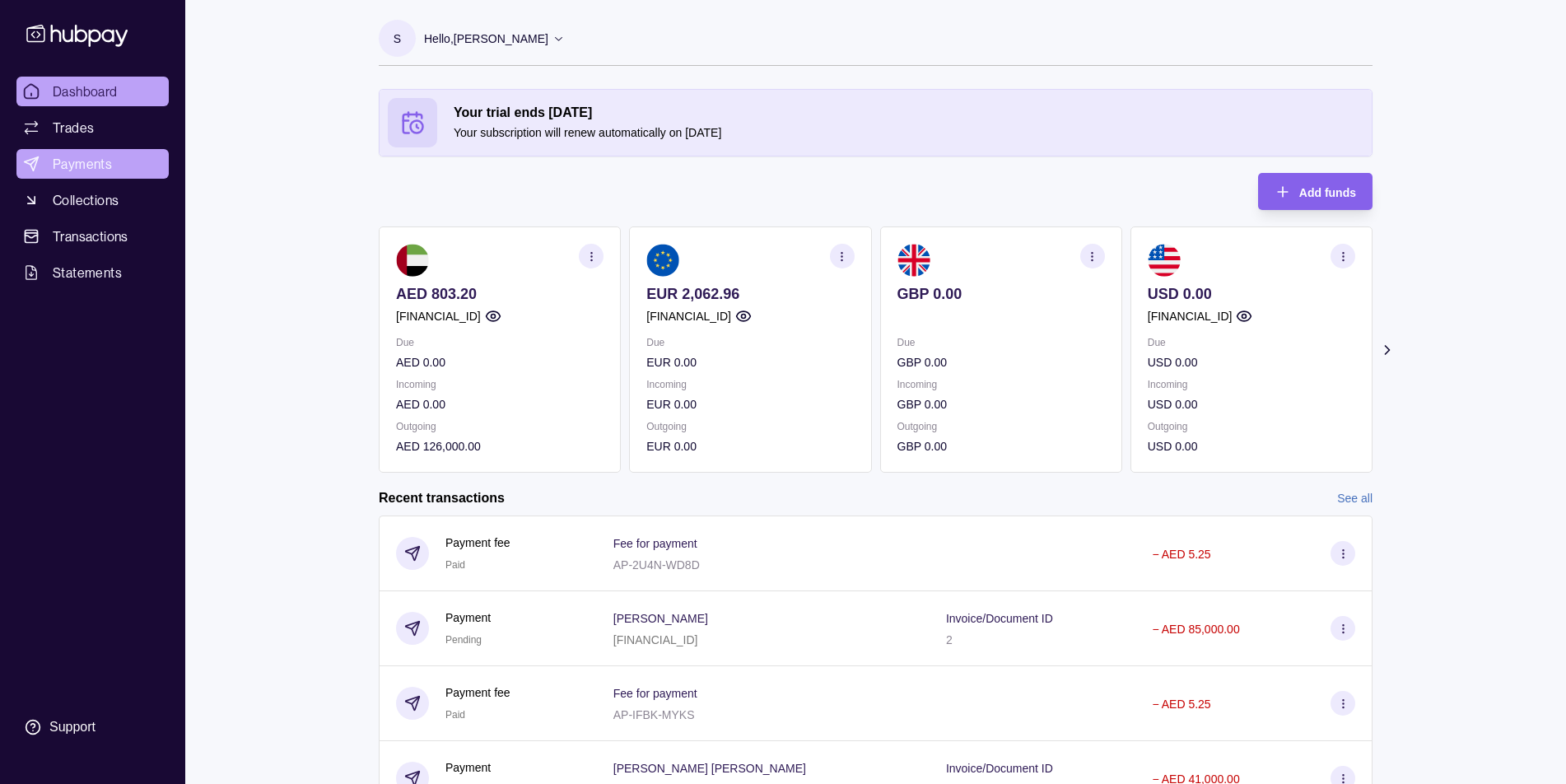
click at [85, 149] on link "Payments" at bounding box center [93, 163] width 152 height 29
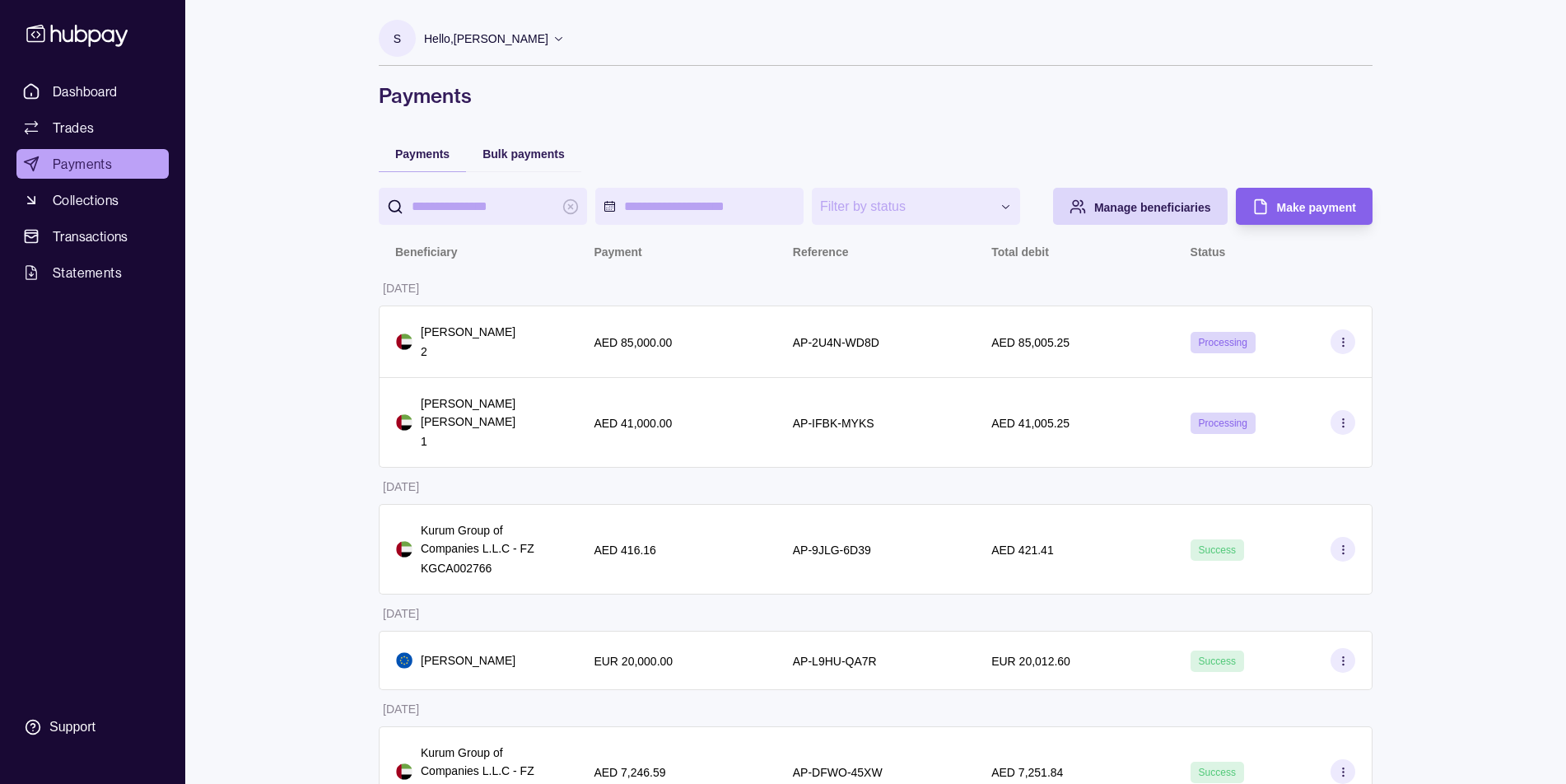
click at [106, 107] on ul "Dashboard Trades Payments Collections Transactions Statements" at bounding box center [93, 182] width 152 height 211
click at [106, 101] on span "Dashboard" at bounding box center [84, 92] width 65 height 20
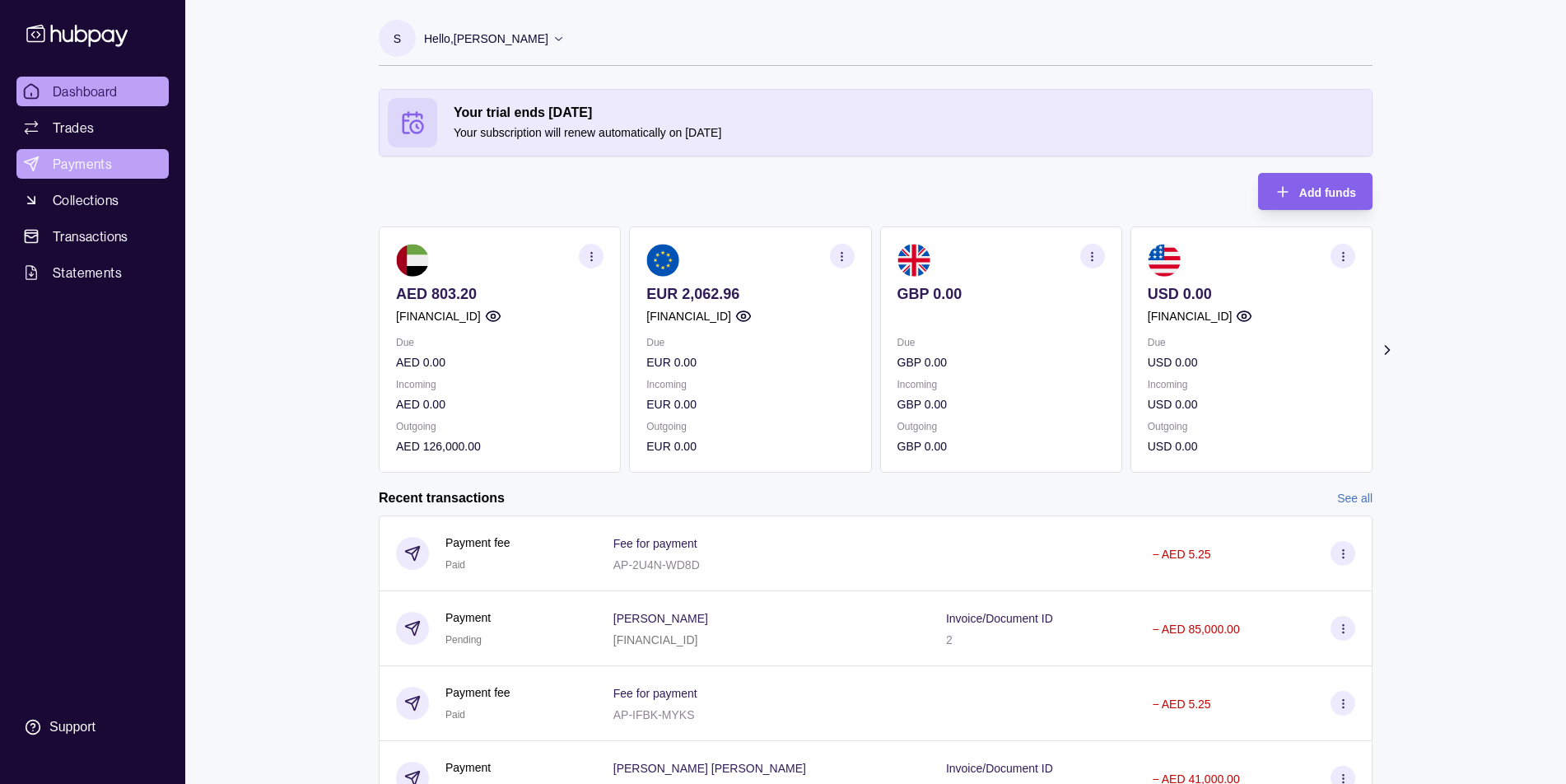
click at [76, 160] on span "Payments" at bounding box center [82, 164] width 60 height 20
